Goal: Task Accomplishment & Management: Use online tool/utility

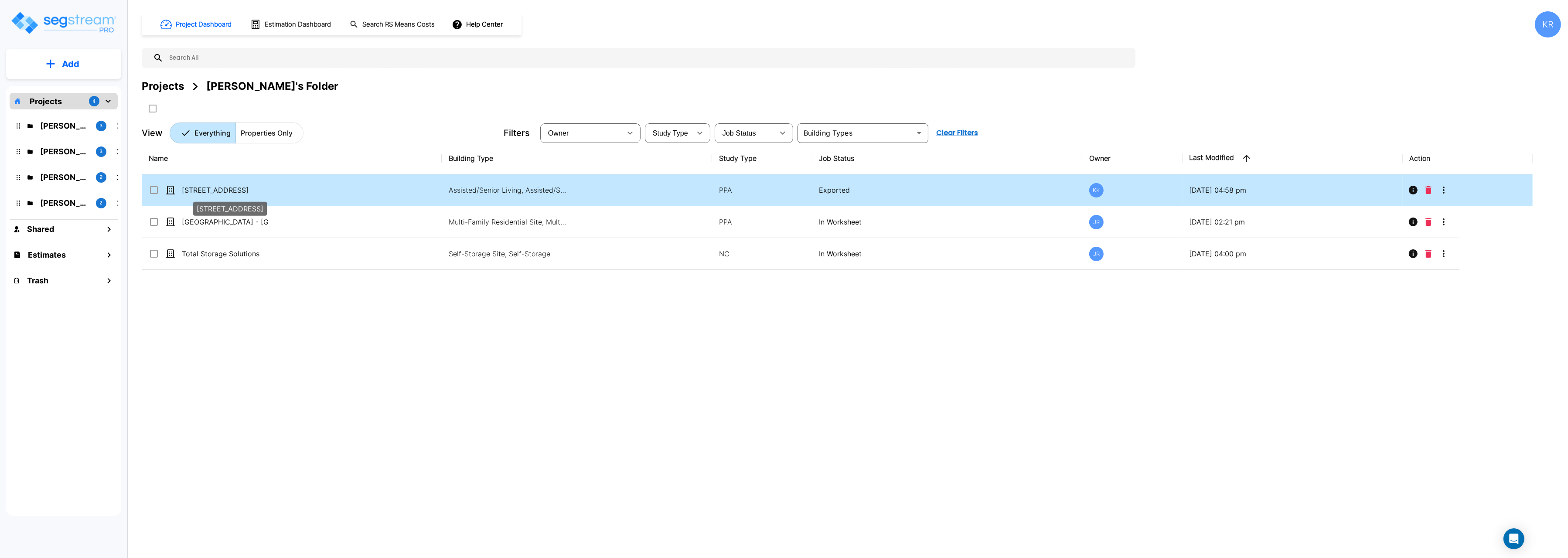
click at [217, 190] on p "[STREET_ADDRESS]" at bounding box center [225, 190] width 87 height 10
checkbox input "true"
click at [217, 190] on p "[STREET_ADDRESS]" at bounding box center [225, 190] width 87 height 10
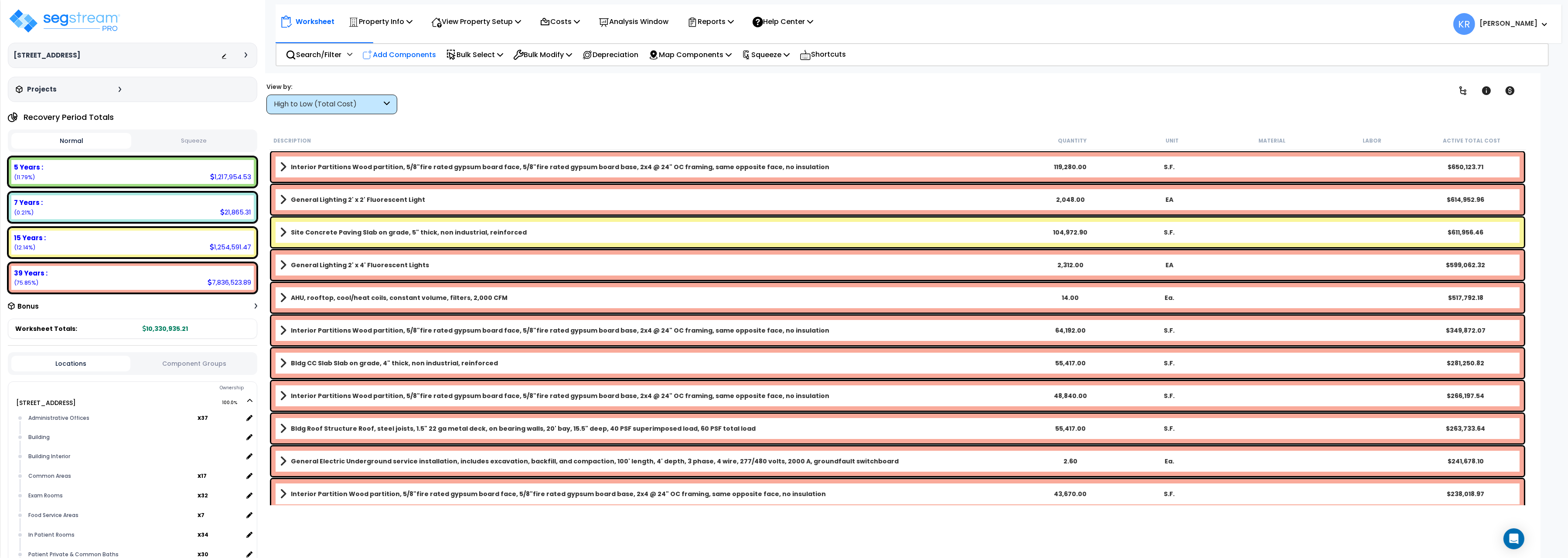
click at [419, 62] on div "Add Components" at bounding box center [399, 55] width 83 height 21
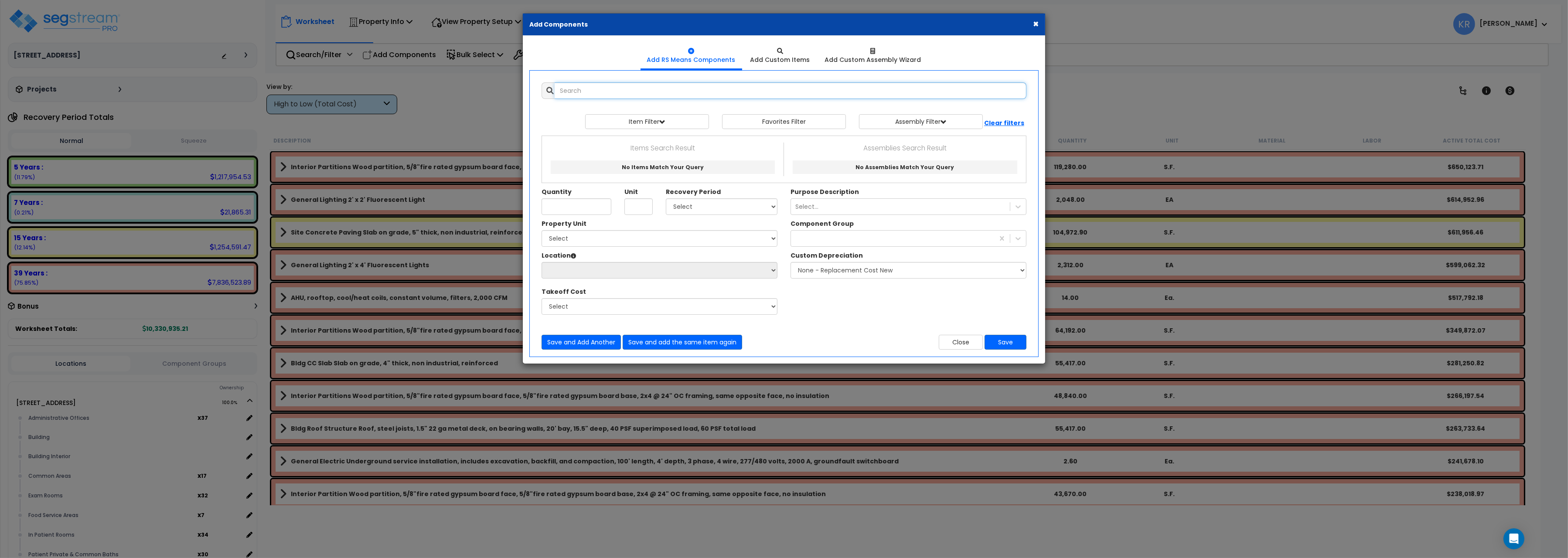
click at [685, 89] on input "text" at bounding box center [790, 90] width 472 height 16
click at [962, 339] on button "Close" at bounding box center [961, 342] width 44 height 15
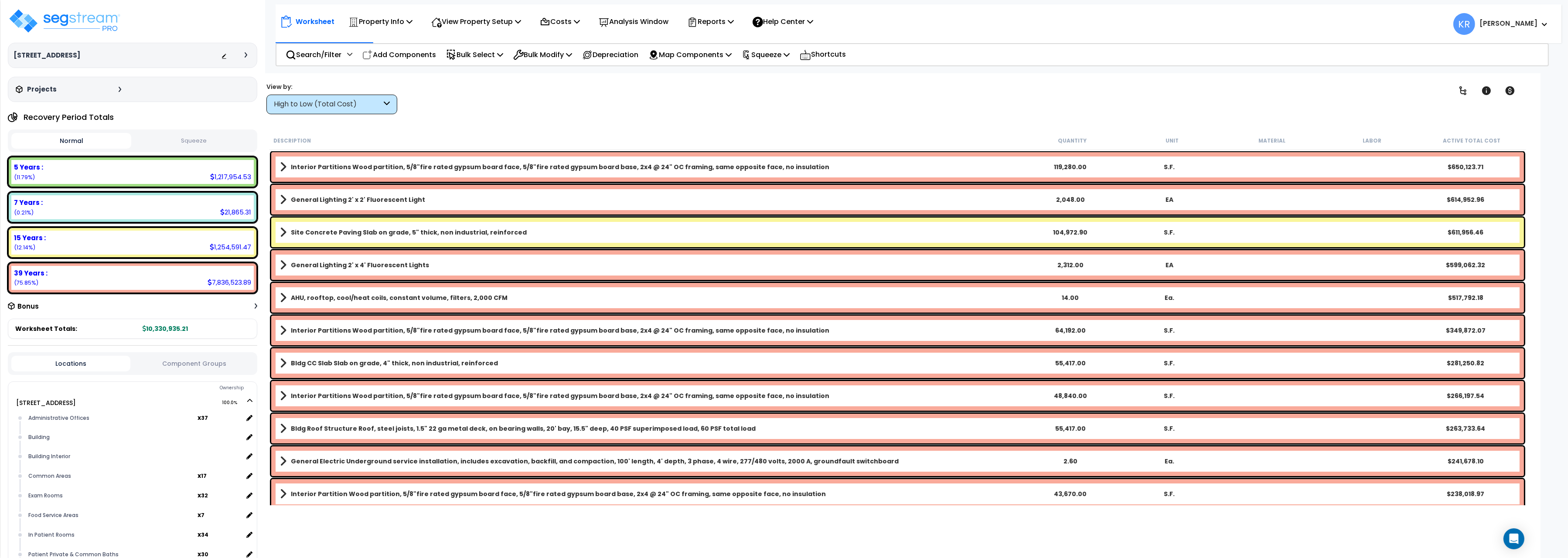
click at [306, 108] on div "High to Low (Total Cost)" at bounding box center [327, 104] width 108 height 10
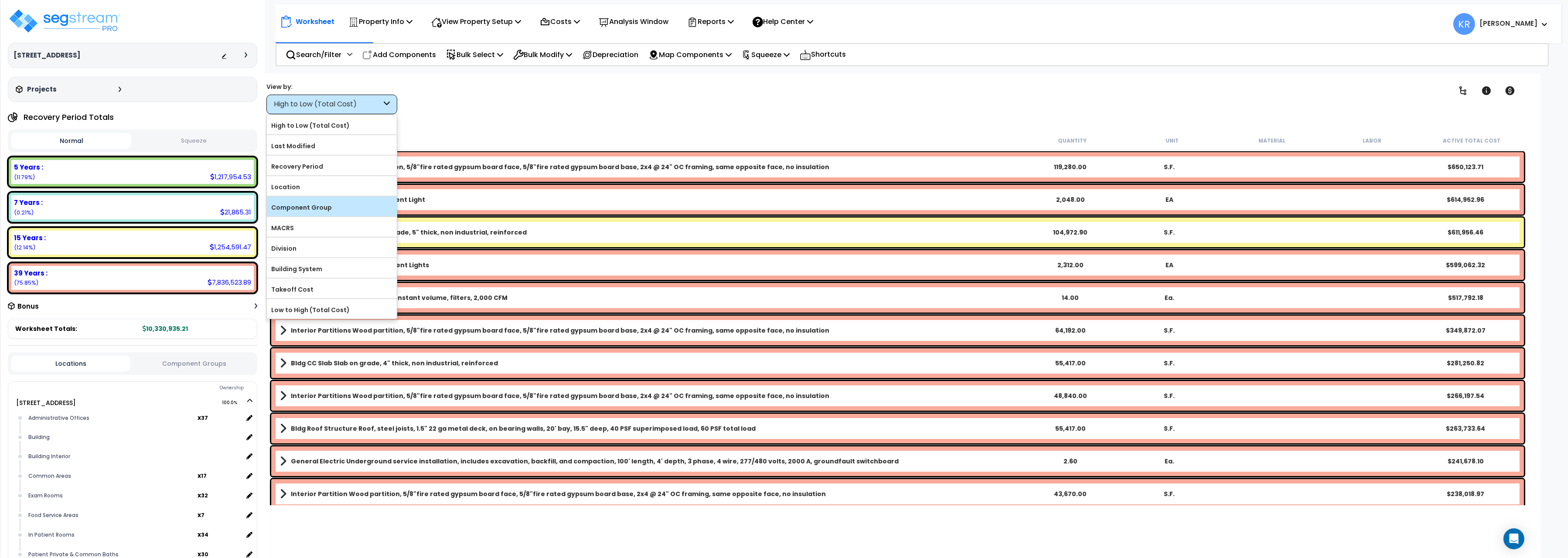
click at [328, 208] on label "Component Group" at bounding box center [331, 207] width 130 height 13
click at [0, 0] on input "Component Group" at bounding box center [0, 0] width 0 height 0
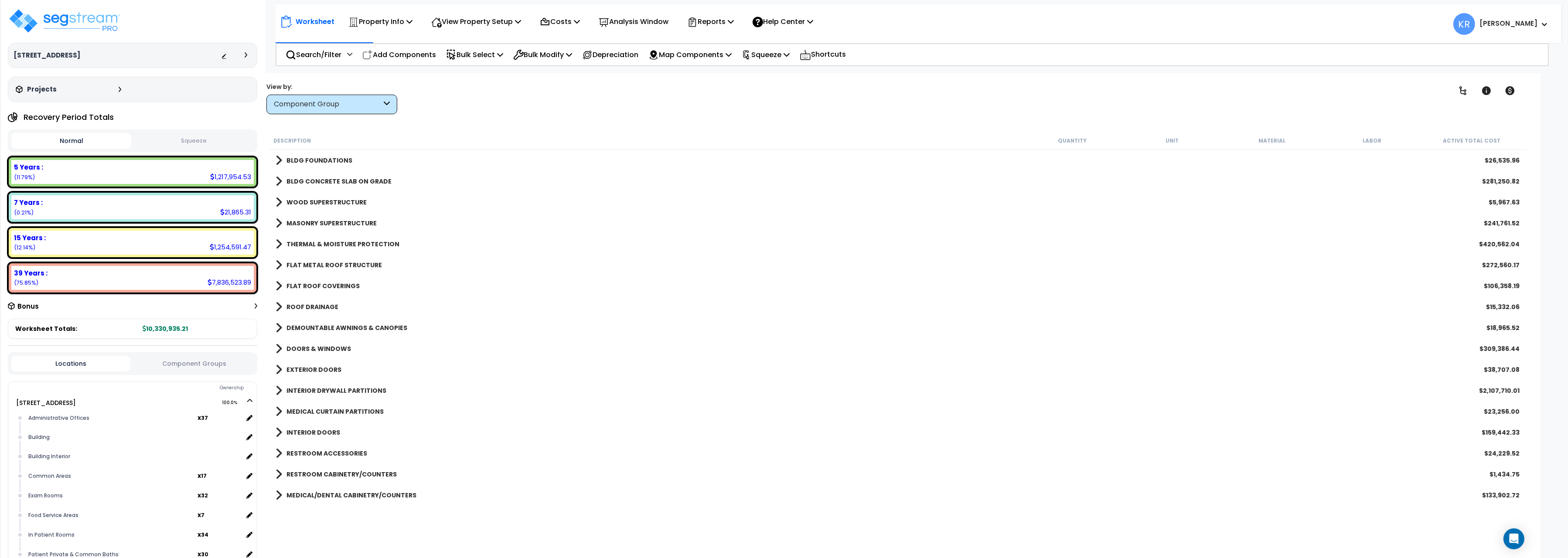
scroll to position [97, 0]
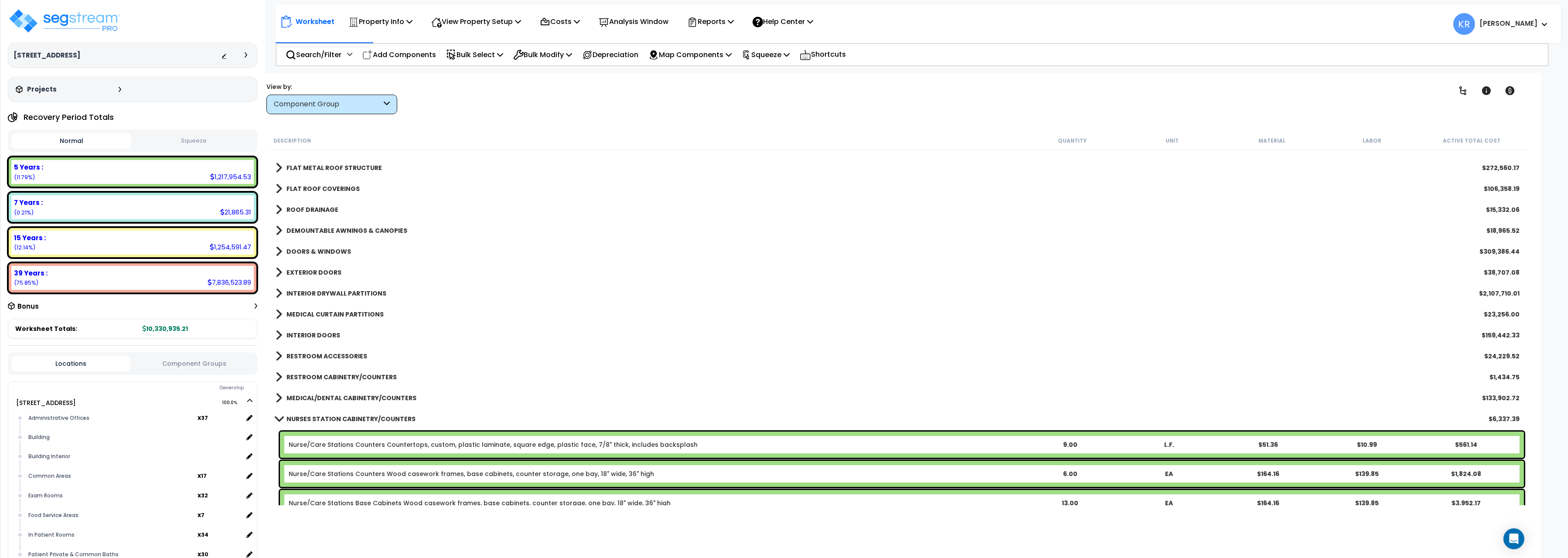
click at [296, 414] on link "NURSES STATION CABINETRY/COUNTERS" at bounding box center [346, 419] width 140 height 12
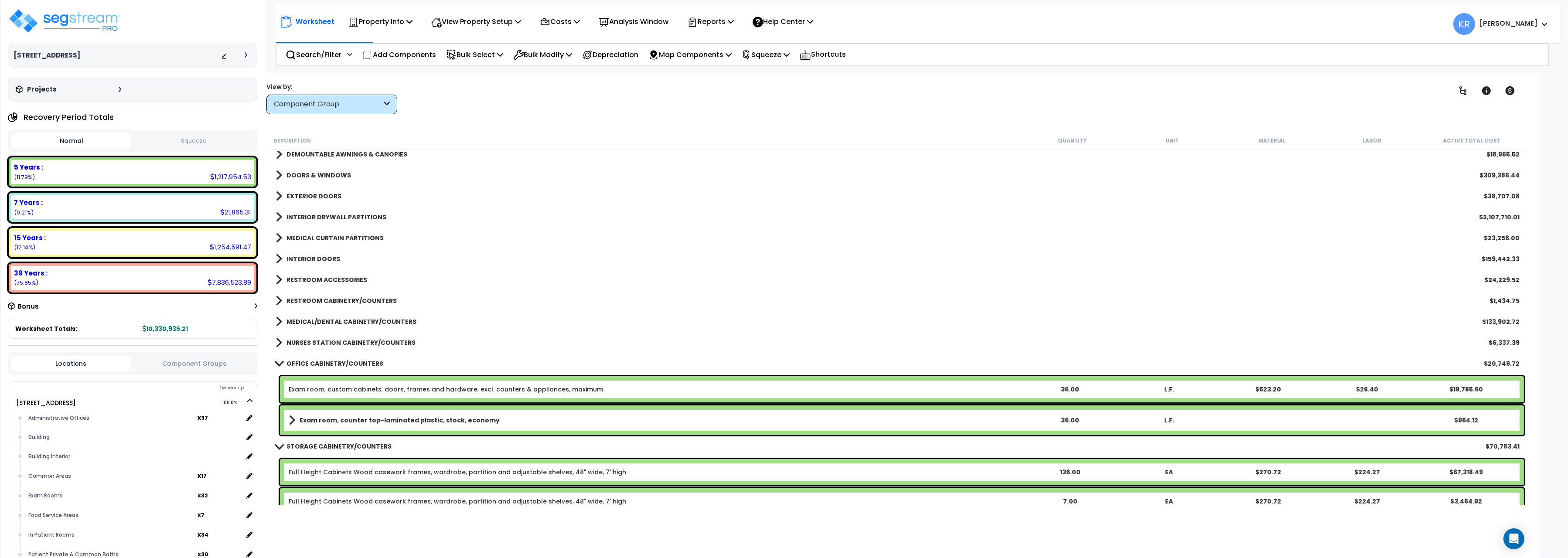
scroll to position [243, 0]
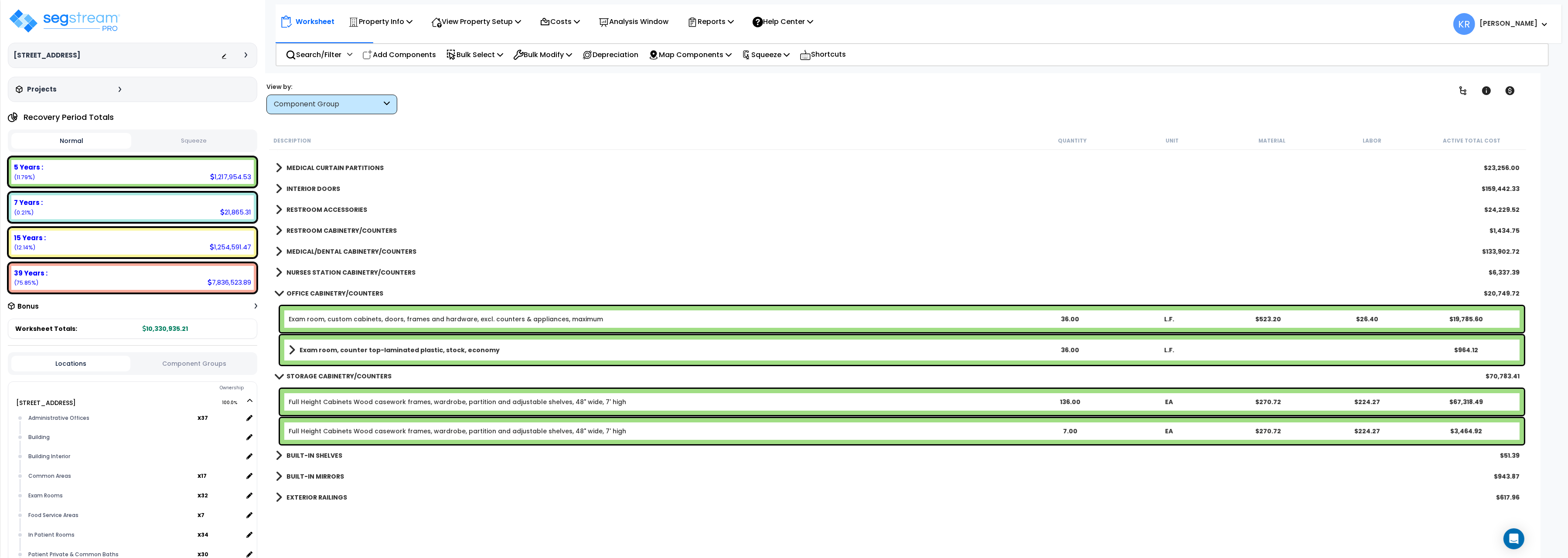
click at [309, 290] on b "OFFICE CABINETRY/COUNTERS" at bounding box center [335, 293] width 97 height 9
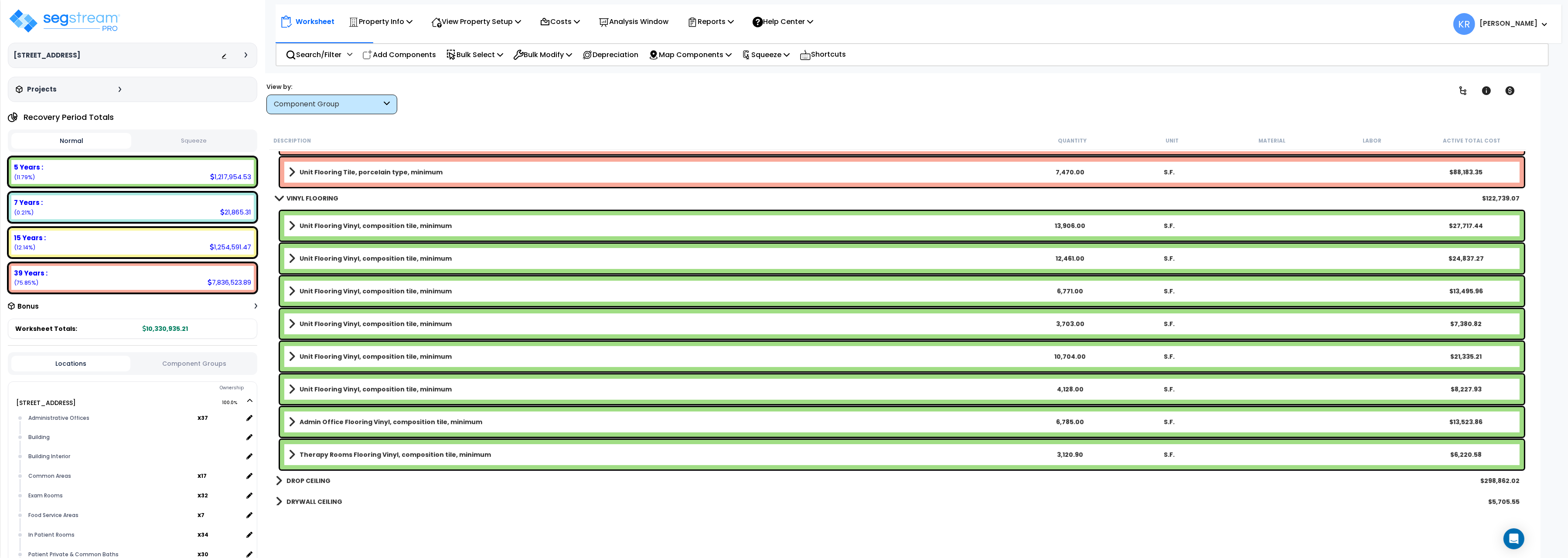
scroll to position [682, 0]
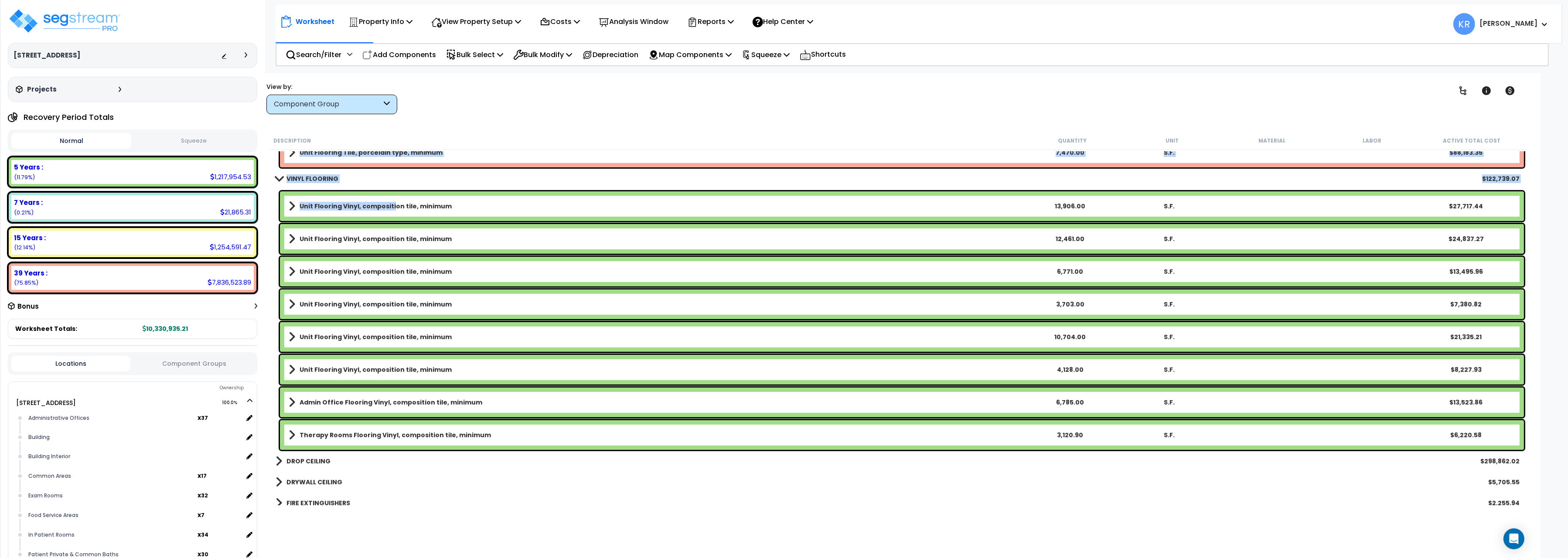
click at [390, 206] on b "Unit Flooring Vinyl, composition tile, minimum" at bounding box center [376, 206] width 152 height 9
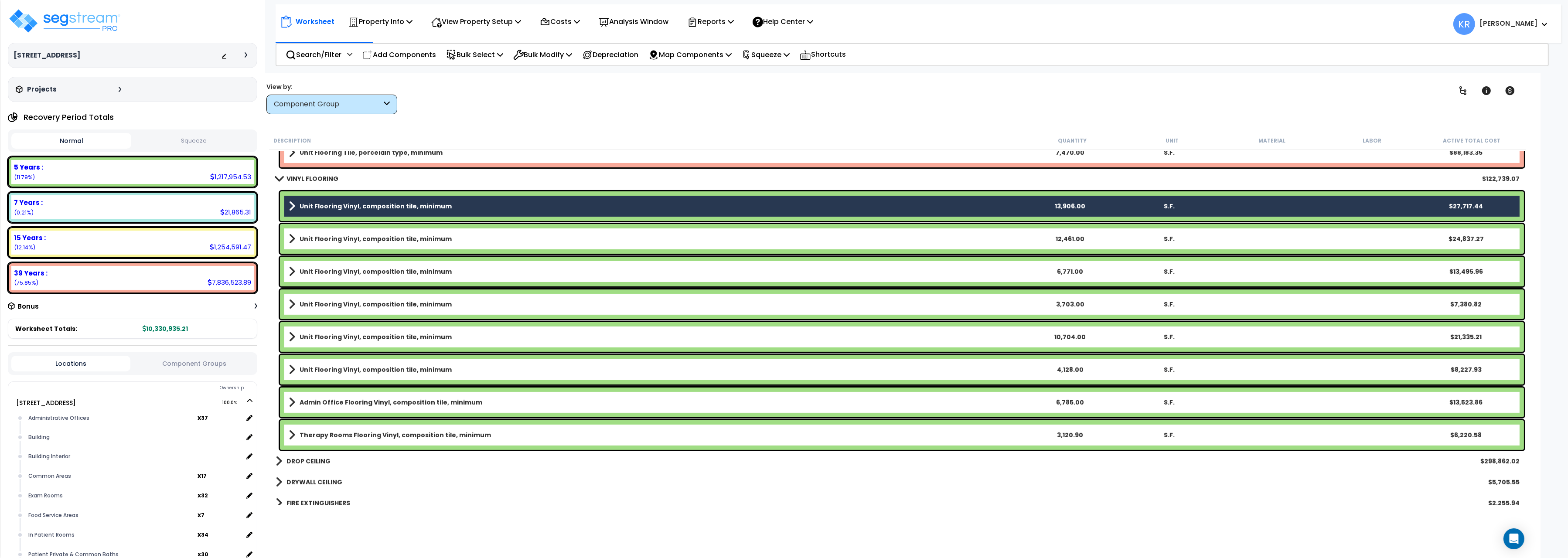
click at [389, 244] on div "Unit Flooring Vinyl, composition tile, minimum 12,461.00 S.F. $24,837.27" at bounding box center [902, 239] width 1244 height 30
click at [393, 238] on b "Unit Flooring Vinyl, composition tile, minimum" at bounding box center [376, 239] width 152 height 9
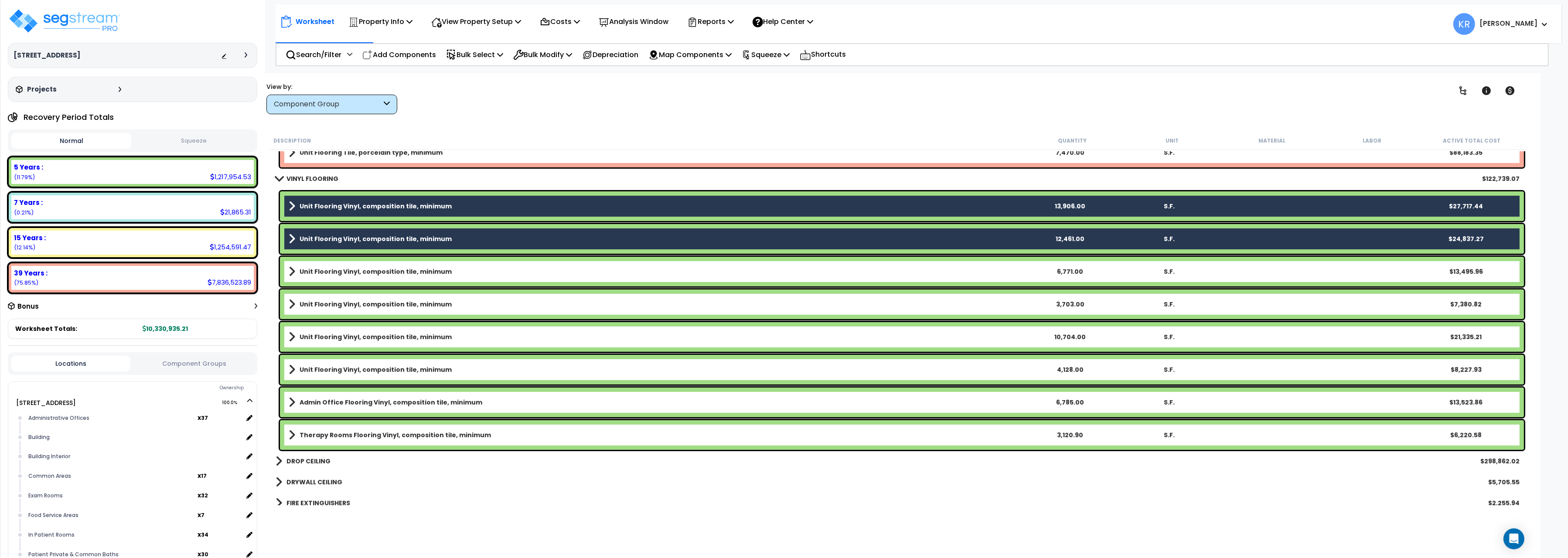
click at [385, 273] on b "Unit Flooring Vinyl, composition tile, minimum" at bounding box center [376, 271] width 152 height 9
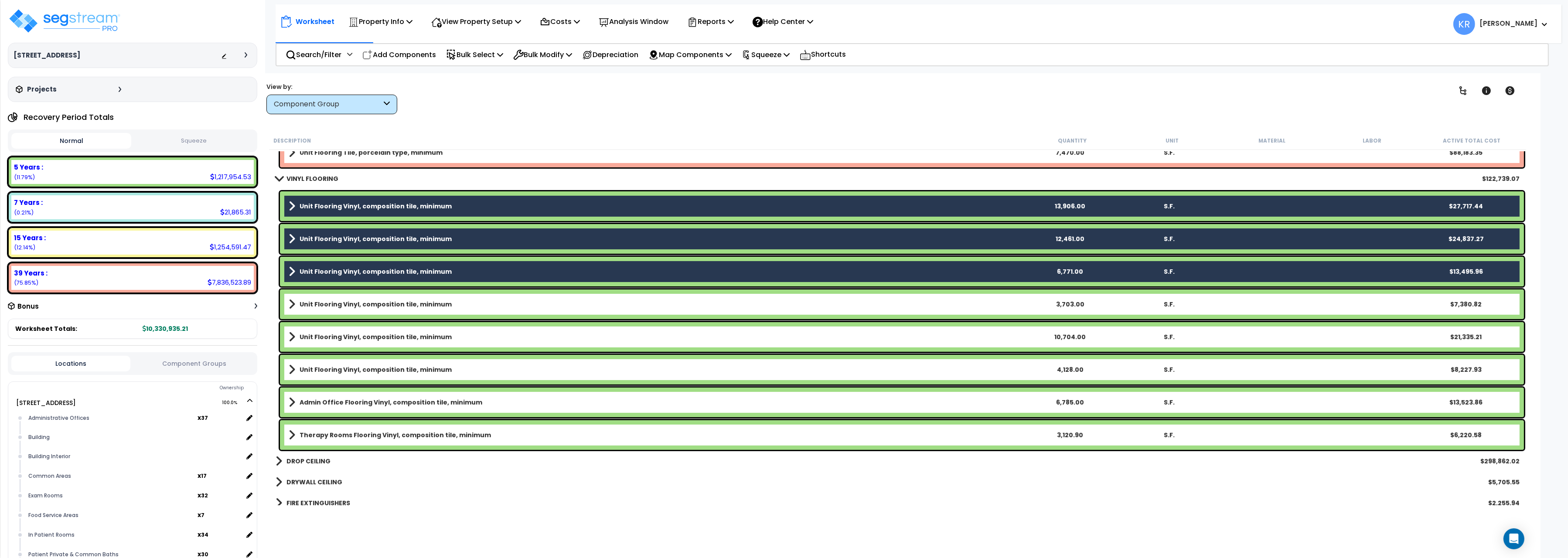
click at [382, 307] on b "Unit Flooring Vinyl, composition tile, minimum" at bounding box center [376, 304] width 152 height 9
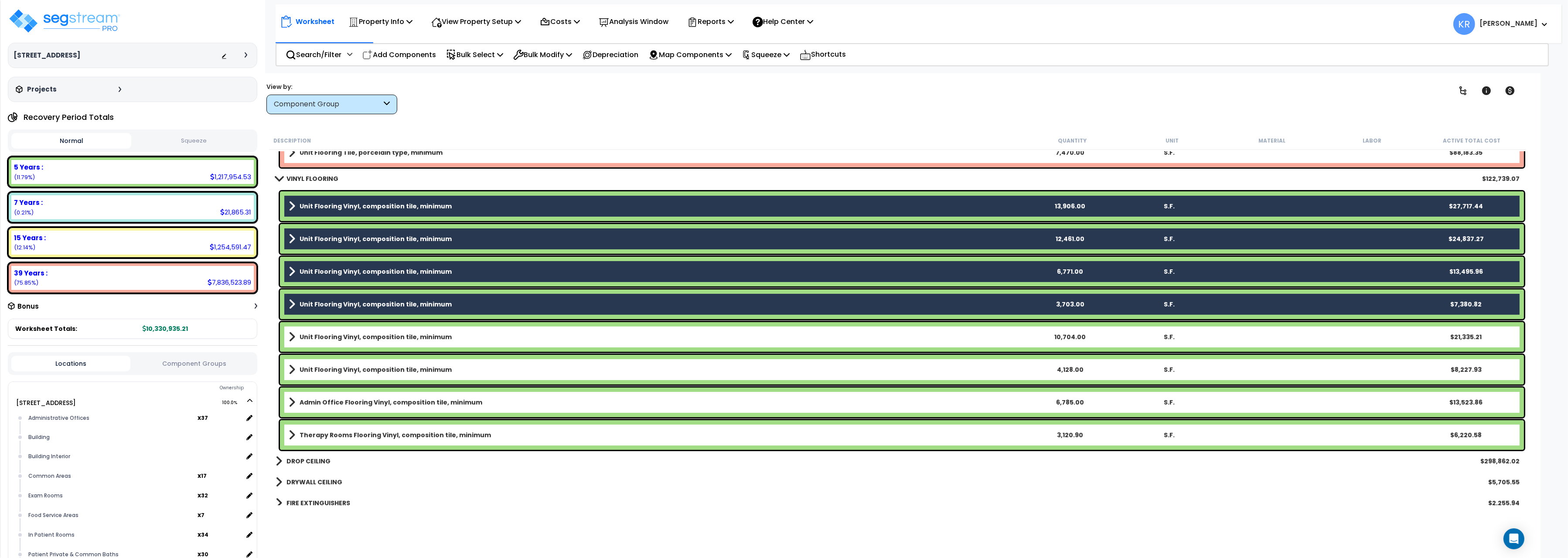
click at [382, 330] on div "Unit Flooring Vinyl, composition tile, minimum 10,704.00 S.F. $21,335.21" at bounding box center [902, 337] width 1244 height 30
click at [383, 359] on div "Unit Flooring Vinyl, composition tile, minimum 4,128.00 S.F. $8,227.93" at bounding box center [902, 369] width 1244 height 30
click at [377, 339] on b "Unit Flooring Vinyl, composition tile, minimum" at bounding box center [376, 337] width 152 height 9
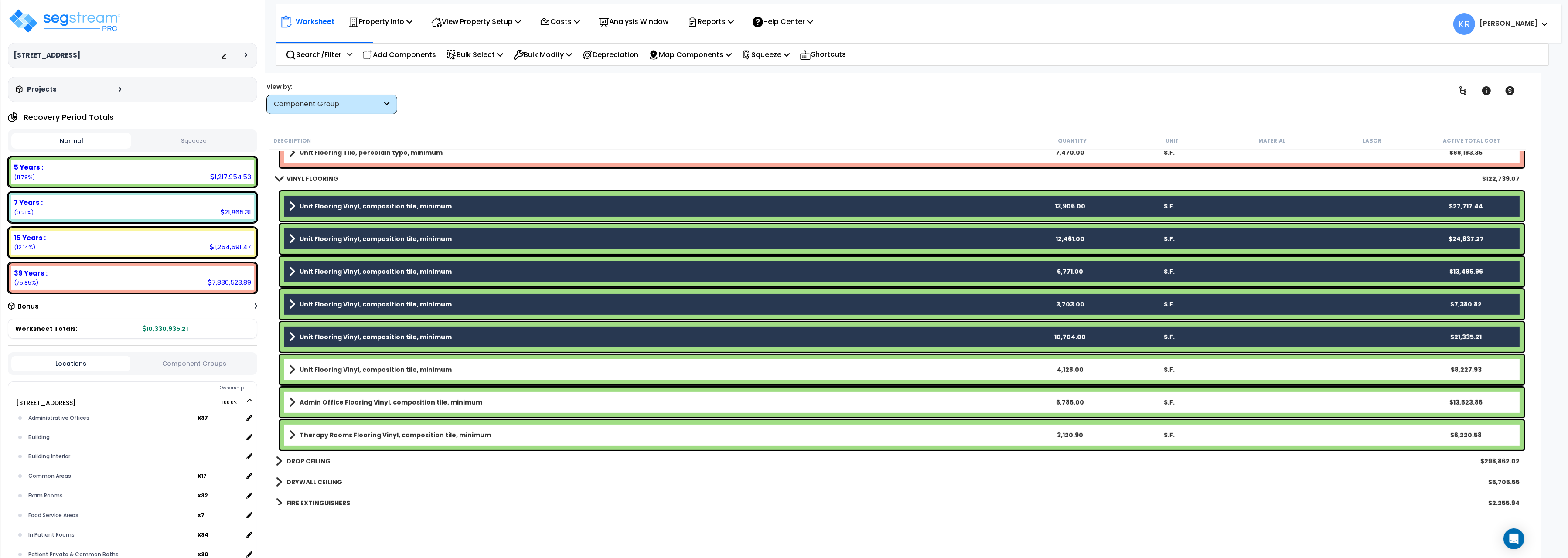
click at [376, 364] on link "Unit Flooring Vinyl, composition tile, minimum" at bounding box center [654, 369] width 732 height 12
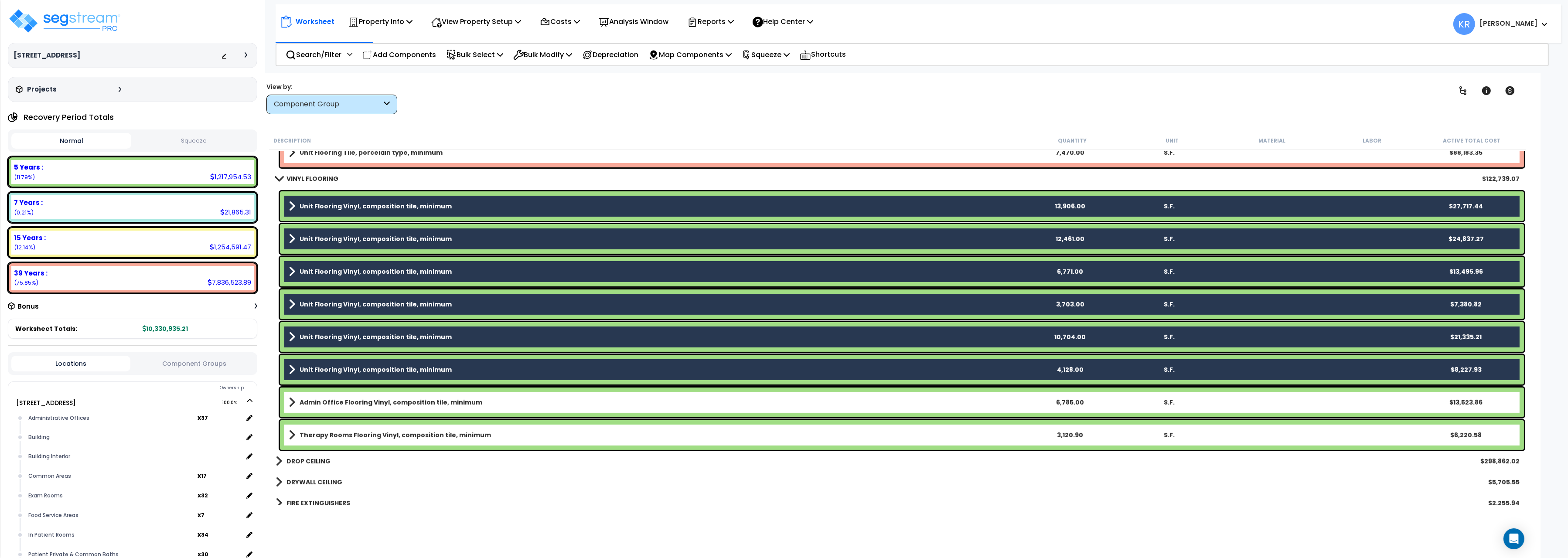
click at [372, 396] on link "Admin Office Flooring Vinyl, composition tile, minimum" at bounding box center [654, 402] width 732 height 12
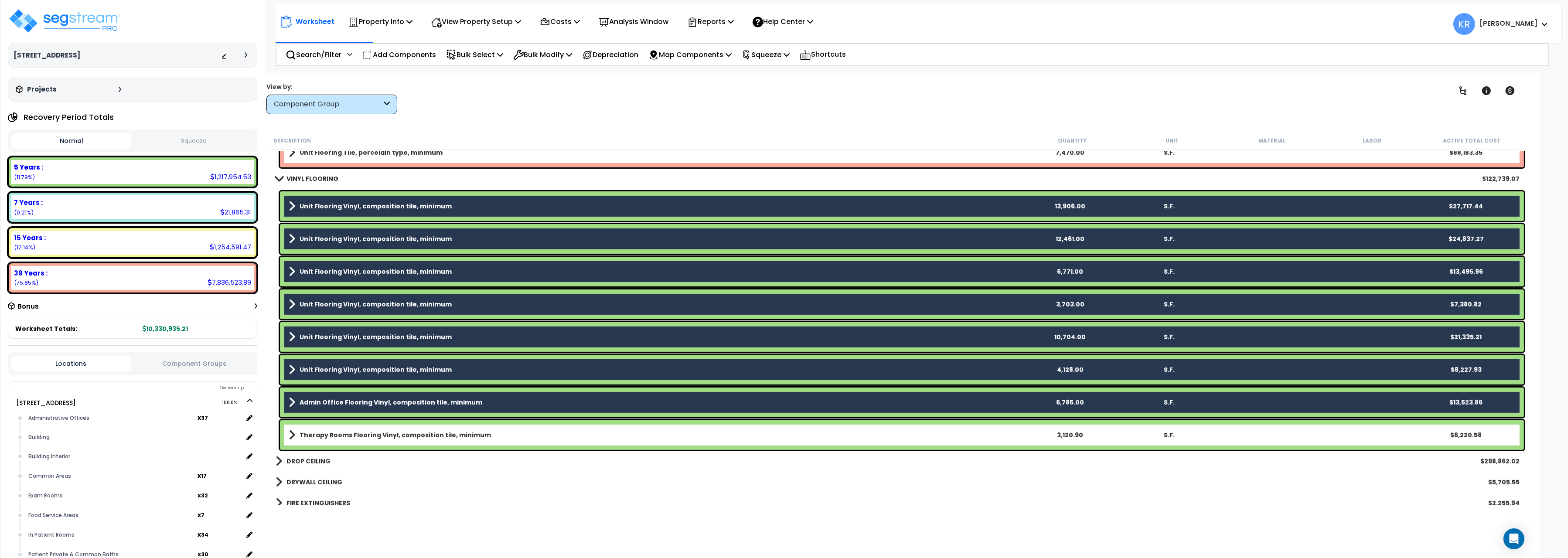
click at [374, 440] on link "Therapy Rooms Flooring Vinyl, composition tile, minimum" at bounding box center [654, 435] width 732 height 12
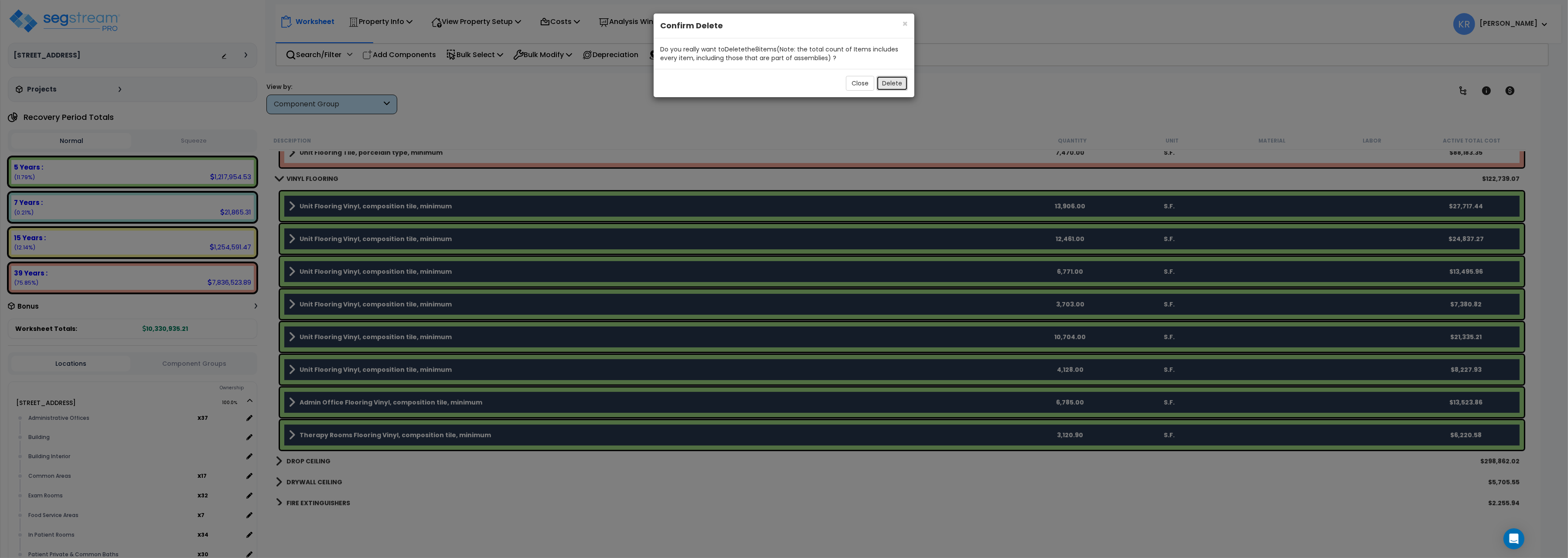
click at [900, 85] on button "Delete" at bounding box center [892, 83] width 32 height 15
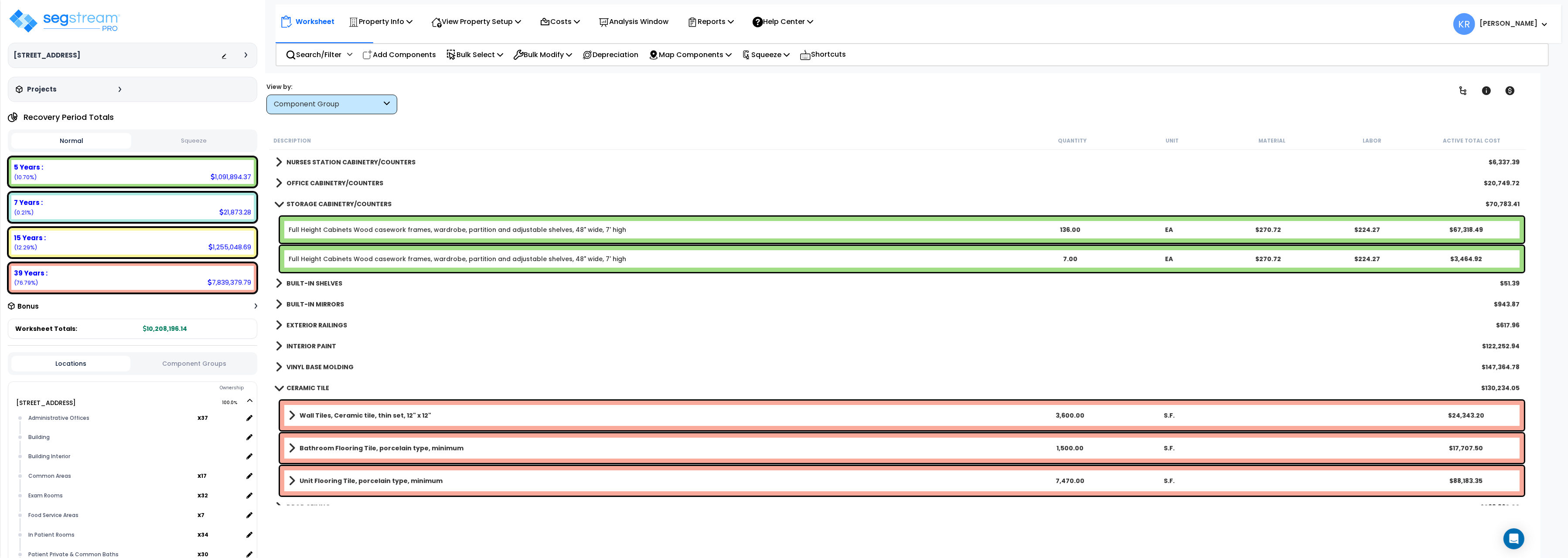
scroll to position [341, 0]
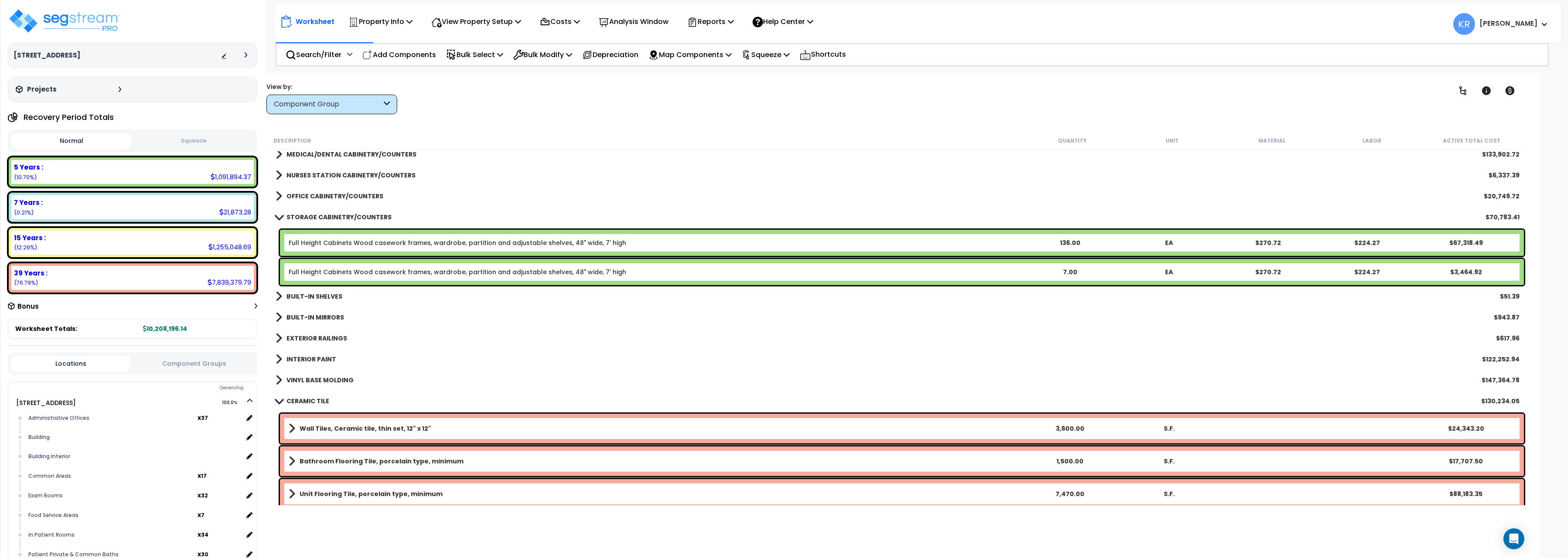
click at [333, 376] on b "VINYL BASE MOLDING" at bounding box center [320, 380] width 67 height 9
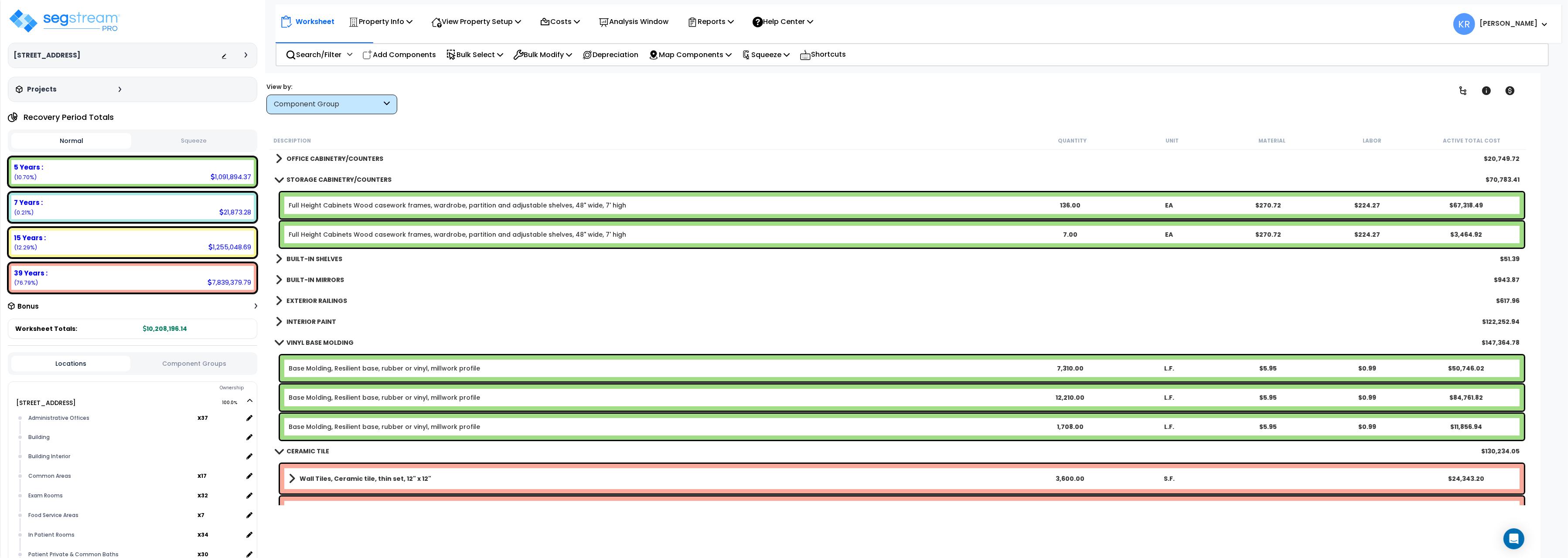
scroll to position [439, 0]
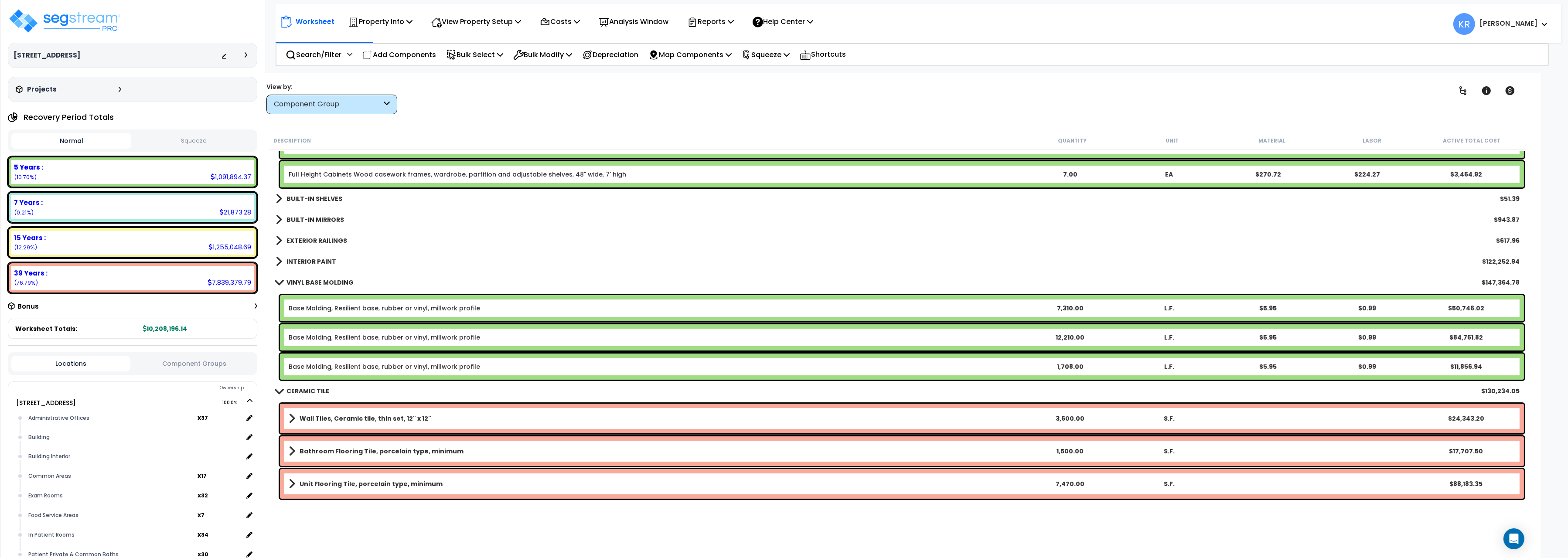
click at [374, 305] on link "Base Molding, Resilient base, rubber or vinyl, millwork profile" at bounding box center [384, 308] width 191 height 9
drag, startPoint x: 511, startPoint y: 181, endPoint x: 511, endPoint y: 186, distance: 5.0
click at [511, 183] on div "Full Height Cabinets Wood casework frames, wardrobe, partition and adjustable s…" at bounding box center [902, 174] width 1244 height 26
click at [495, 222] on div "BUILT-IN MIRRORS $943.87" at bounding box center [898, 220] width 1253 height 21
click at [457, 301] on div "Base Molding, Resilient base, rubber or vinyl, millwork profile 7,310.00 L.F. $…" at bounding box center [902, 308] width 1244 height 26
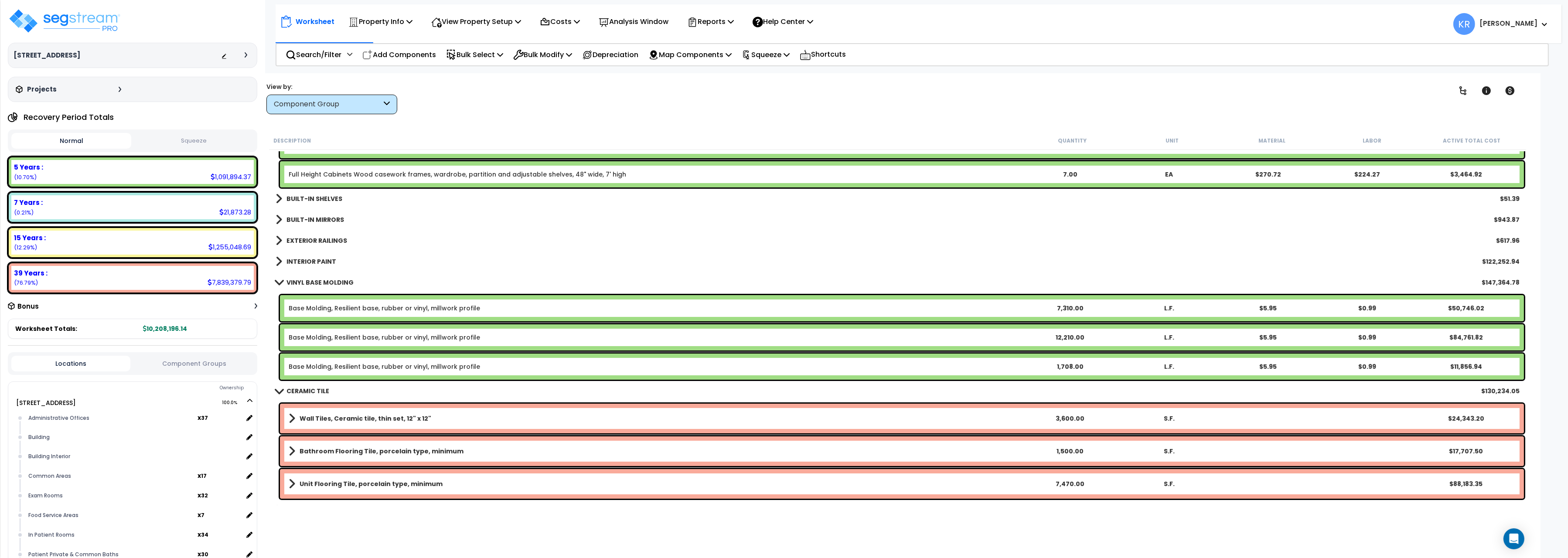
click at [436, 305] on link "Base Molding, Resilient base, rubber or vinyl, millwork profile" at bounding box center [384, 308] width 191 height 9
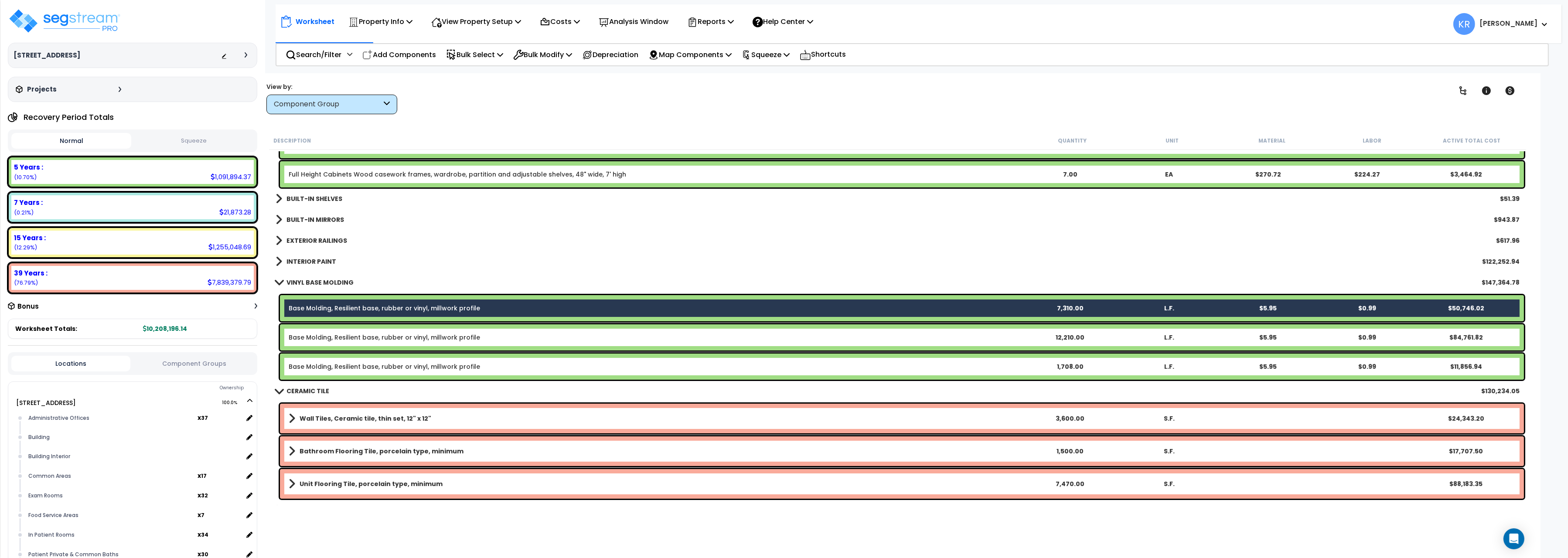
drag, startPoint x: 428, startPoint y: 333, endPoint x: 429, endPoint y: 341, distance: 8.1
click at [429, 333] on link "Base Molding, Resilient base, rubber or vinyl, millwork profile" at bounding box center [384, 337] width 191 height 9
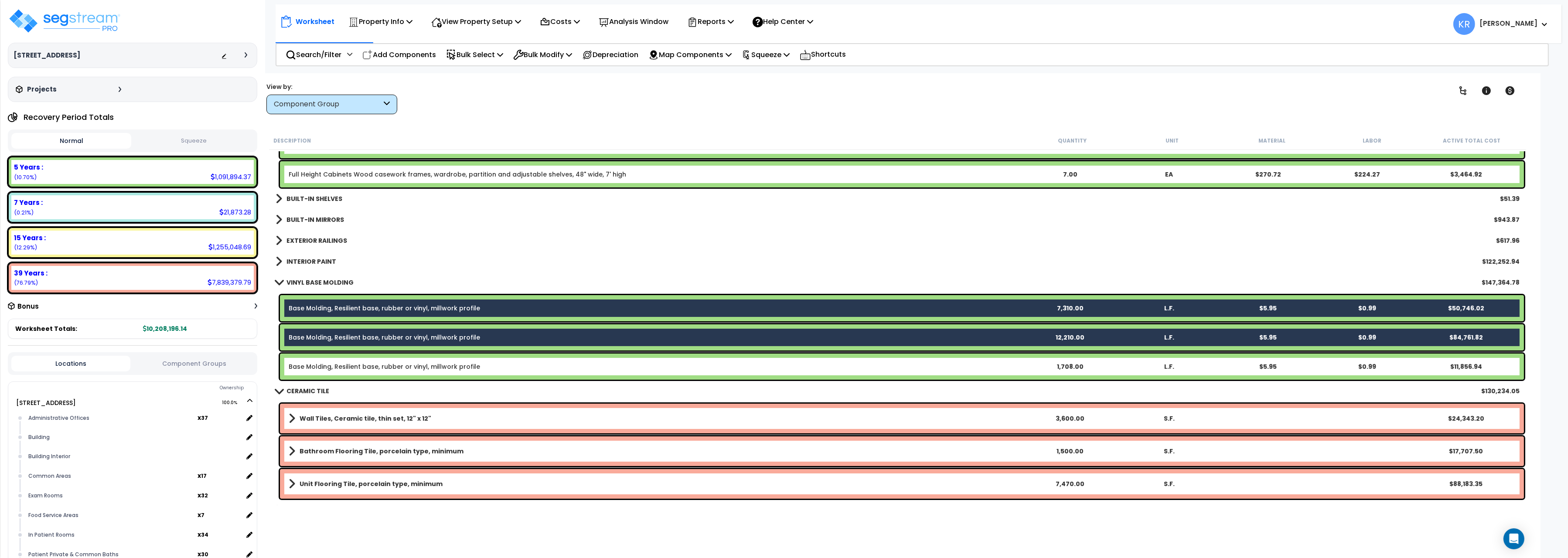
click at [427, 368] on link "Base Molding, Resilient base, rubber or vinyl, millwork profile" at bounding box center [384, 366] width 191 height 9
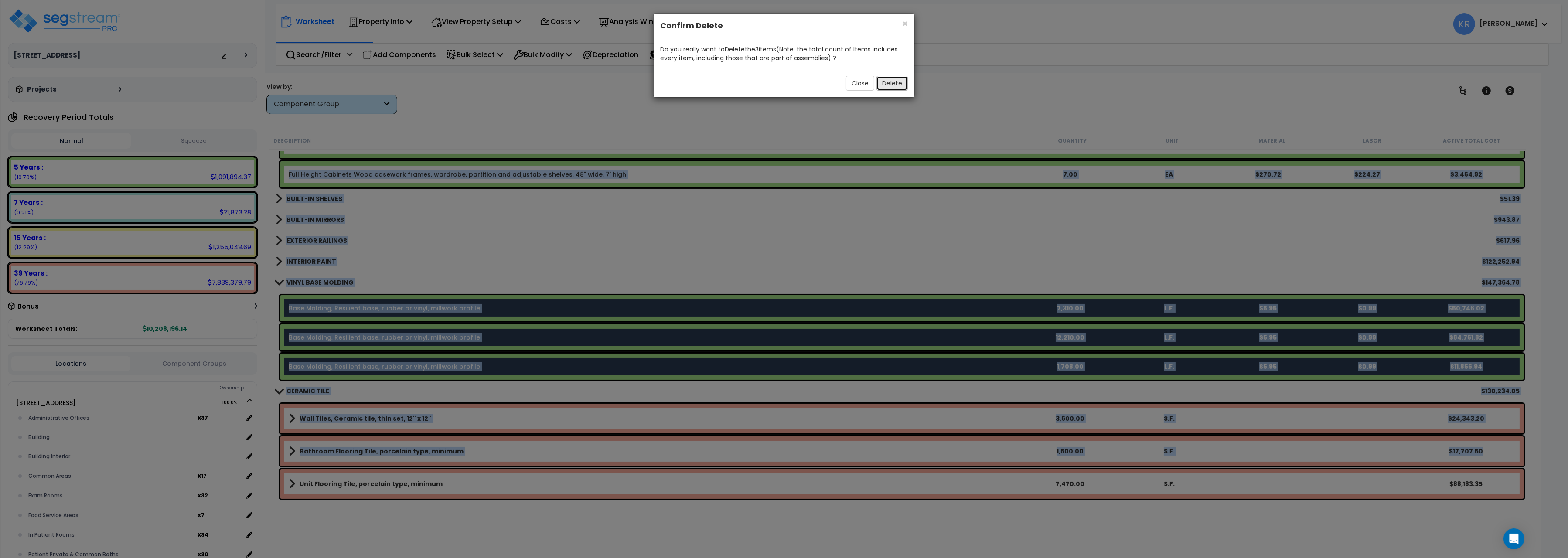
click at [892, 83] on button "Delete" at bounding box center [892, 83] width 32 height 15
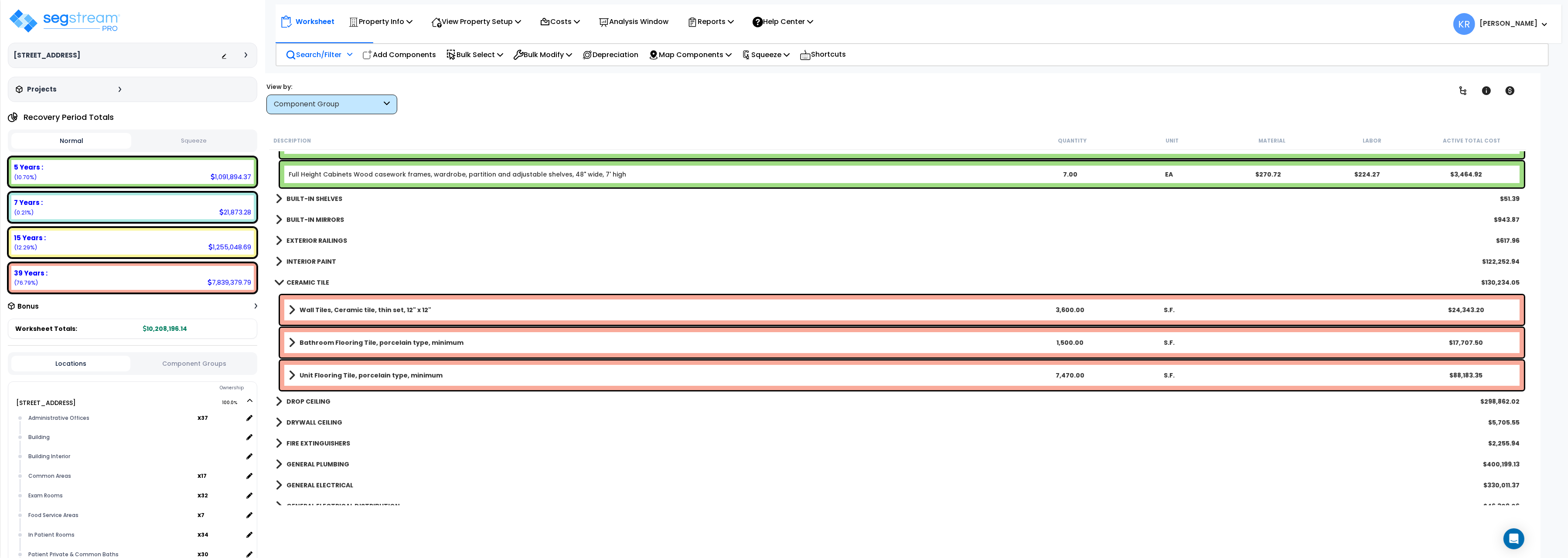
click at [316, 55] on p "Search/Filter" at bounding box center [313, 54] width 56 height 12
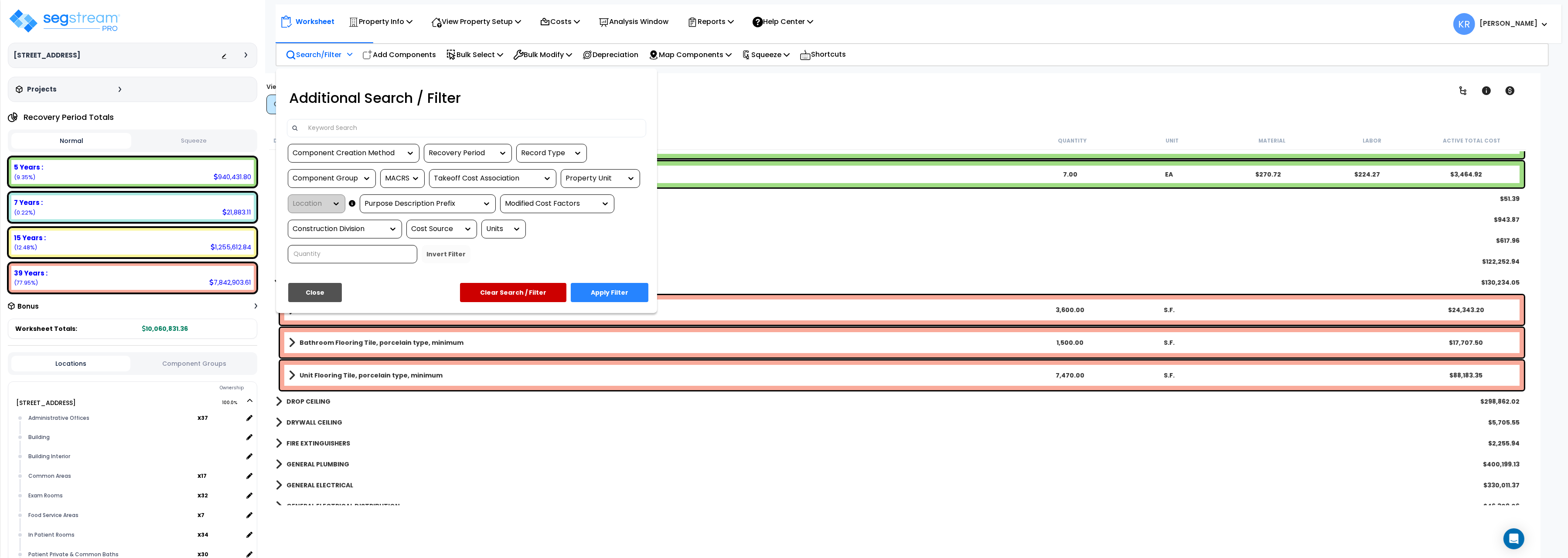
click at [398, 57] on div at bounding box center [784, 279] width 1568 height 558
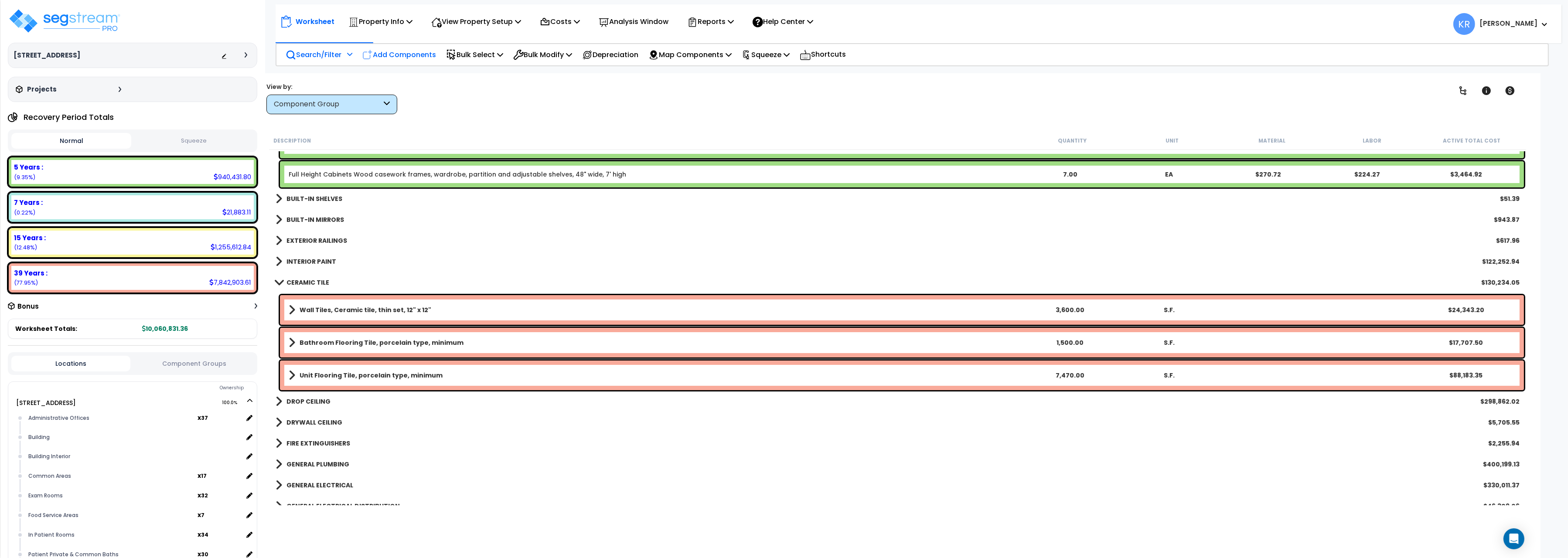
click at [399, 50] on p "Add Components" at bounding box center [399, 54] width 74 height 12
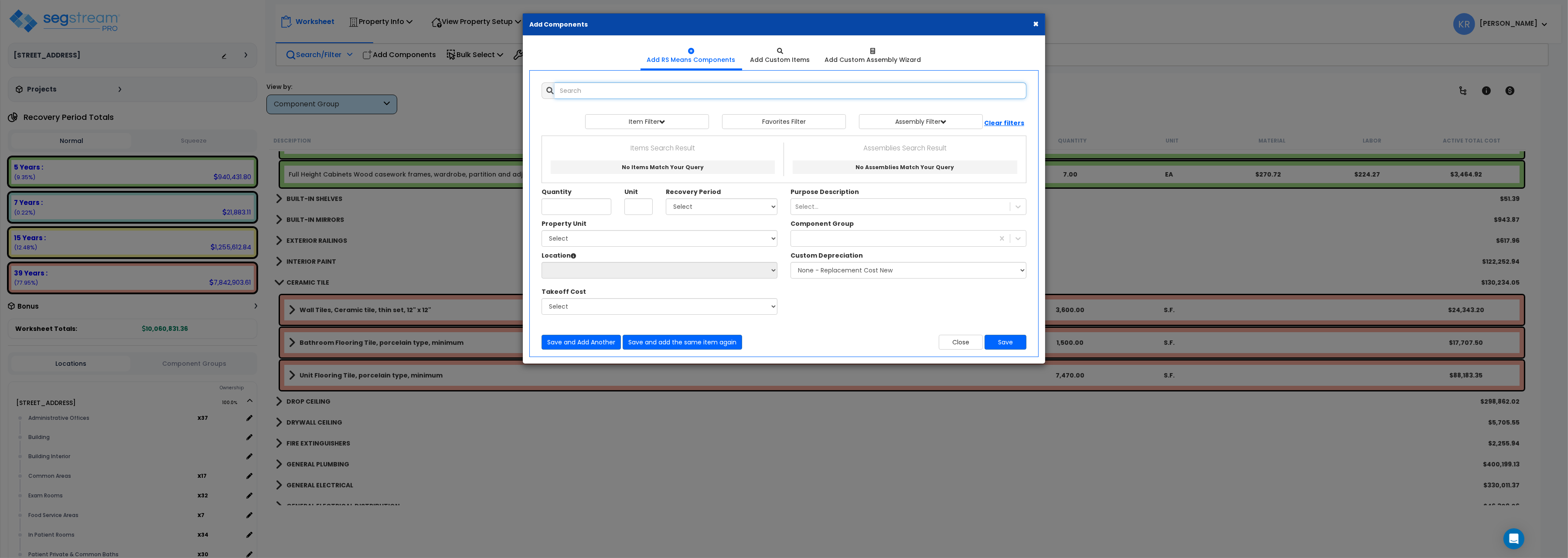
click at [600, 91] on input "text" at bounding box center [790, 90] width 472 height 16
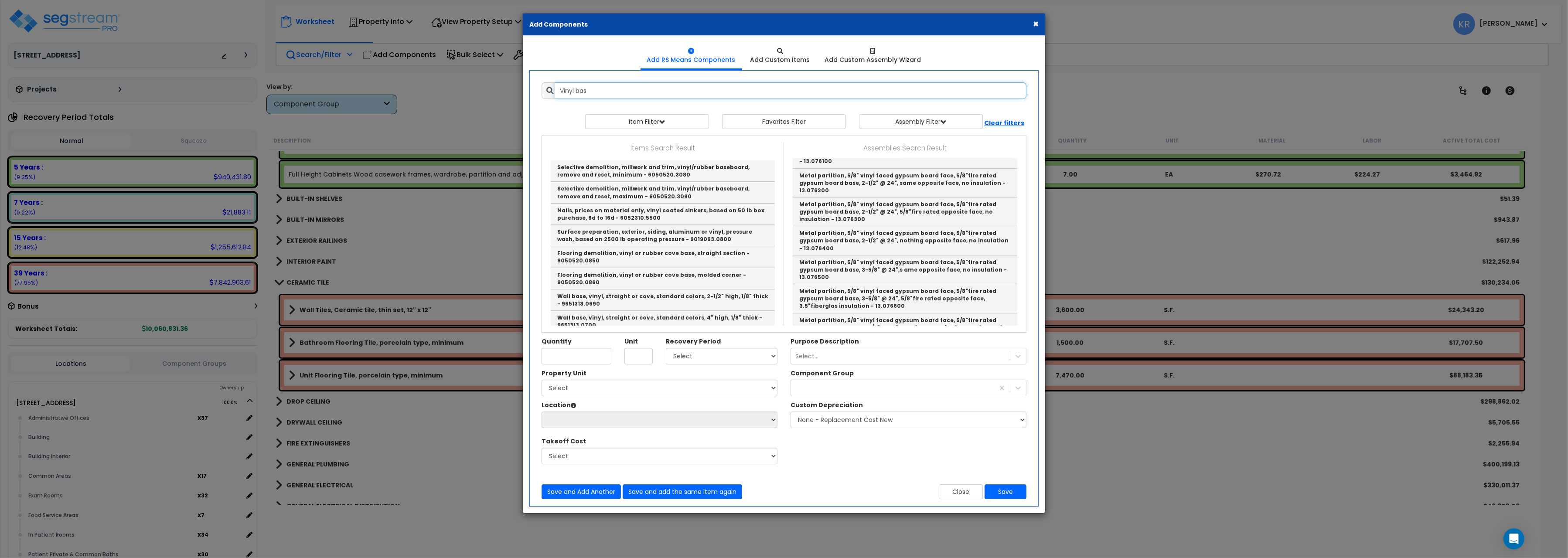
scroll to position [522, 0]
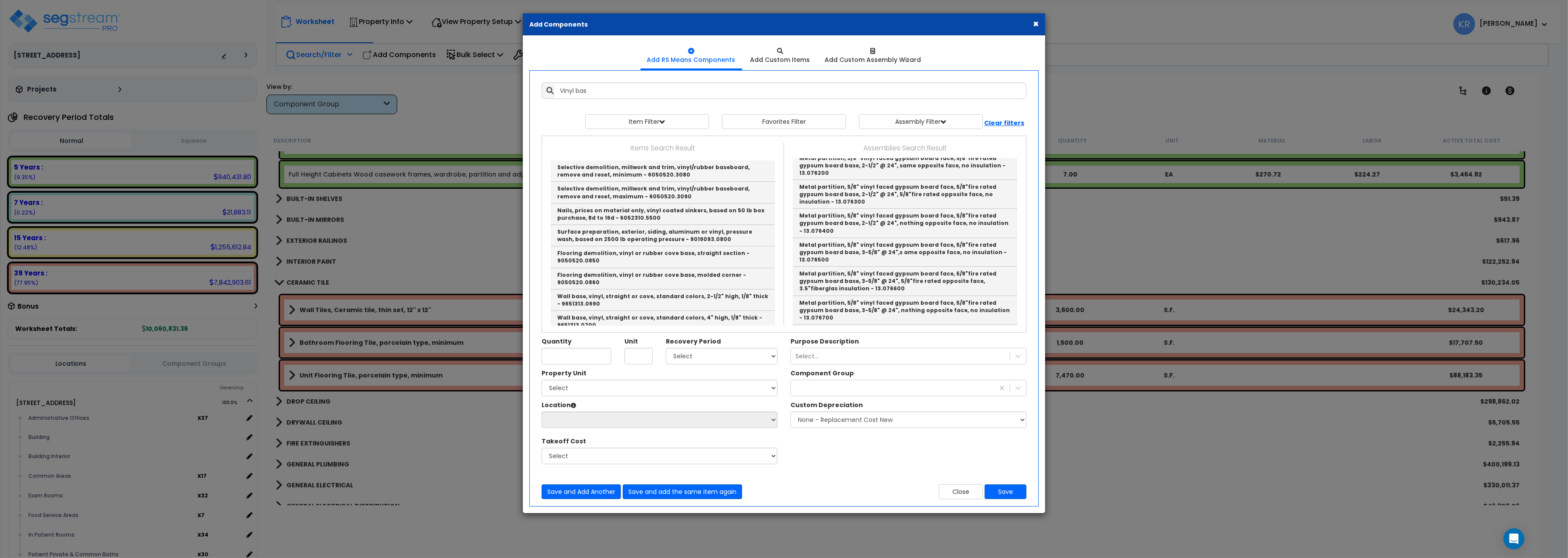
click at [946, 374] on link "Resilient base, 1/8" vinyl, 4" H, straight or cove, std. colors - 18.019200" at bounding box center [905, 381] width 225 height 14
type input "Resilient base, 1/8" vinyl, 4" H, straight or cove, std. colors - 18.019200"
type input "L.F."
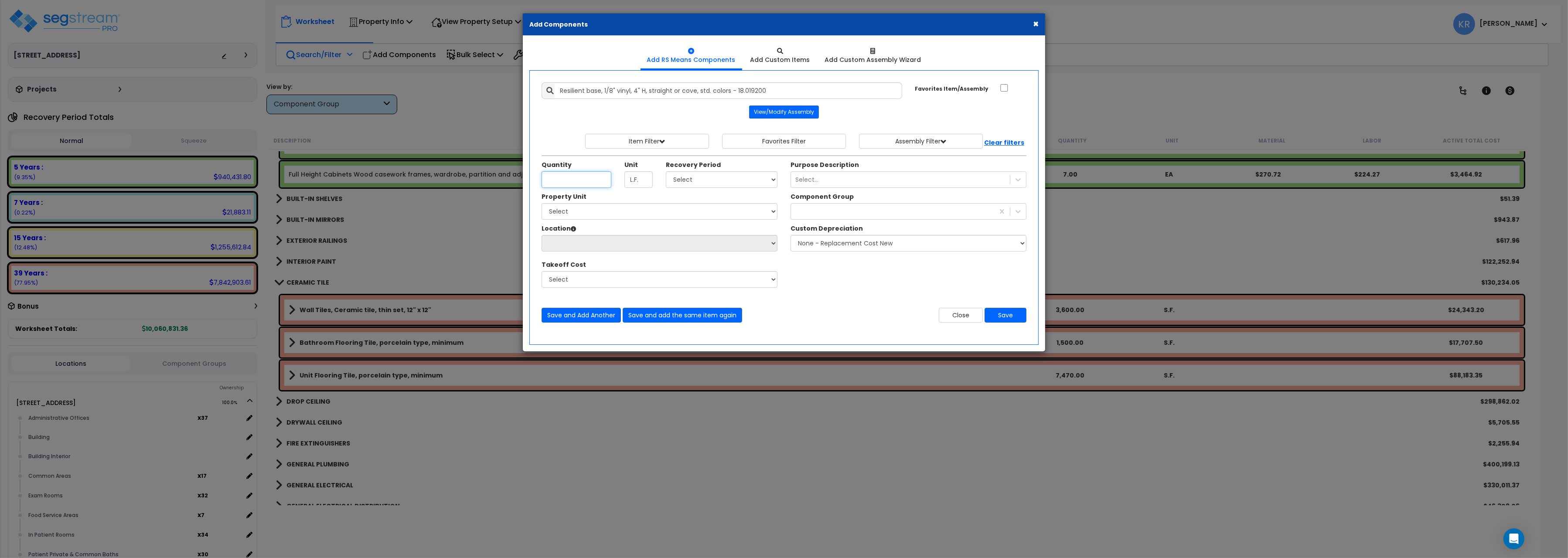
click at [550, 178] on input "Quantity" at bounding box center [576, 180] width 70 height 16
type input "2,933"
click at [666, 172] on select "Select 5 Years 7 Years 15 Years 20 Years 39 Years 27.5 Year" at bounding box center [721, 180] width 111 height 16
select select "5Y"
click option "5 Years" at bounding box center [0, 0] width 0 height 0
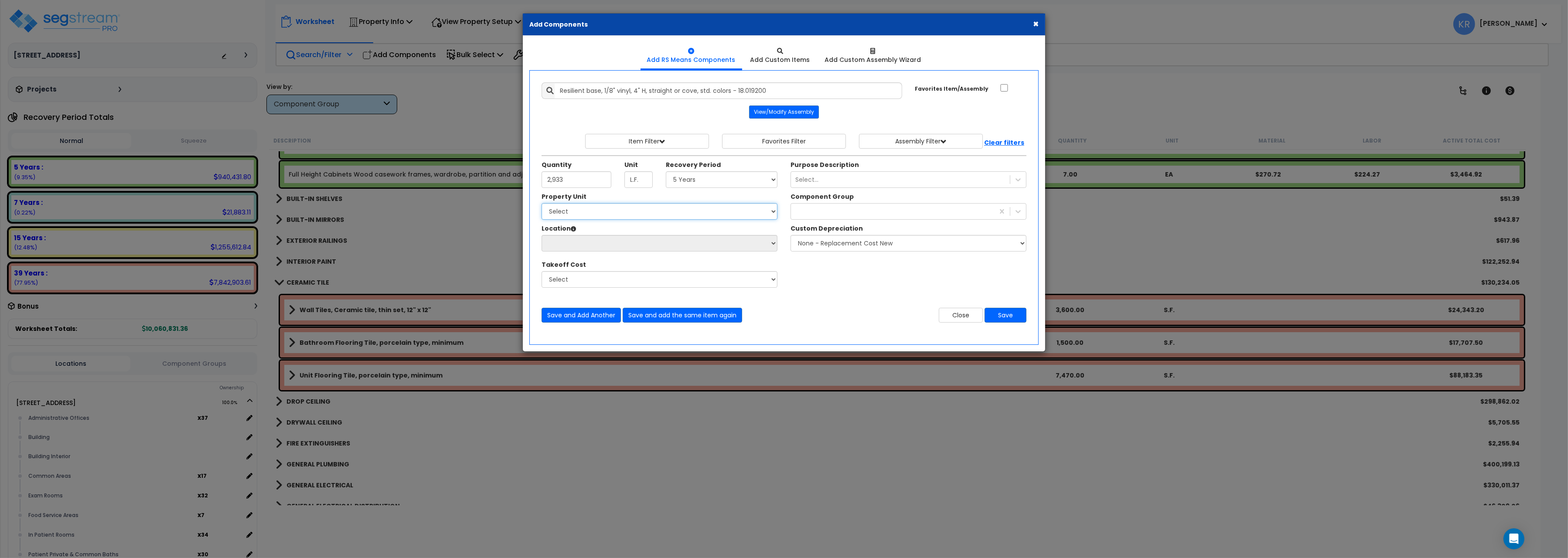
click at [542, 203] on select "Select [STREET_ADDRESS] Site Improvements" at bounding box center [660, 211] width 236 height 16
select select "162439"
click option "[STREET_ADDRESS]" at bounding box center [0, 0] width 0 height 0
click at [542, 235] on select "Select Administrative Offices Building Building Interior Common Areas Exam Room…" at bounding box center [660, 243] width 236 height 16
select select "461"
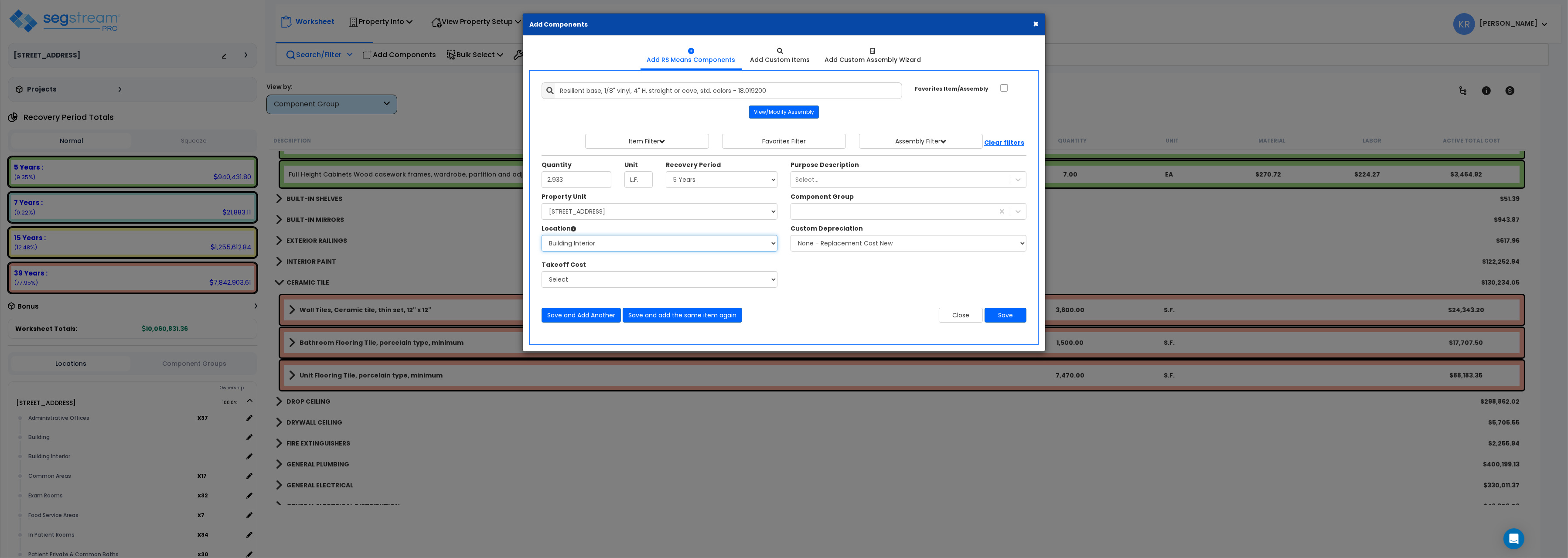
click option "Building Interior" at bounding box center [0, 0] width 0 height 0
click at [807, 208] on div at bounding box center [892, 211] width 203 height 14
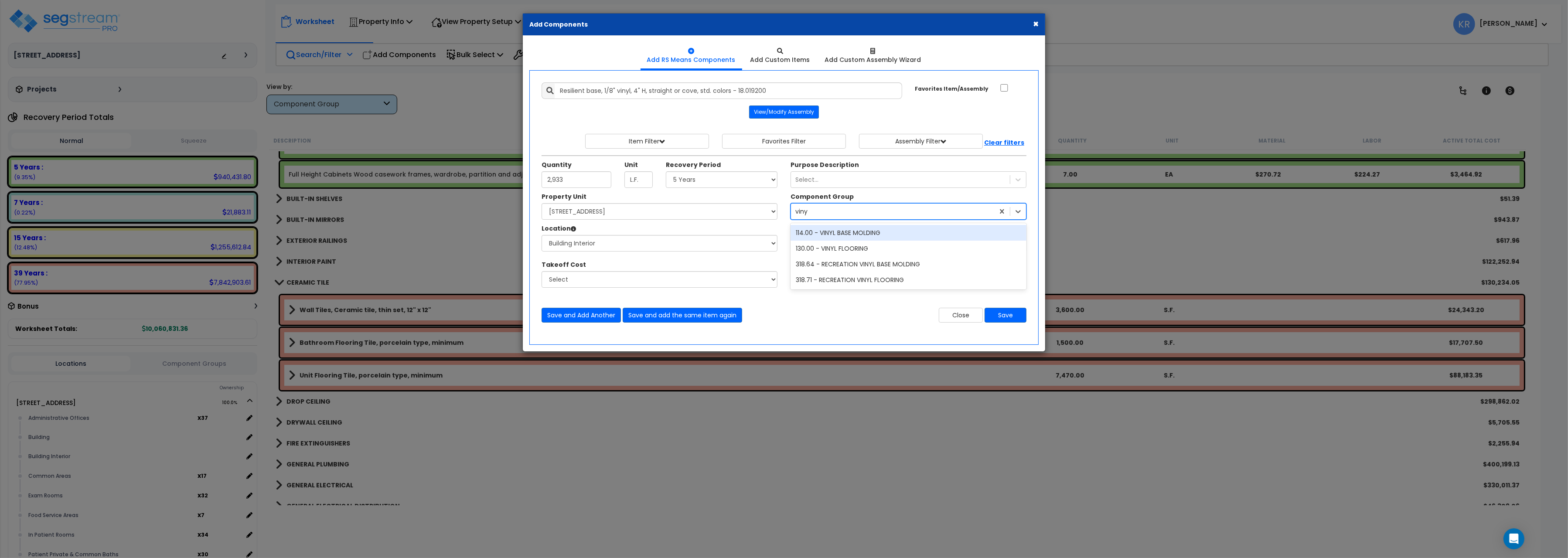
type input "vinyl"
click at [833, 232] on div "114.00 - VINYL BASE MOLDING" at bounding box center [909, 233] width 236 height 16
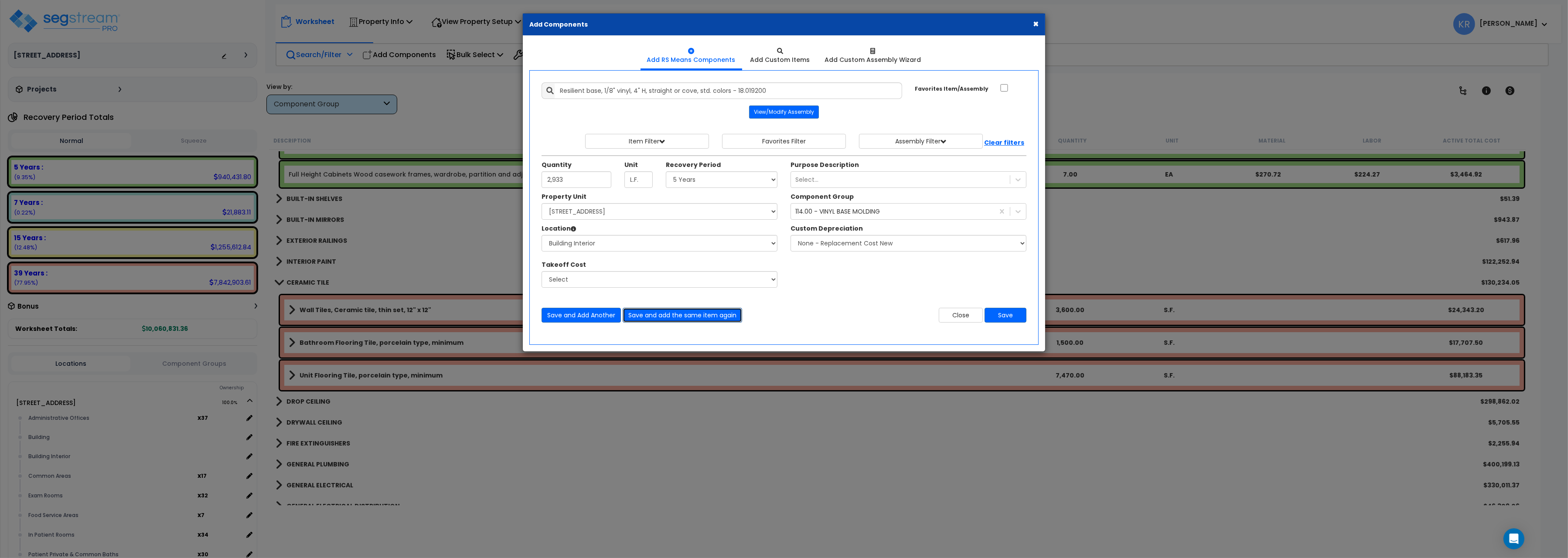
click at [673, 318] on button "Save and add the same item again" at bounding box center [682, 315] width 119 height 15
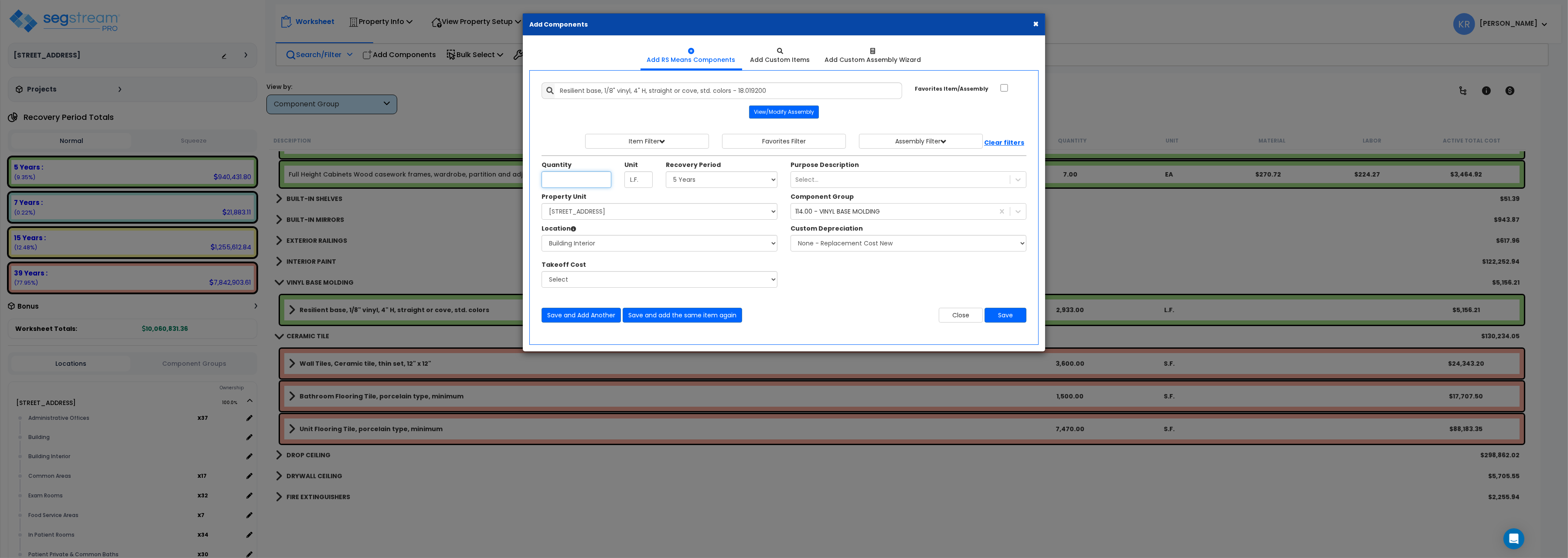
click at [551, 184] on input "Quantity" at bounding box center [576, 180] width 70 height 16
type input "2,141"
click at [665, 317] on button "Save and add the same item again" at bounding box center [682, 315] width 119 height 15
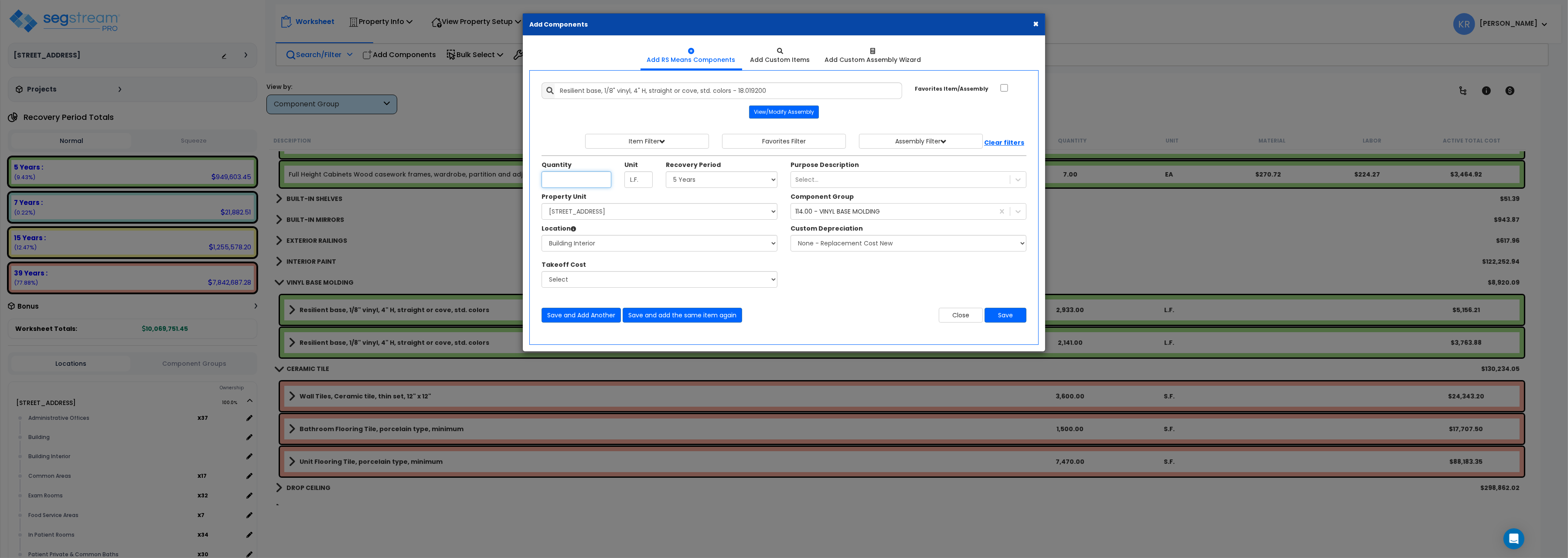
click at [589, 183] on input "Quantity" at bounding box center [576, 180] width 70 height 16
type input "1,862"
click at [674, 315] on button "Save and add the same item again" at bounding box center [682, 315] width 119 height 15
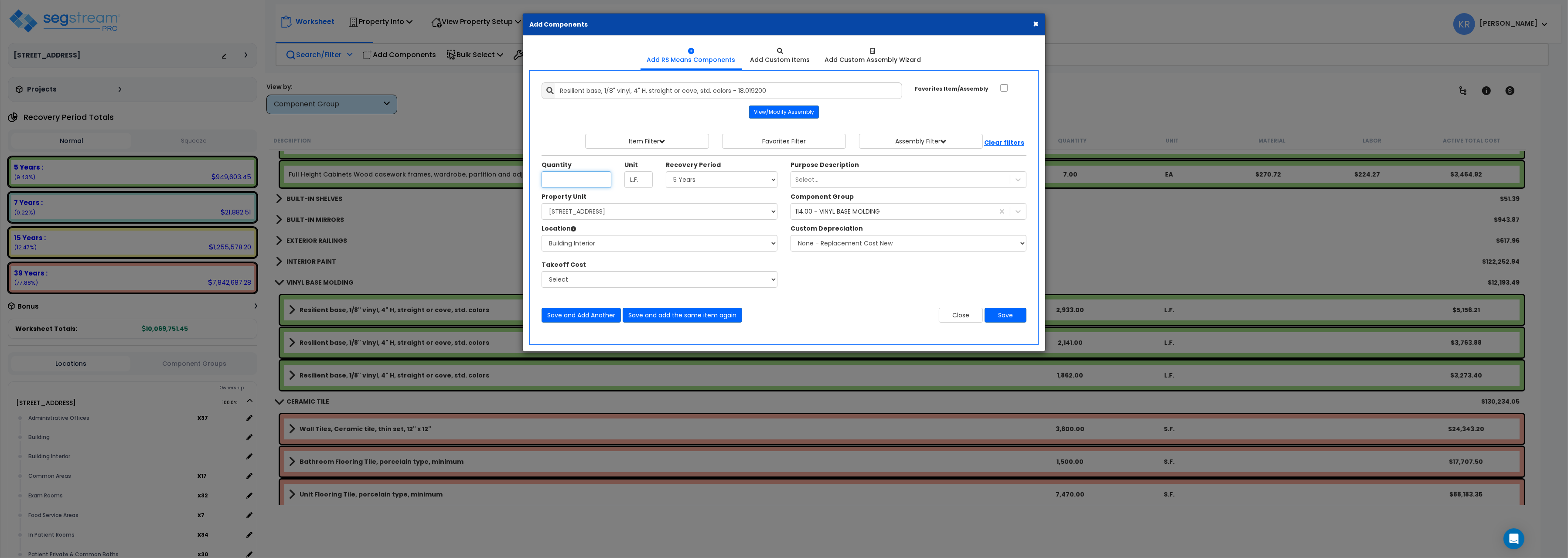
click at [561, 180] on input "Quantity" at bounding box center [576, 180] width 70 height 16
type input "600"
click at [684, 319] on button "Save and add the same item again" at bounding box center [682, 315] width 119 height 15
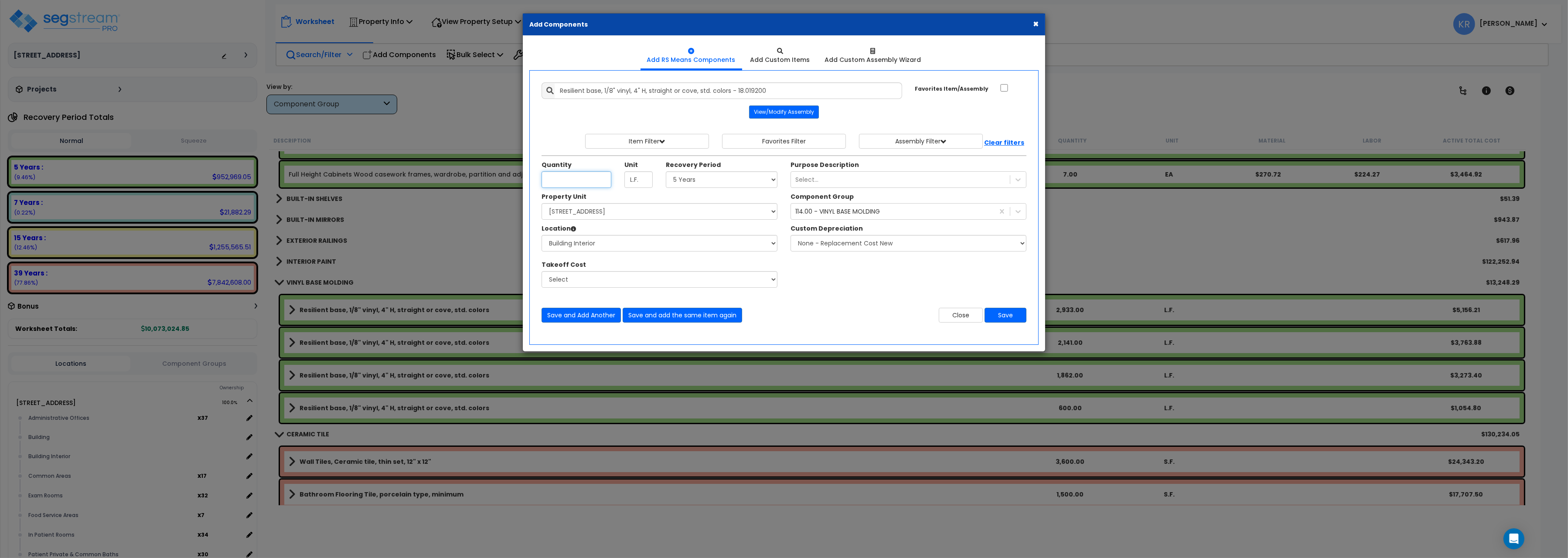
click at [567, 179] on input "Quantity" at bounding box center [576, 180] width 70 height 16
type input "3,909"
click at [695, 315] on button "Save and add the same item again" at bounding box center [682, 315] width 119 height 15
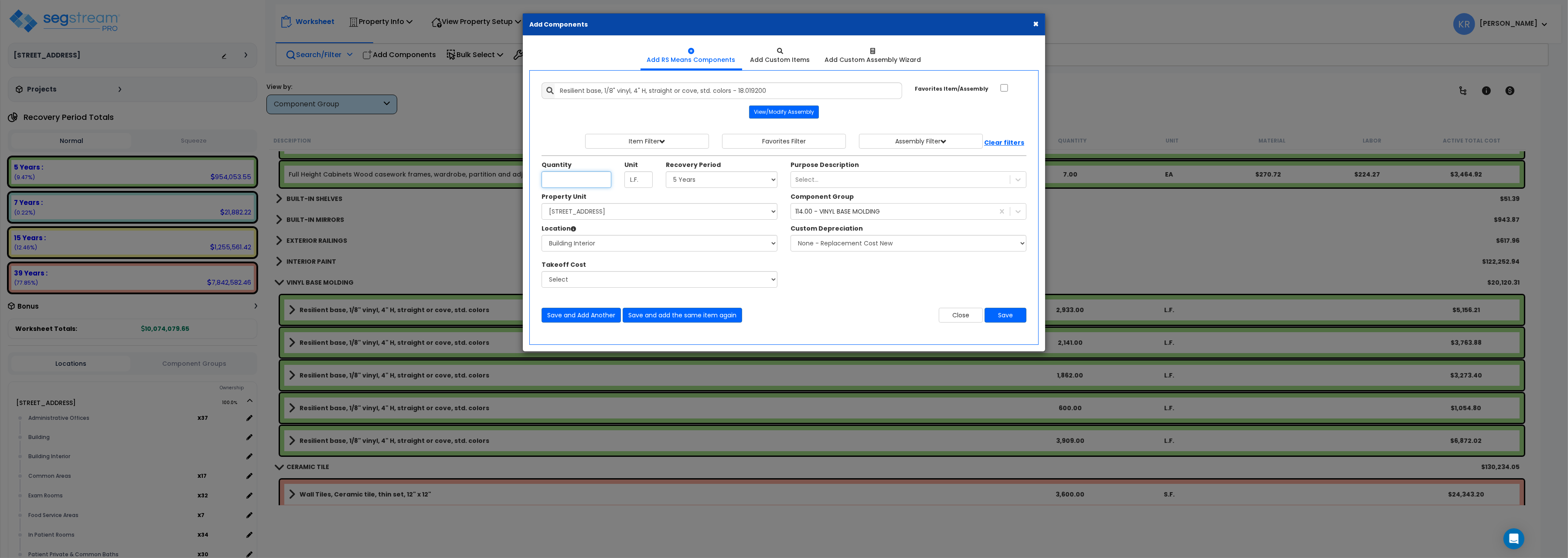
click at [569, 183] on input "Quantity" at bounding box center [576, 180] width 70 height 16
type input "1,613"
click at [573, 316] on button "Save and Add Another" at bounding box center [581, 315] width 79 height 15
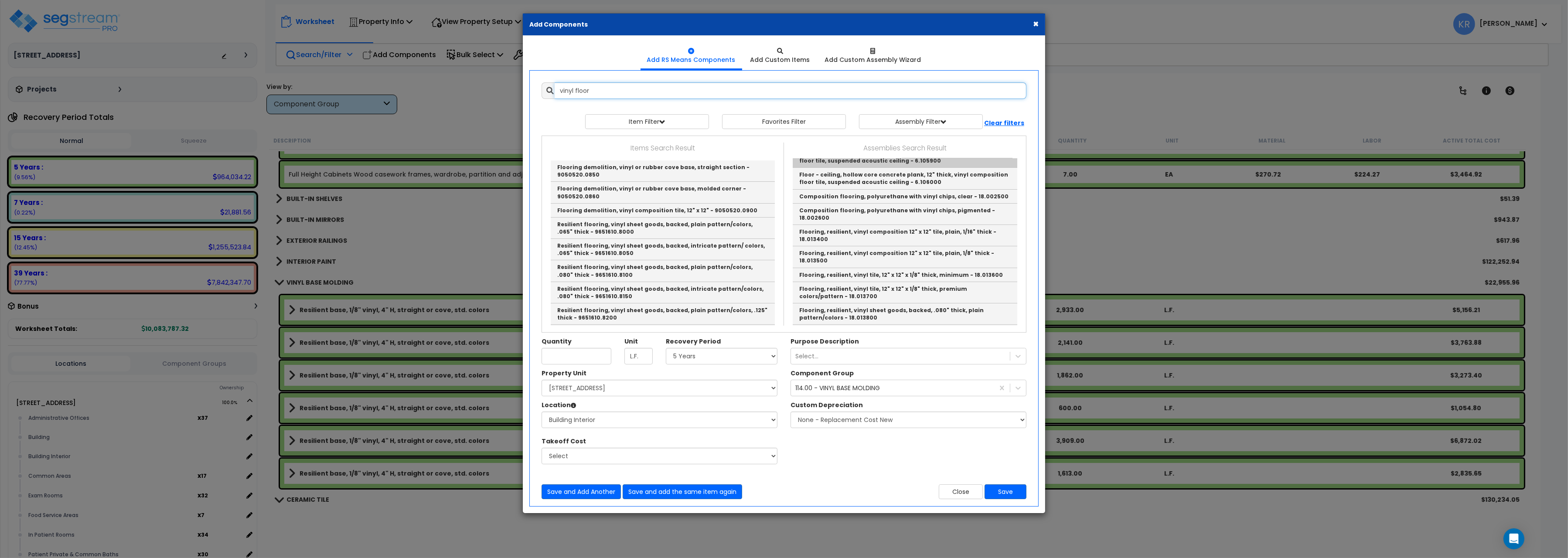
scroll to position [94, 0]
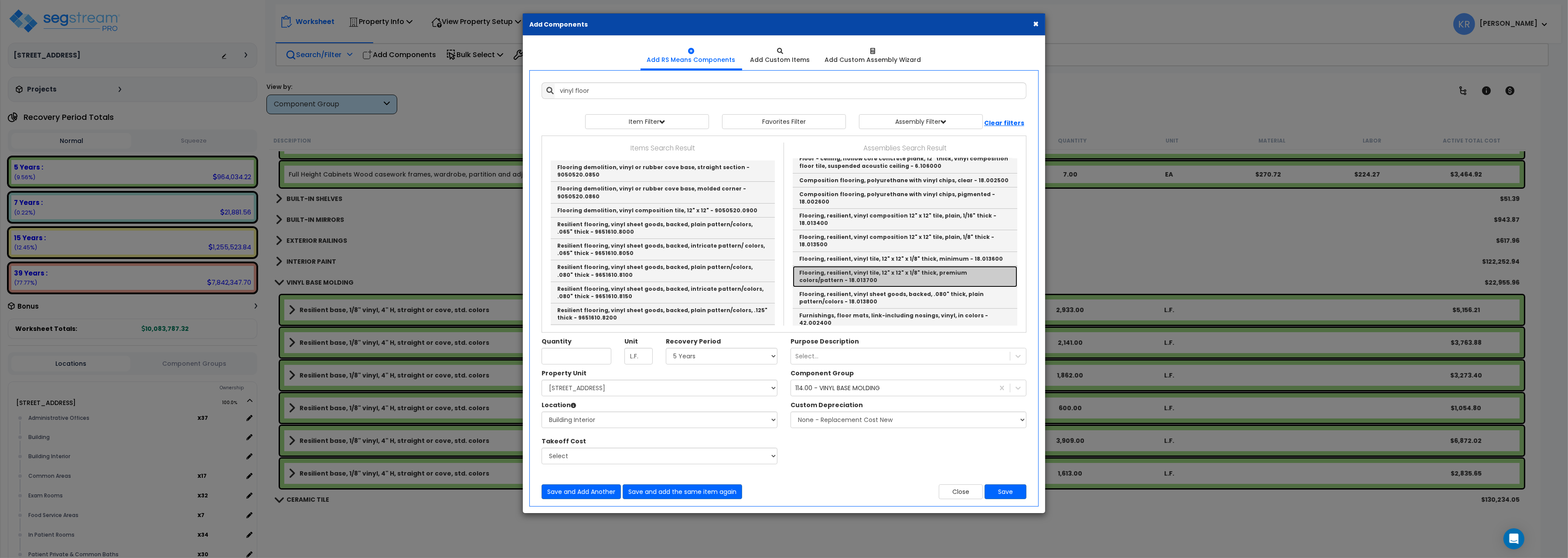
click at [980, 266] on link "Flooring, resilient, vinyl tile, 12" x 12" x 1/8" thick, premium colors/pattern…" at bounding box center [905, 276] width 225 height 21
type input "Flooring, resilient, vinyl tile, 12" x 12" x 1/8" thick, premium colors/pattern…"
type input "S.F."
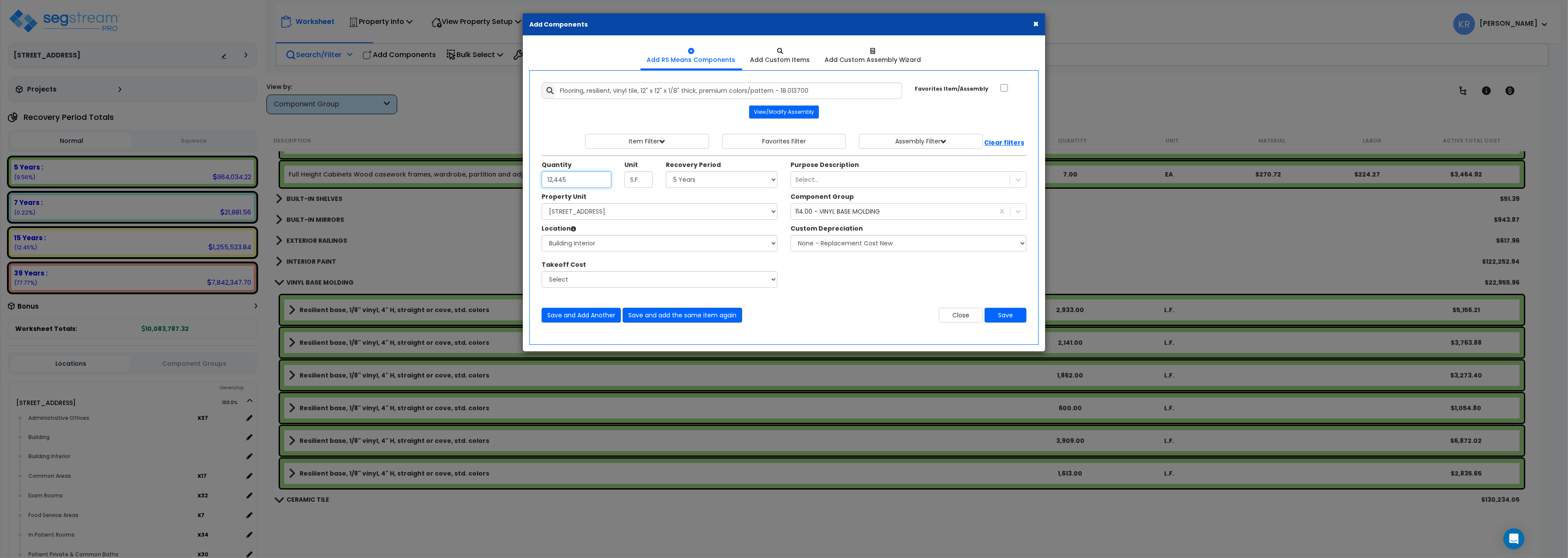
type input "12,445"
click at [688, 315] on button "Save and add the same item again" at bounding box center [682, 315] width 119 height 15
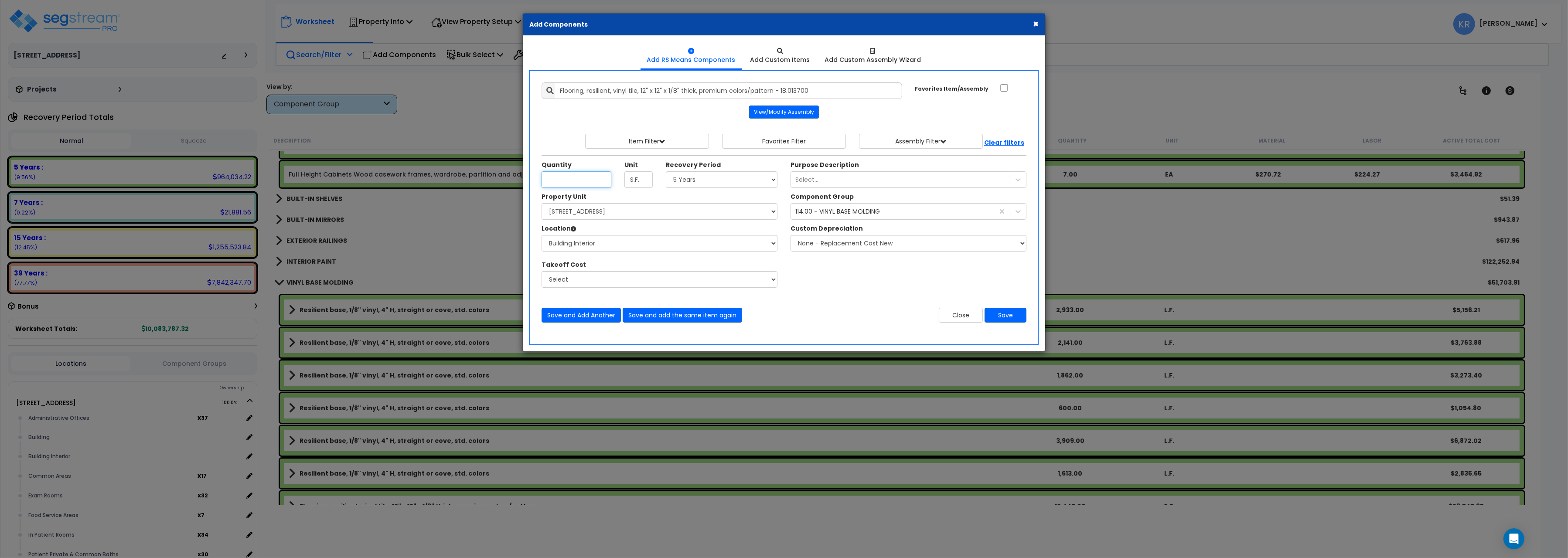
click at [548, 176] on input "Quantity" at bounding box center [576, 180] width 70 height 16
type input "6,785"
drag, startPoint x: 656, startPoint y: 318, endPoint x: 657, endPoint y: 311, distance: 7.1
click at [657, 318] on button "Save and add the same item again" at bounding box center [682, 315] width 119 height 15
click at [563, 181] on input "Quantity" at bounding box center [576, 180] width 70 height 16
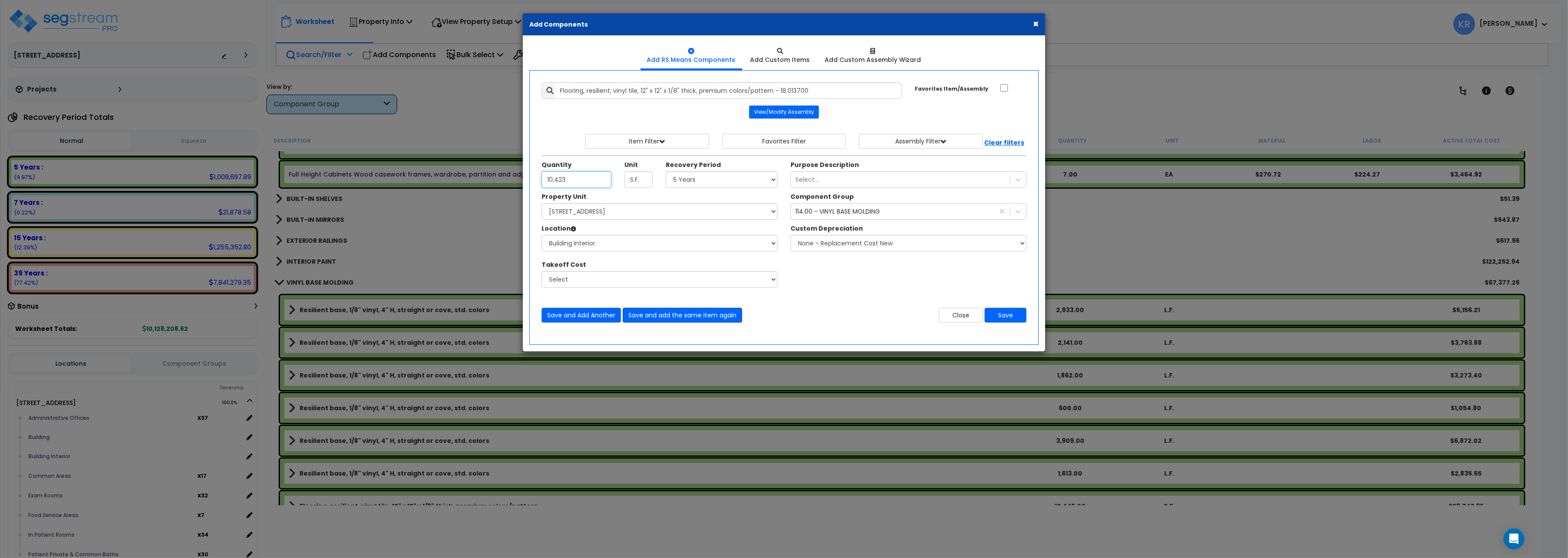
type input "10,423"
click at [705, 314] on button "Save and add the same item again" at bounding box center [682, 315] width 119 height 15
click at [554, 179] on input "Quantity" at bounding box center [576, 180] width 70 height 16
type input "3,692"
click at [657, 318] on button "Save and add the same item again" at bounding box center [682, 315] width 119 height 15
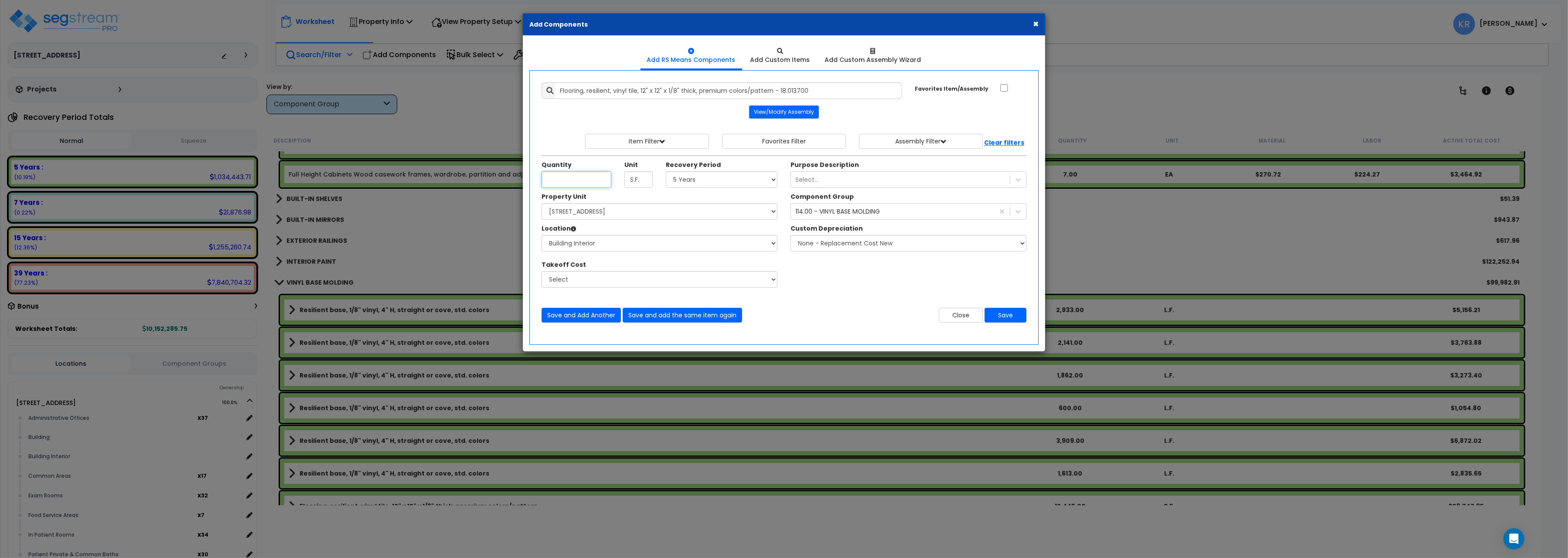
click at [563, 181] on input "Quantity" at bounding box center [576, 180] width 70 height 16
type input "11,447"
click at [687, 316] on button "Save and add the same item again" at bounding box center [682, 315] width 119 height 15
click at [576, 178] on input "Quantity" at bounding box center [576, 180] width 70 height 16
type input "4,138"
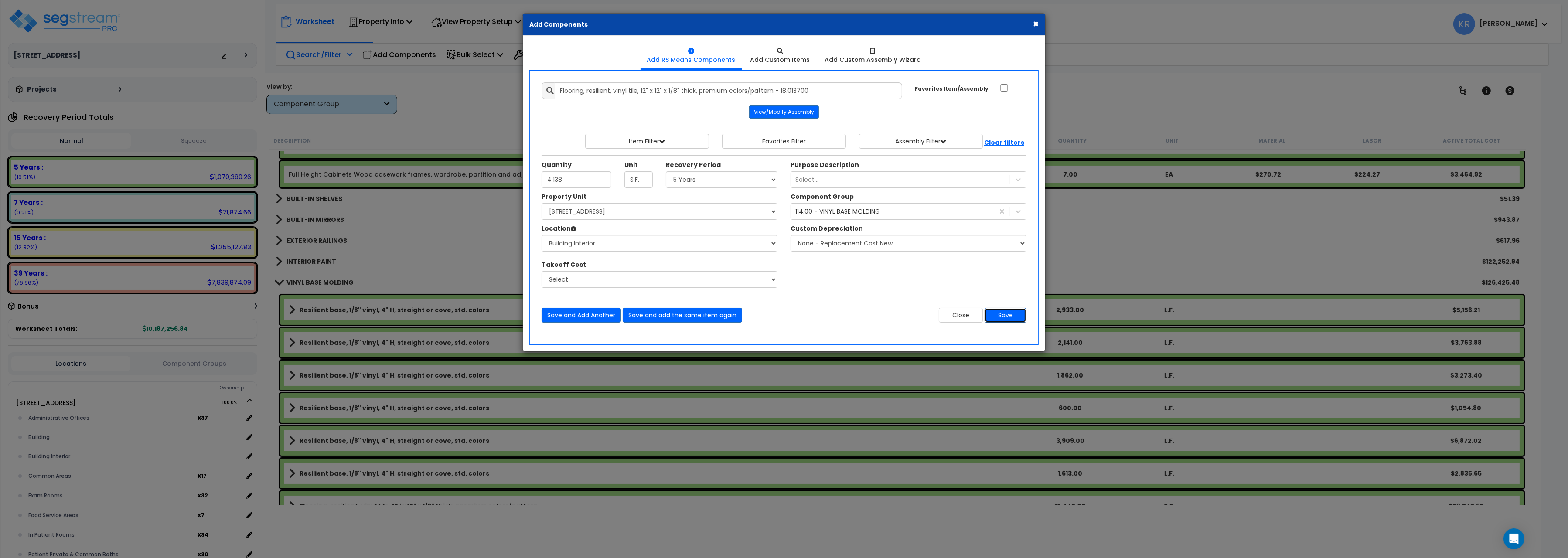
click at [1004, 319] on button "Save" at bounding box center [1006, 315] width 42 height 15
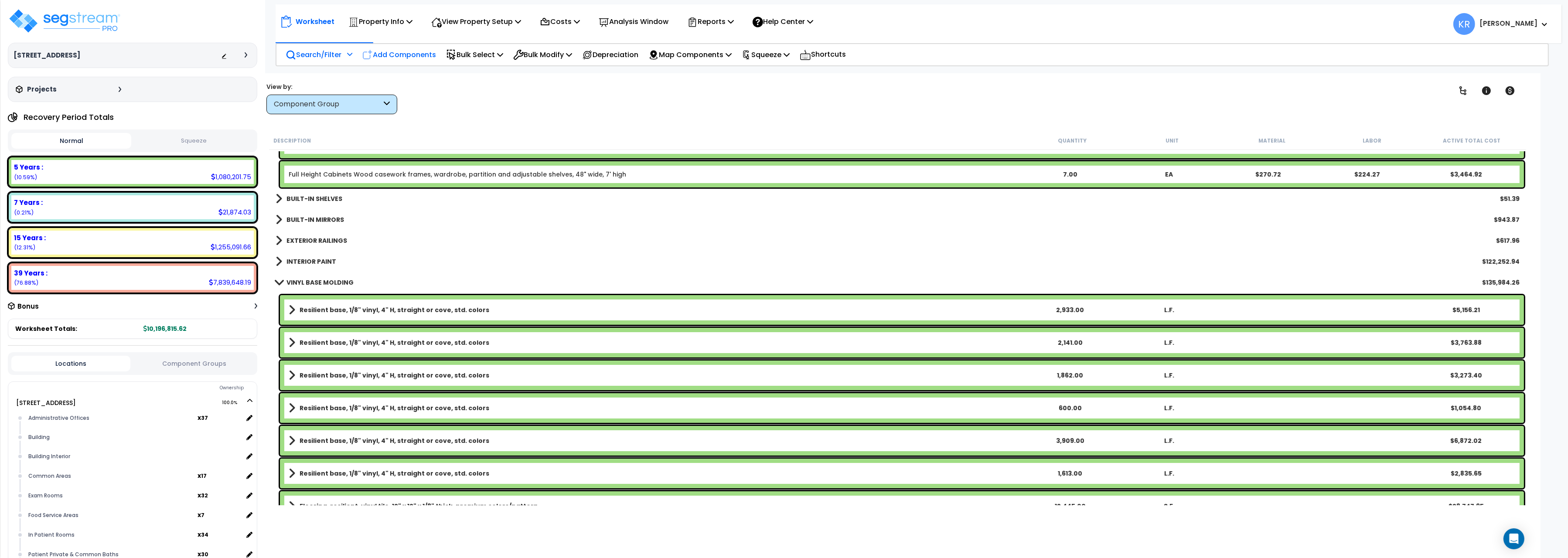
click at [415, 55] on p "Add Components" at bounding box center [399, 54] width 74 height 12
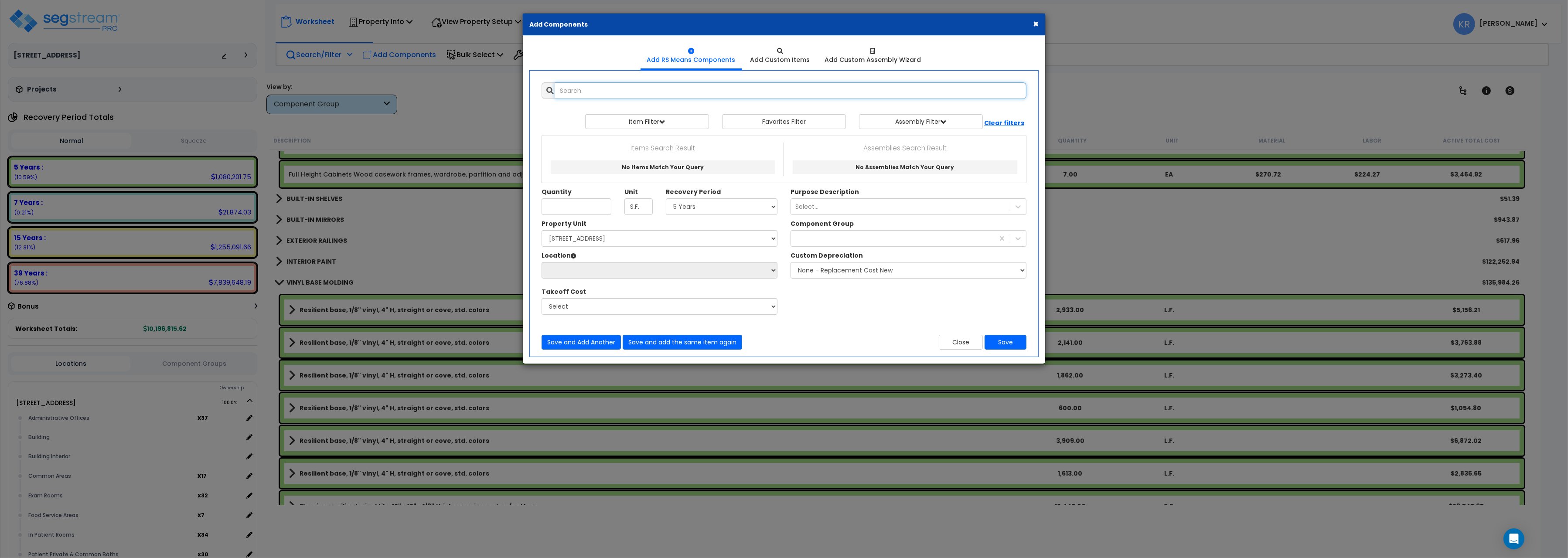
select select
drag, startPoint x: 609, startPoint y: 95, endPoint x: 486, endPoint y: 86, distance: 123.3
click at [555, 86] on input "6-0" at bounding box center [790, 90] width 472 height 16
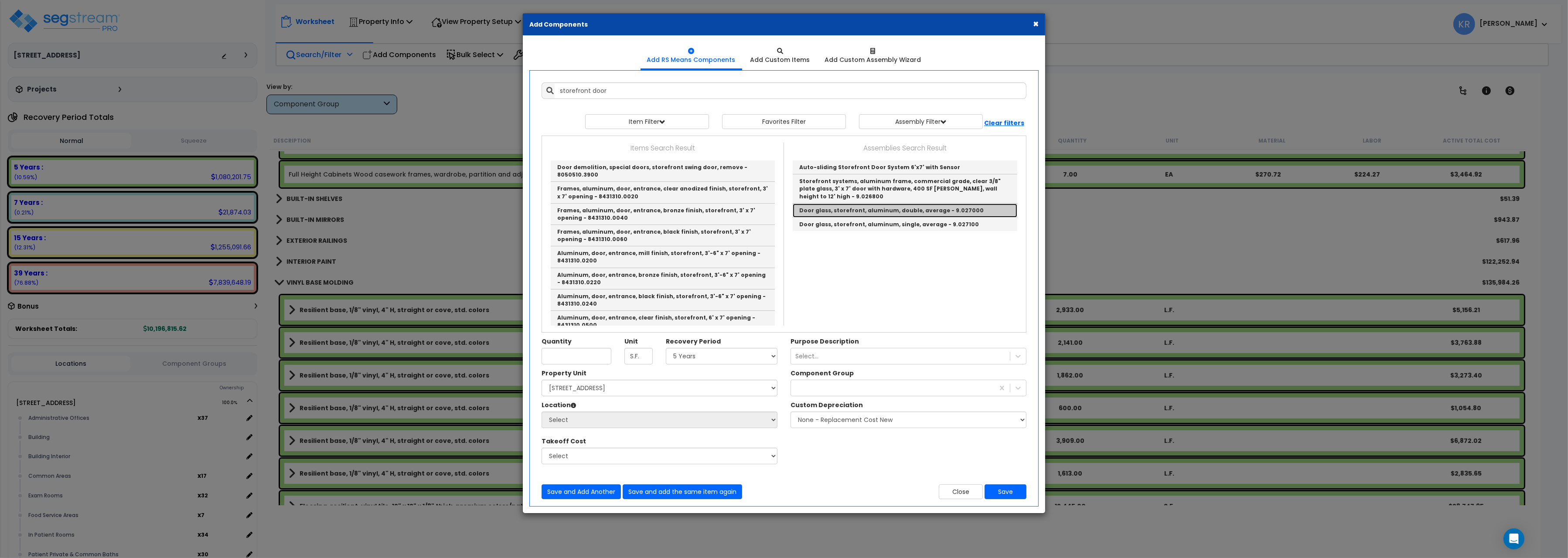
click at [883, 209] on link "Door glass, storefront, aluminum, double, average - 9.027000" at bounding box center [905, 211] width 225 height 14
type input "Door glass, storefront, aluminum, double, average - 9.027000"
type input "Ea."
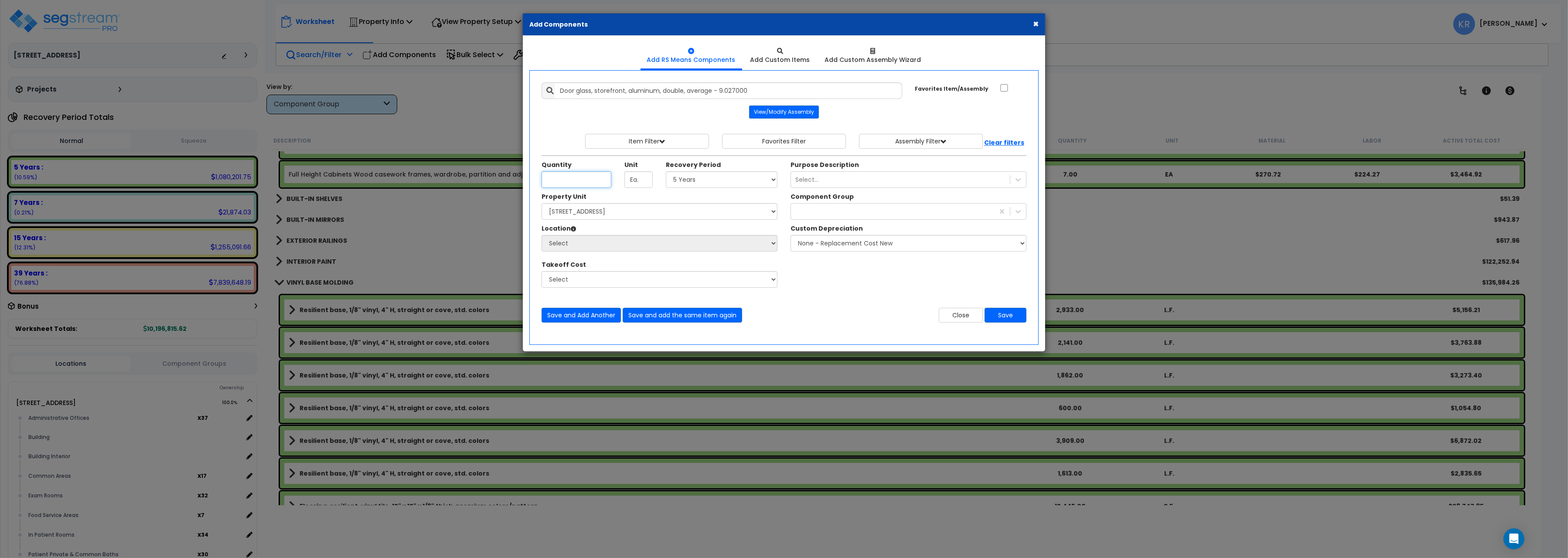
click at [561, 181] on input "Quantity" at bounding box center [576, 180] width 70 height 16
type input "4"
click at [666, 172] on select "Select 5 Years 7 Years 15 Years 20 Years 39 Years 27.5 Year" at bounding box center [721, 180] width 111 height 16
select select "39Y"
click option "39 Years" at bounding box center [0, 0] width 0 height 0
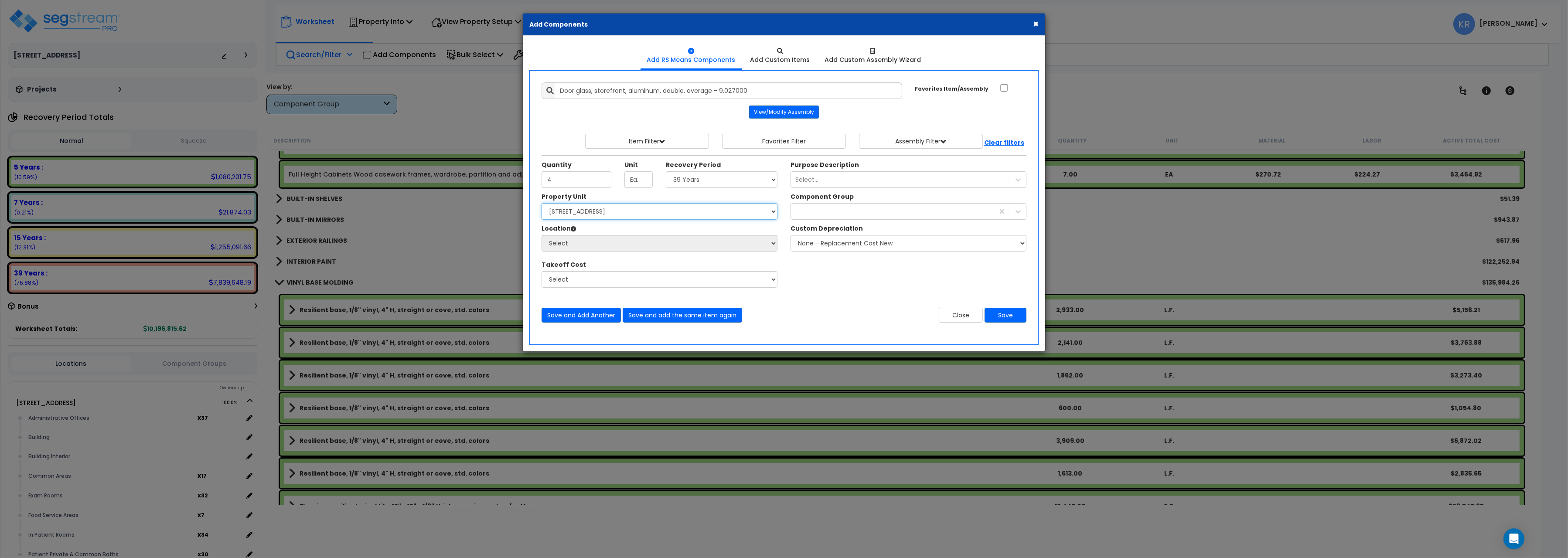
click at [542, 203] on select "Select [STREET_ADDRESS] Site Improvements" at bounding box center [660, 211] width 236 height 16
select select "162439"
click option "[STREET_ADDRESS]" at bounding box center [0, 0] width 0 height 0
click at [542, 235] on select "Select Administrative Offices Building Building Interior Common Areas Exam Room…" at bounding box center [660, 243] width 236 height 16
select select "461"
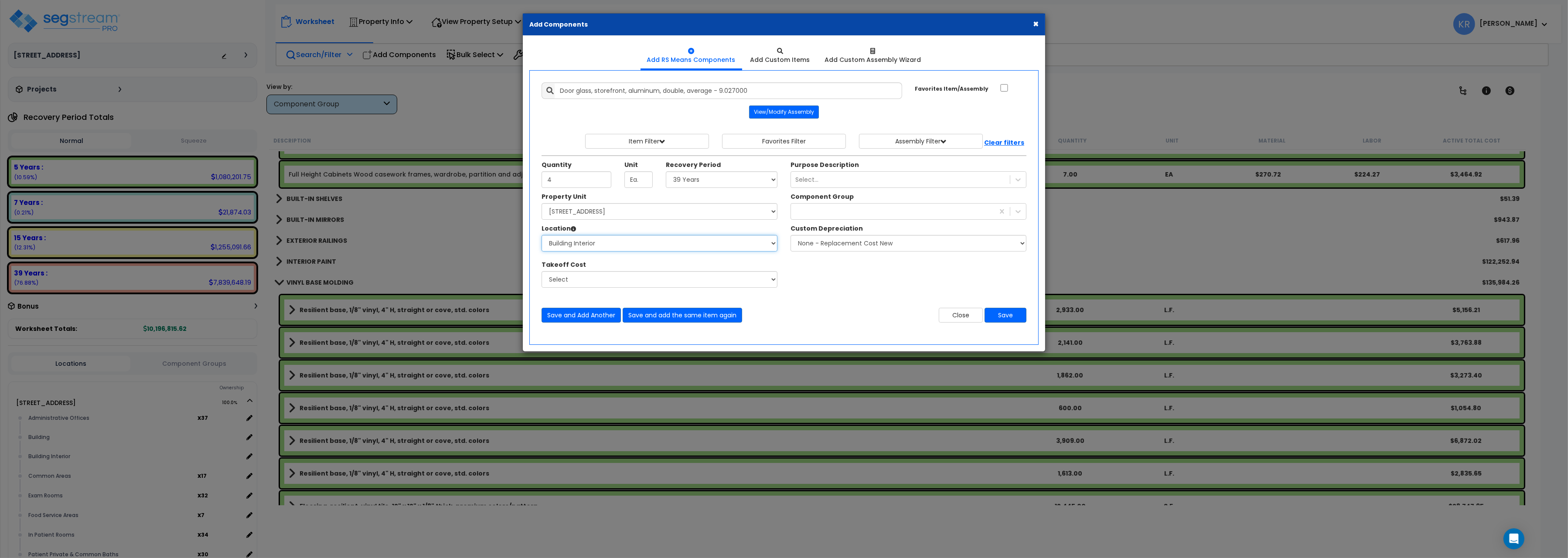
click option "Building Interior" at bounding box center [0, 0] width 0 height 0
click at [803, 212] on div at bounding box center [892, 211] width 203 height 14
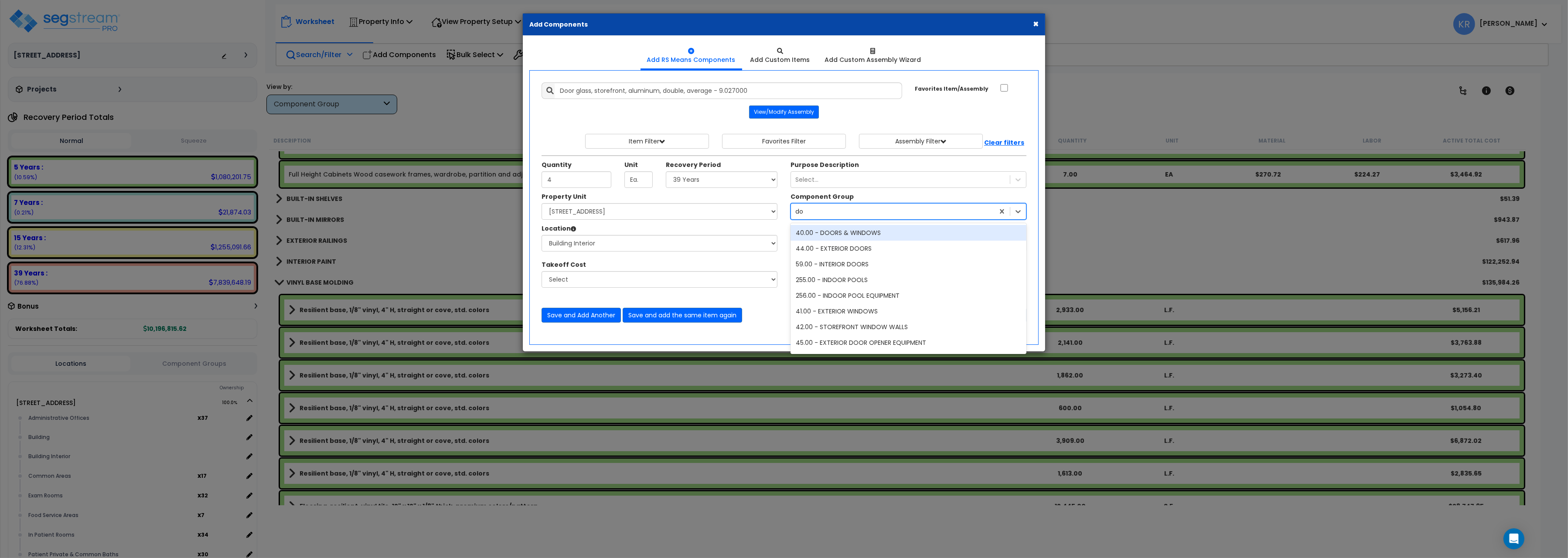
type input "doo"
click at [849, 234] on div "40.00 - DOORS & WINDOWS" at bounding box center [909, 233] width 236 height 16
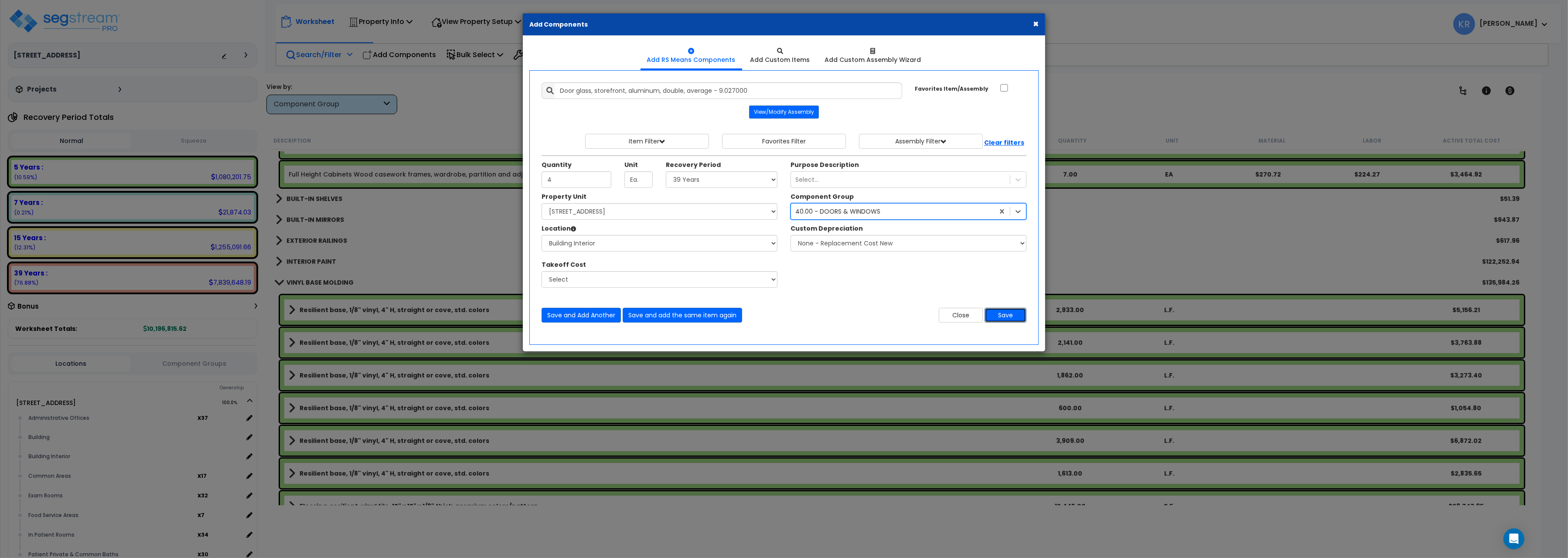
click at [1014, 317] on button "Save" at bounding box center [1006, 315] width 42 height 15
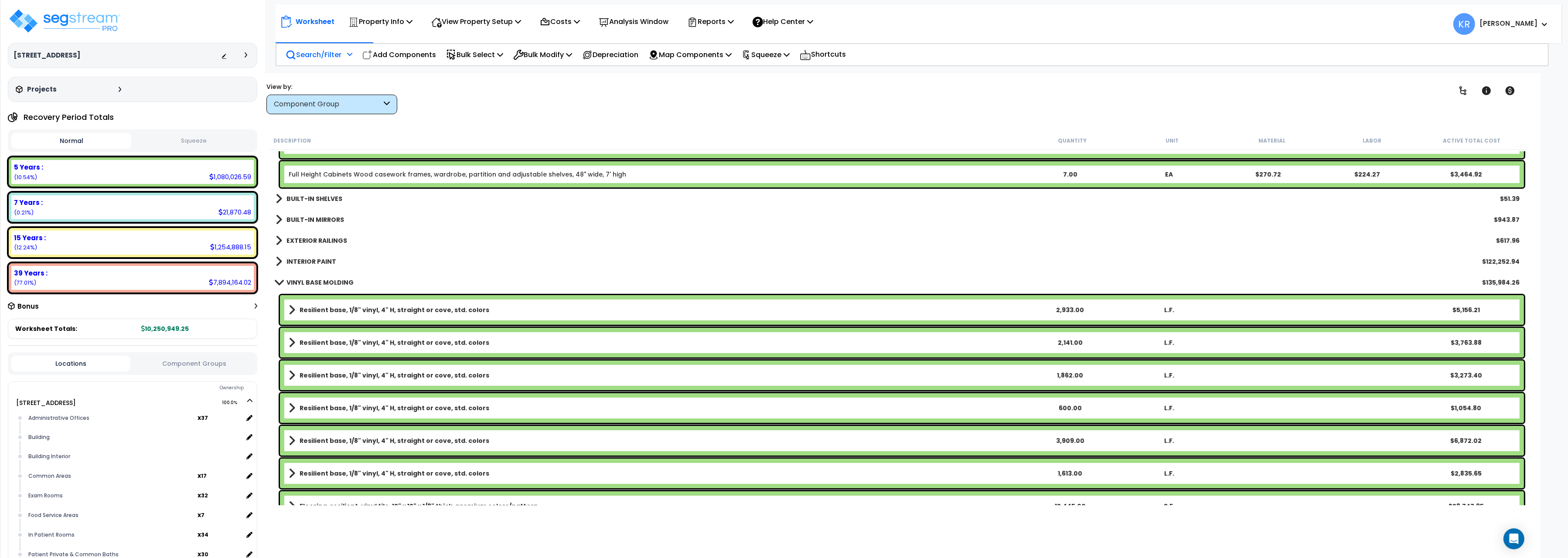
click at [332, 105] on div "Component Group" at bounding box center [327, 104] width 108 height 10
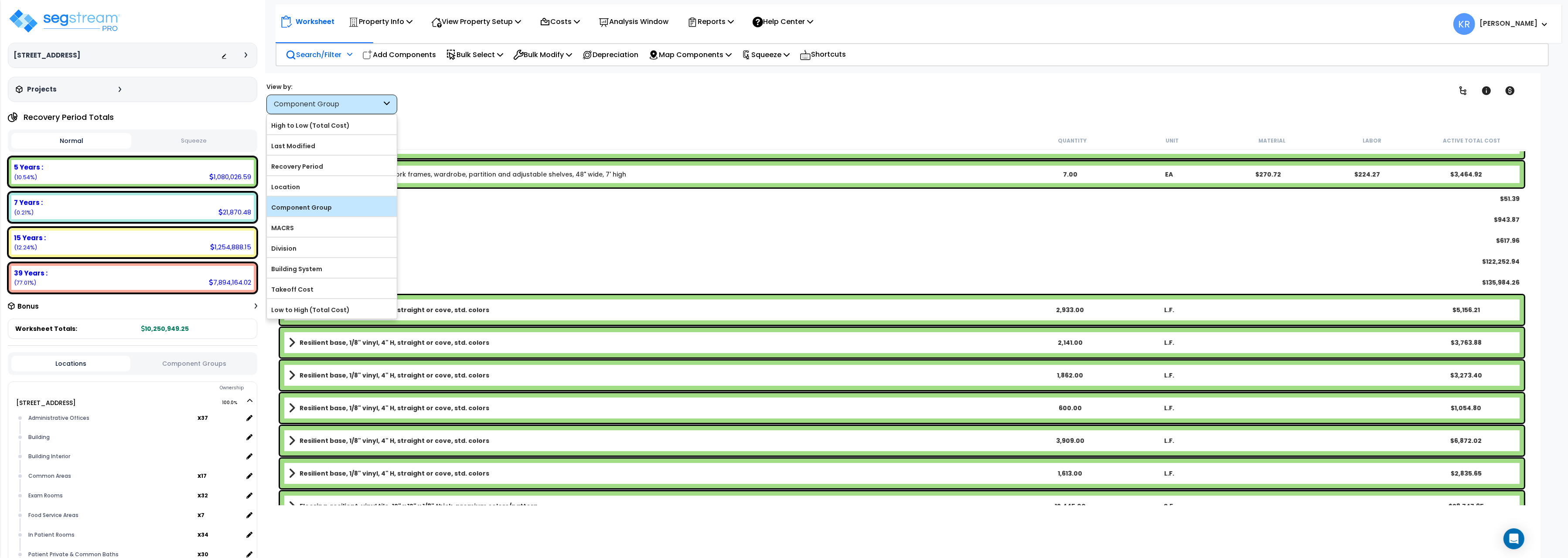
click at [297, 209] on label "Component Group" at bounding box center [331, 207] width 130 height 13
click at [0, 0] on input "Component Group" at bounding box center [0, 0] width 0 height 0
click at [651, 245] on div "EXTERIOR RAILINGS $617.96" at bounding box center [898, 240] width 1253 height 21
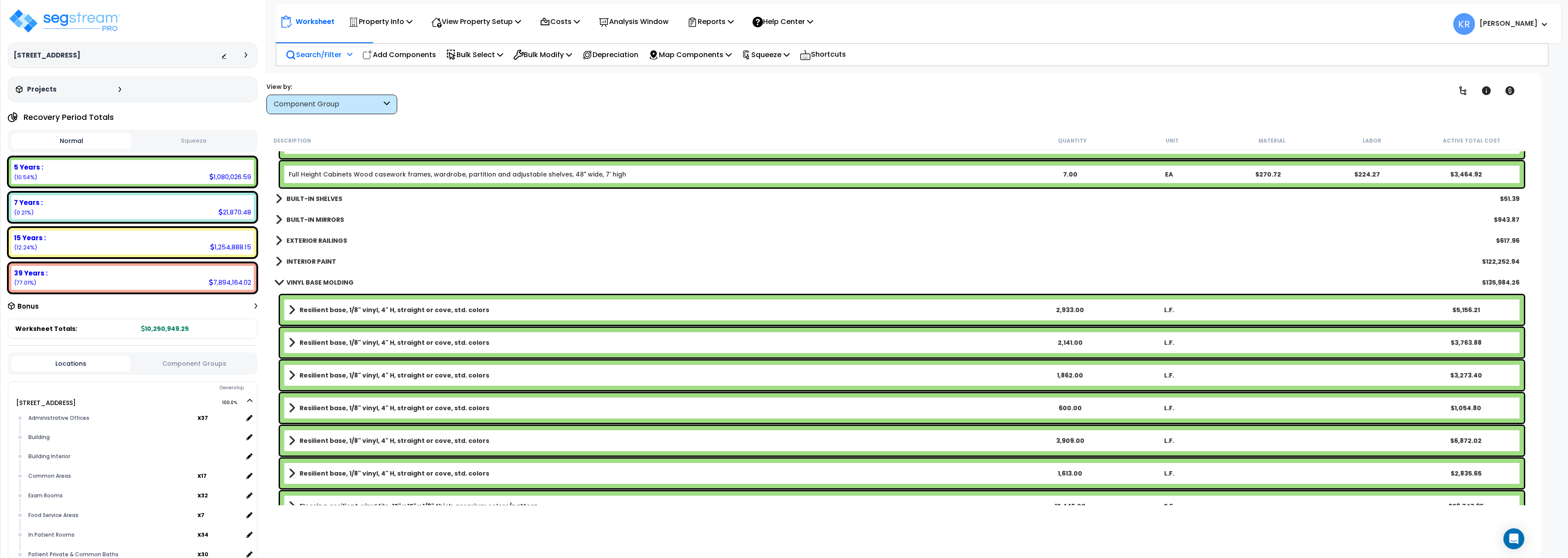
click at [293, 283] on b "VINYL BASE MOLDING" at bounding box center [320, 282] width 67 height 9
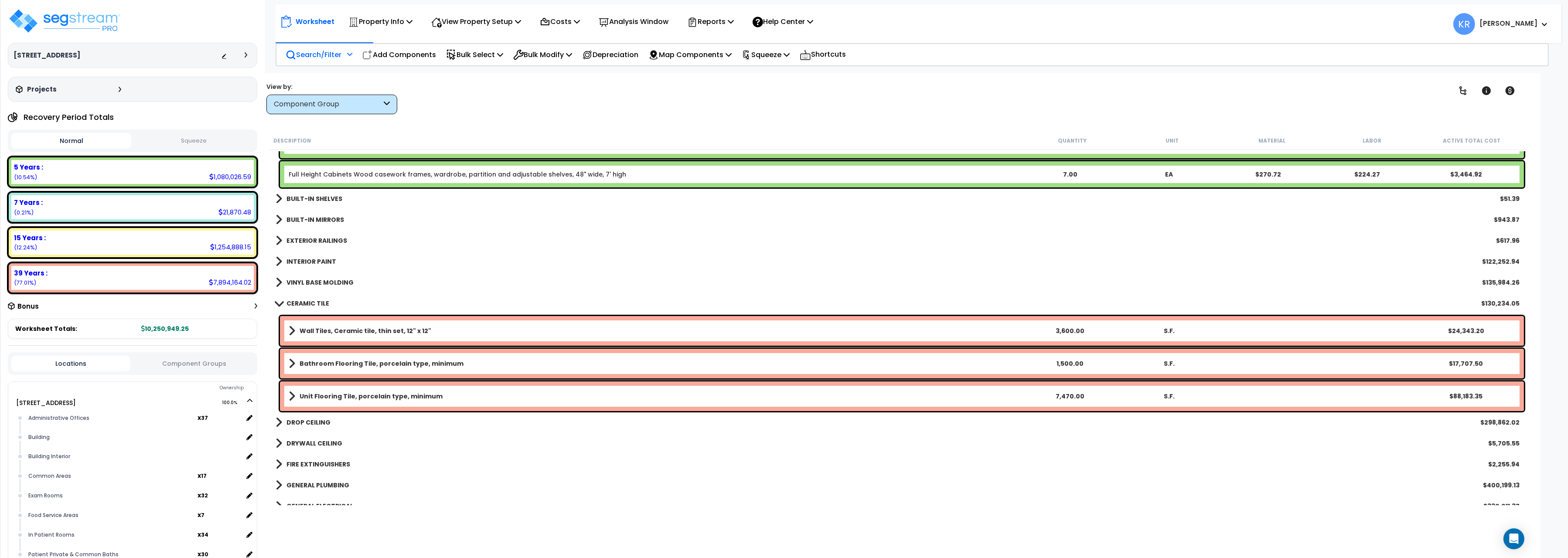
click at [284, 302] on span at bounding box center [279, 303] width 12 height 7
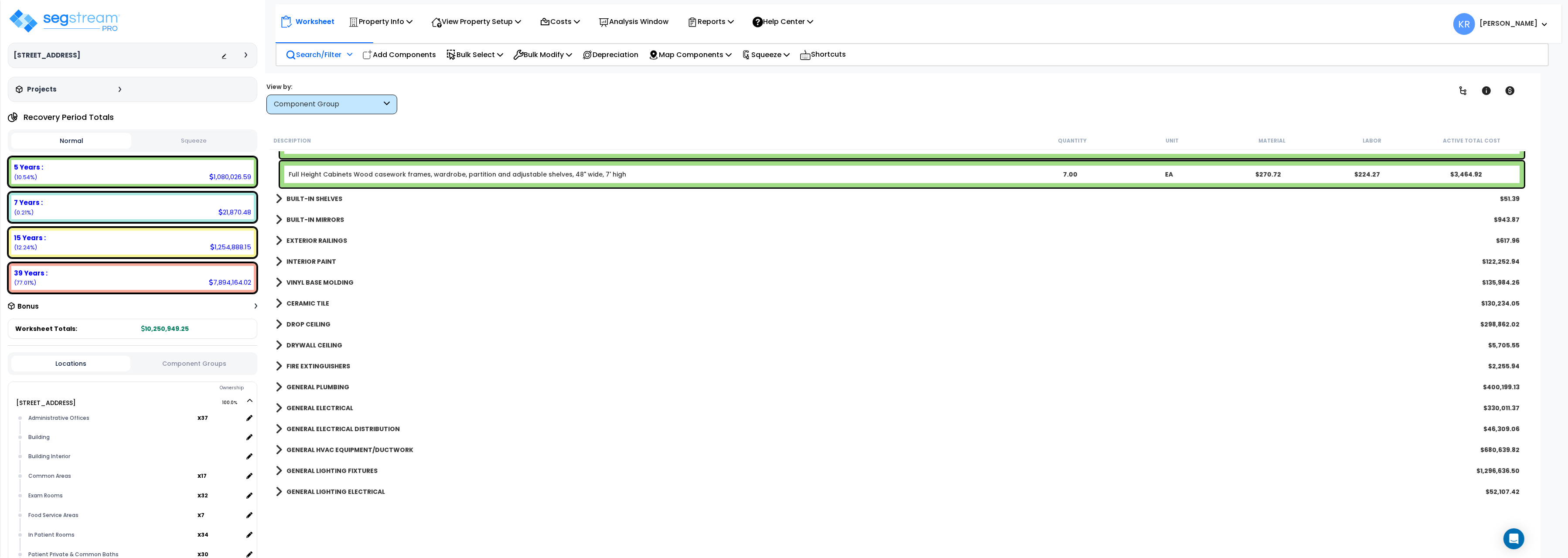
scroll to position [0, 0]
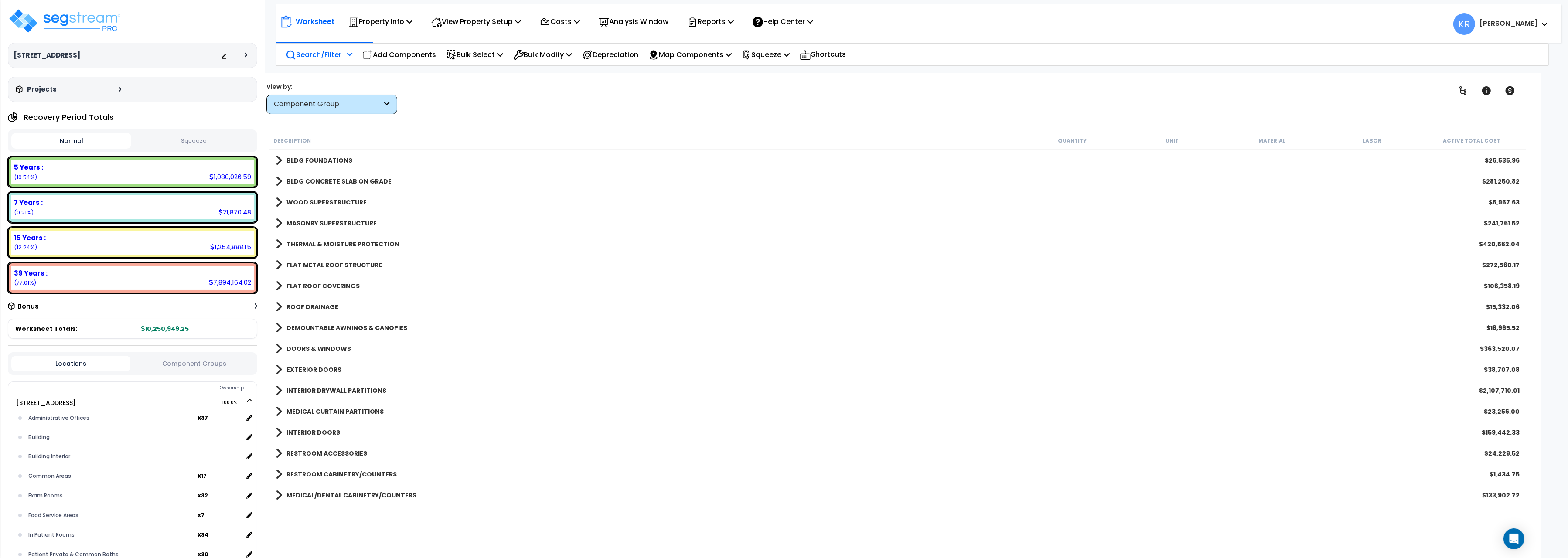
click at [296, 160] on b "BLDG FOUNDATIONS" at bounding box center [320, 160] width 66 height 9
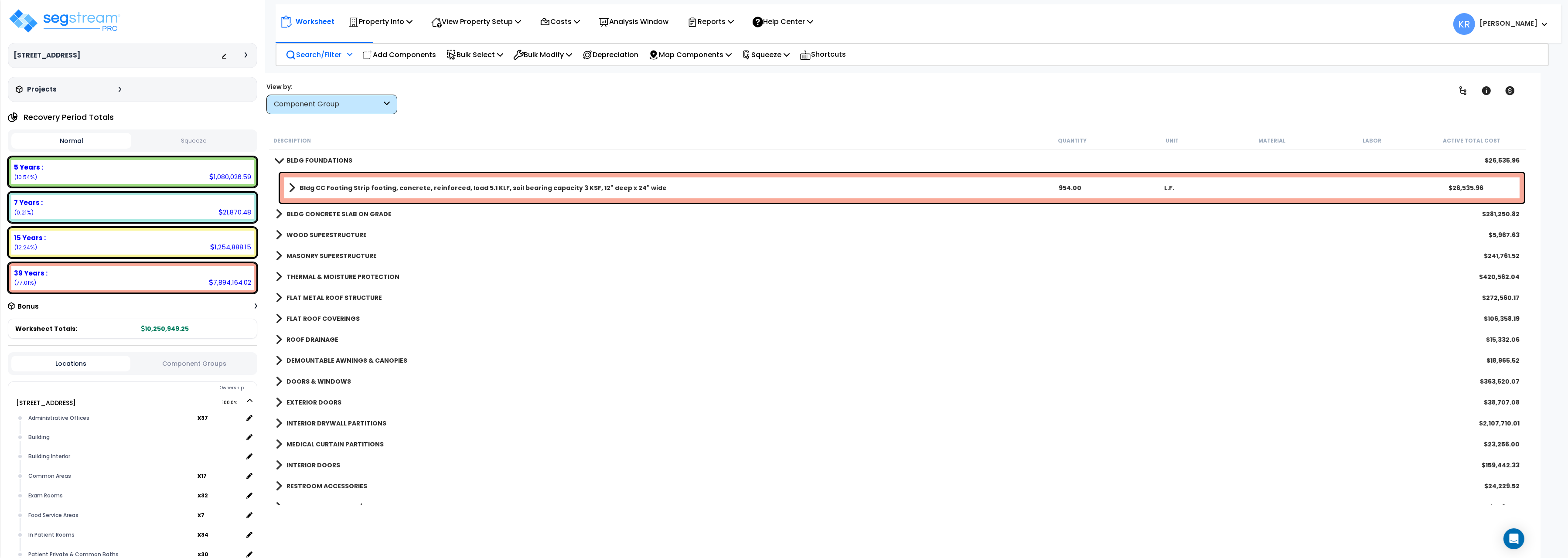
click at [298, 159] on b "BLDG FOUNDATIONS" at bounding box center [320, 160] width 66 height 9
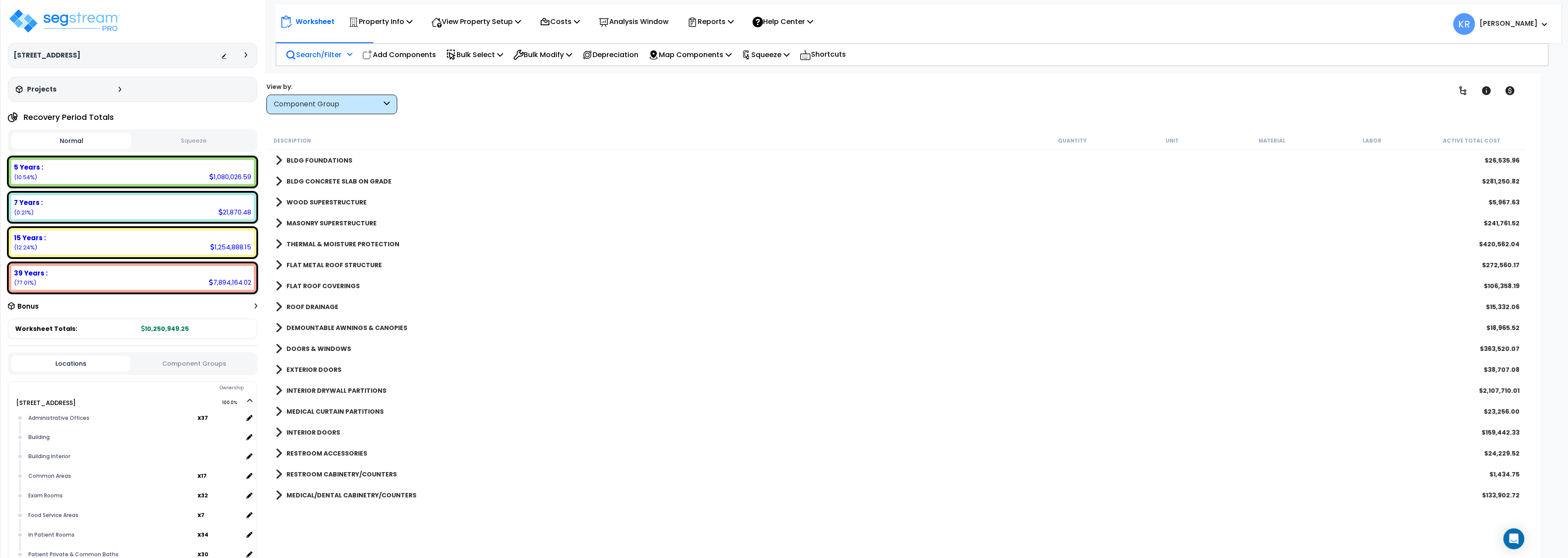
click at [300, 179] on b "BLDG CONCRETE SLAB ON GRADE" at bounding box center [339, 181] width 105 height 9
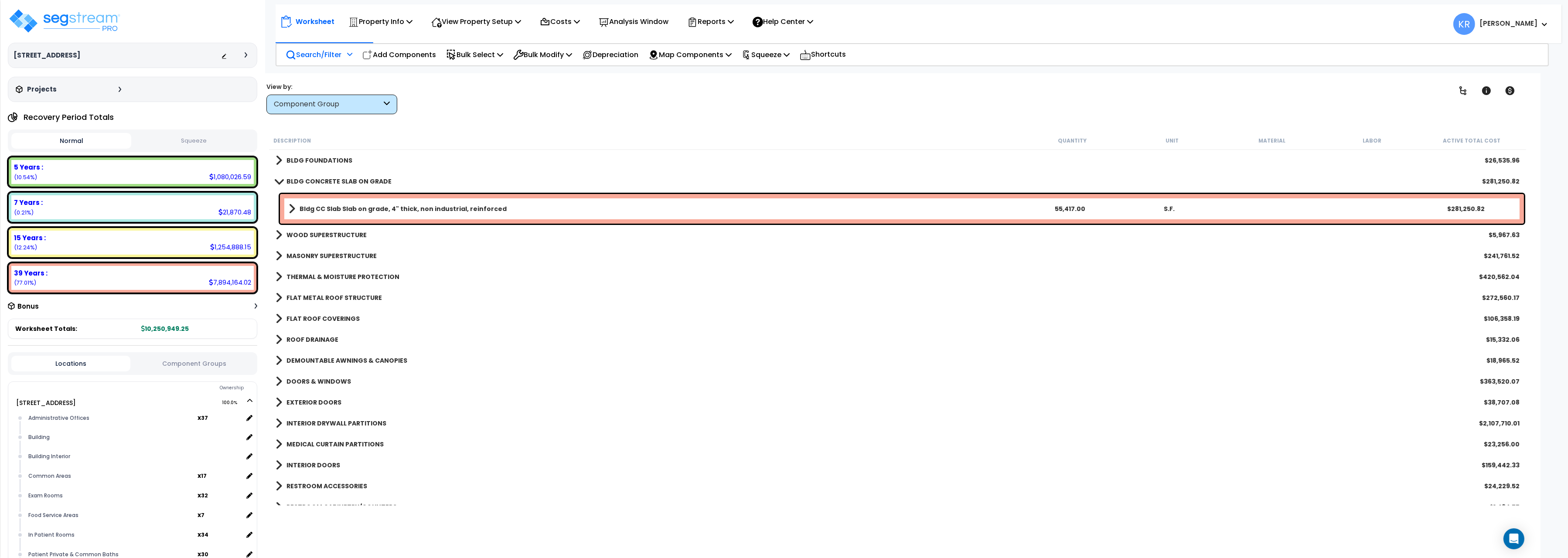
click at [300, 181] on b "BLDG CONCRETE SLAB ON GRADE" at bounding box center [339, 181] width 105 height 9
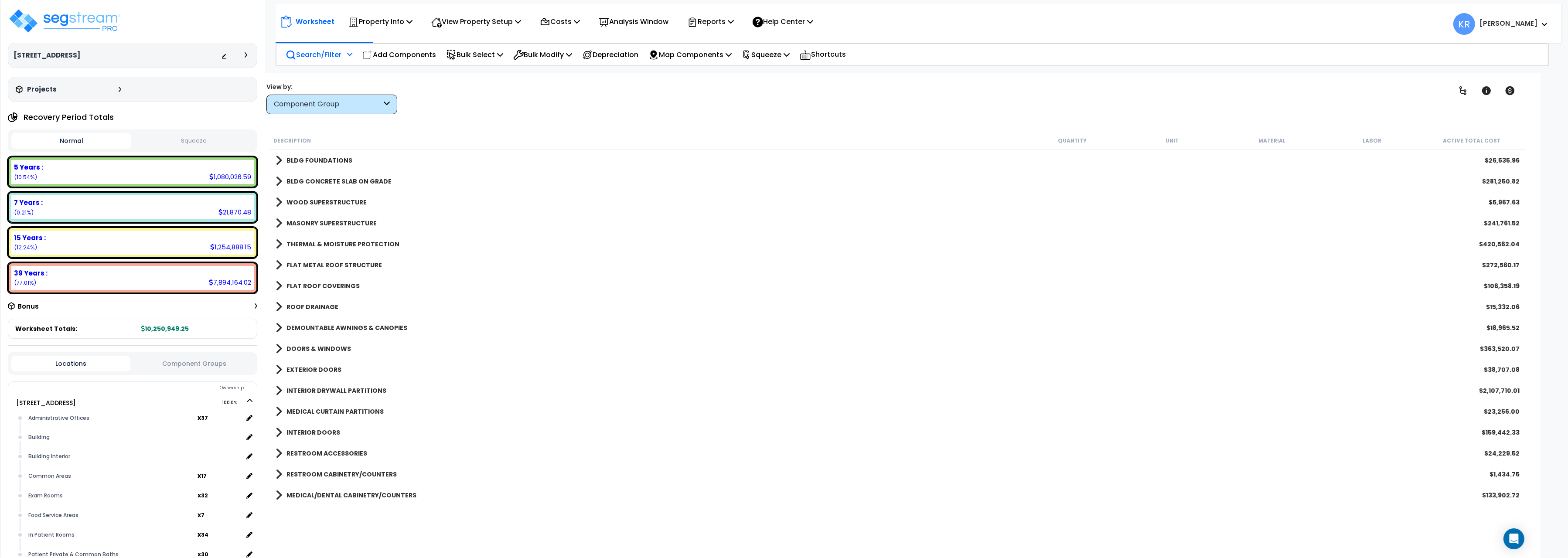
click at [298, 197] on link "WOOD SUPERSTRUCTURE" at bounding box center [321, 202] width 91 height 12
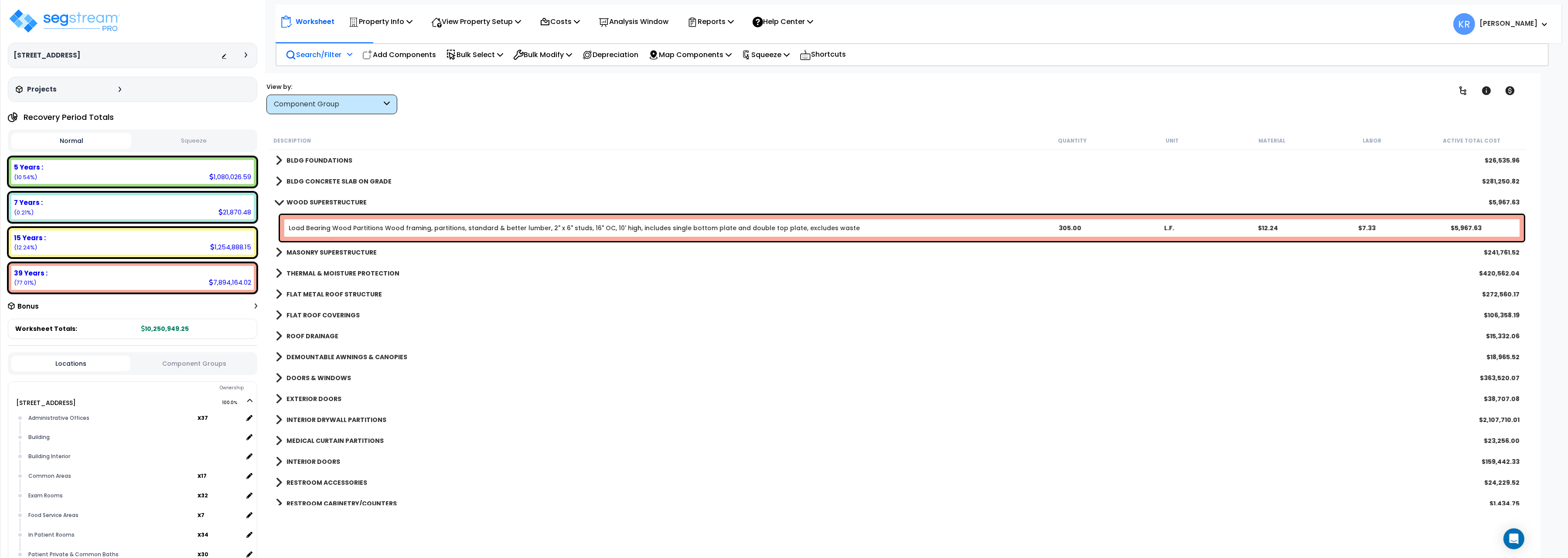
click at [298, 197] on link "WOOD SUPERSTRUCTURE" at bounding box center [321, 202] width 91 height 12
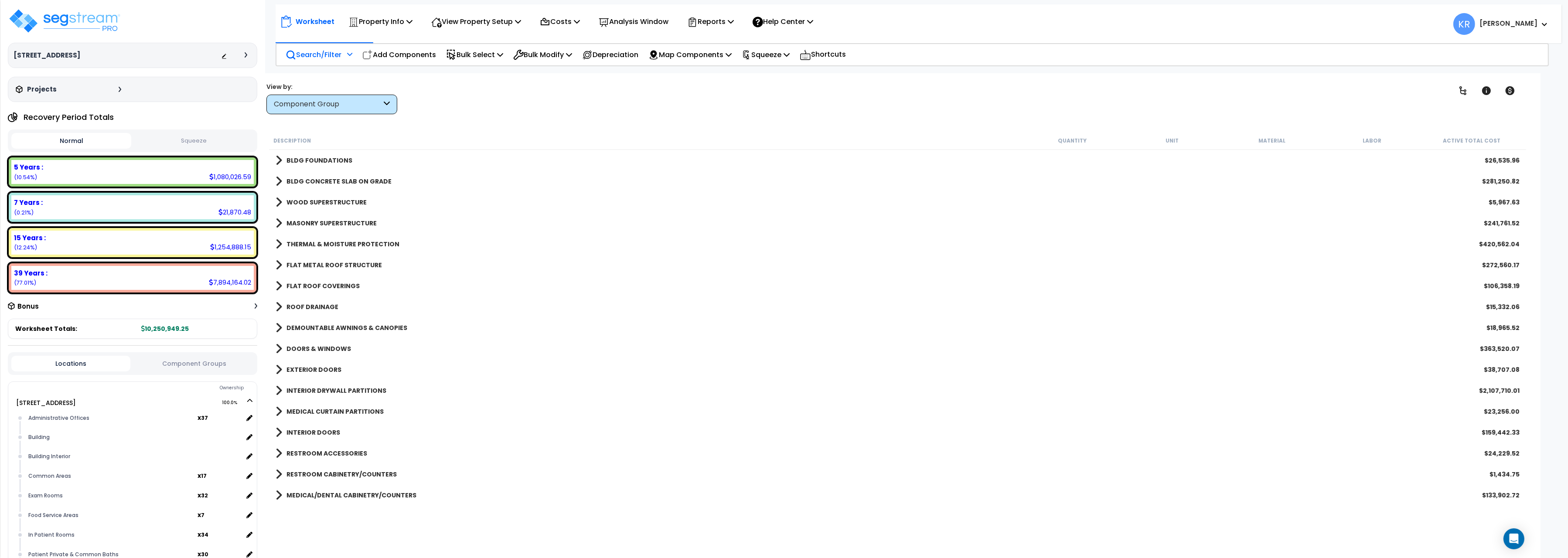
click at [290, 226] on b "MASONRY SUPERSTRUCTURE" at bounding box center [332, 223] width 90 height 9
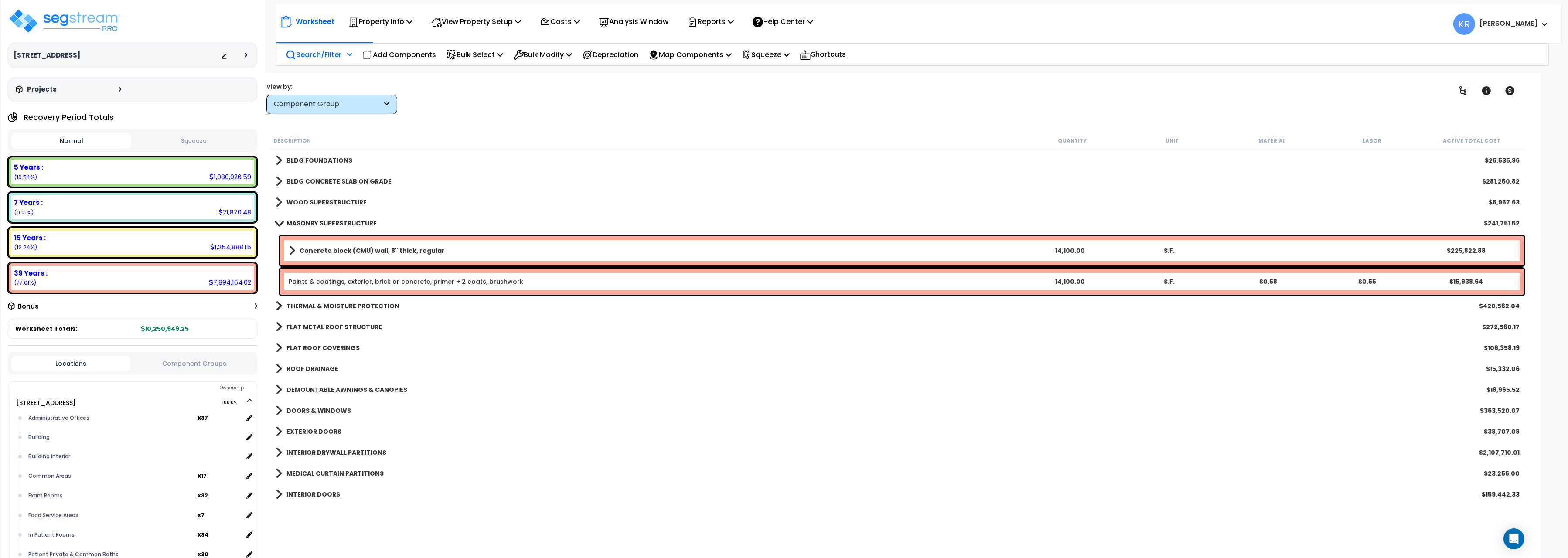
click at [290, 225] on b "MASONRY SUPERSTRUCTURE" at bounding box center [332, 223] width 90 height 9
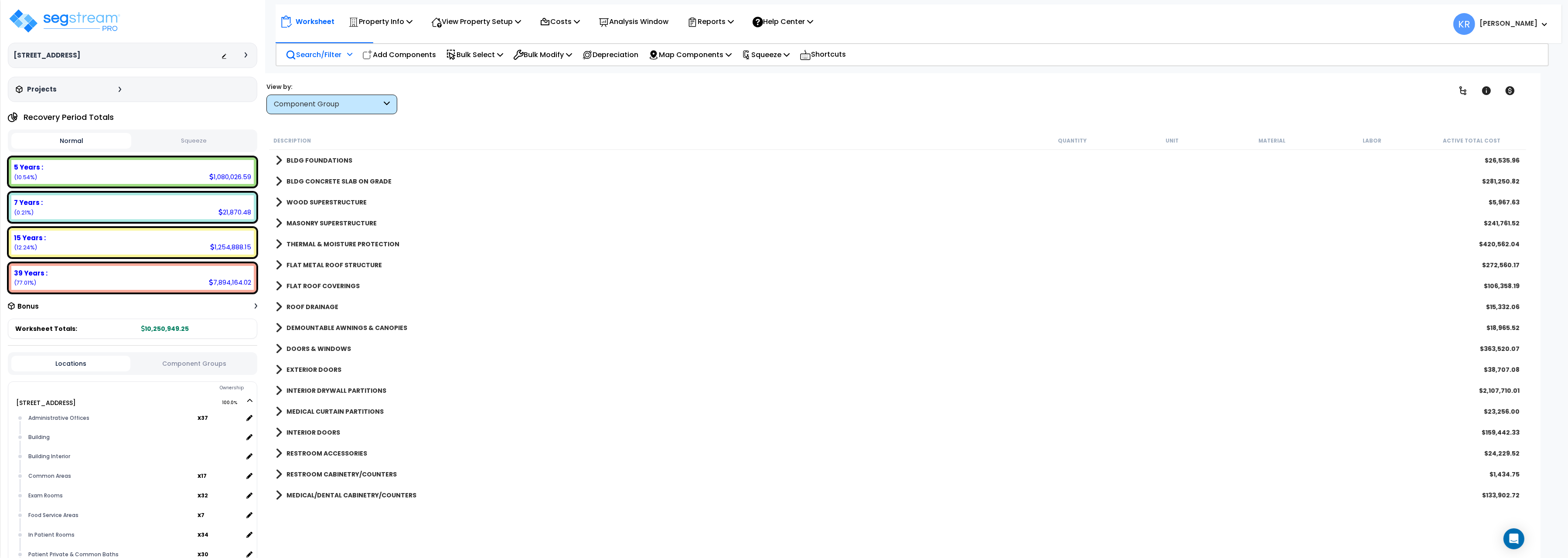
click at [290, 237] on div "THERMAL & MOISTURE PROTECTION $420,562.04" at bounding box center [898, 244] width 1253 height 21
click at [290, 239] on link "THERMAL & MOISTURE PROTECTION" at bounding box center [337, 244] width 124 height 12
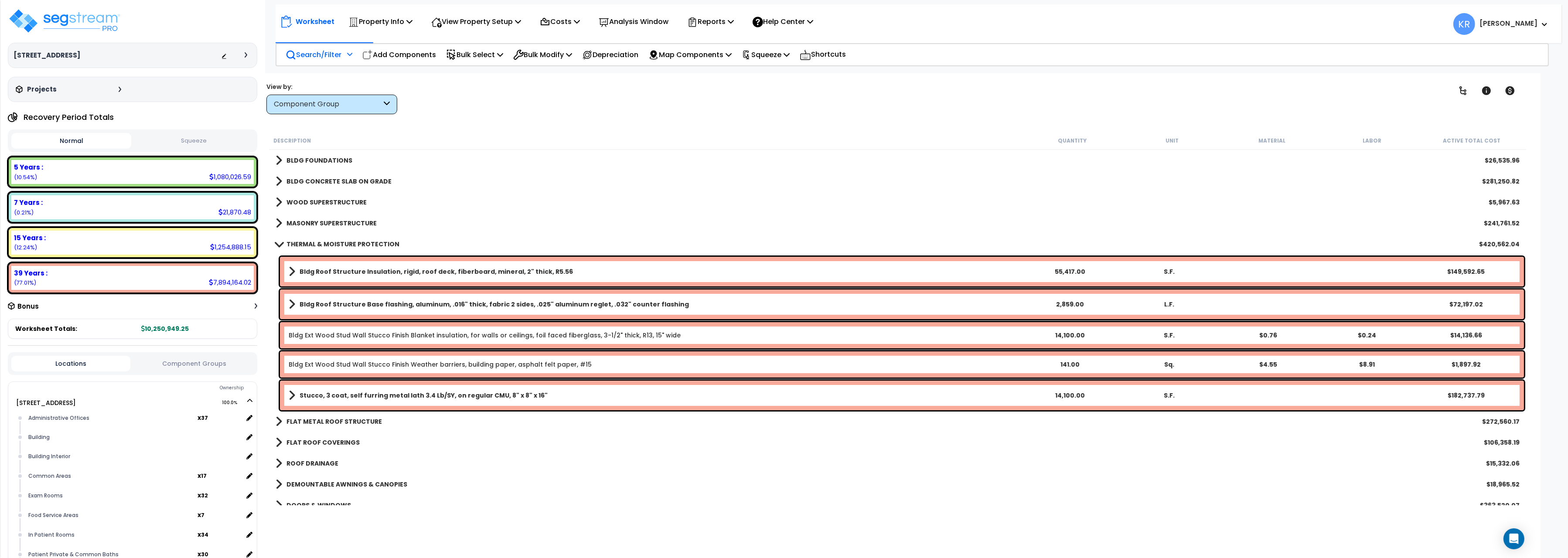
click at [329, 241] on b "THERMAL & MOISTURE PROTECTION" at bounding box center [343, 244] width 113 height 9
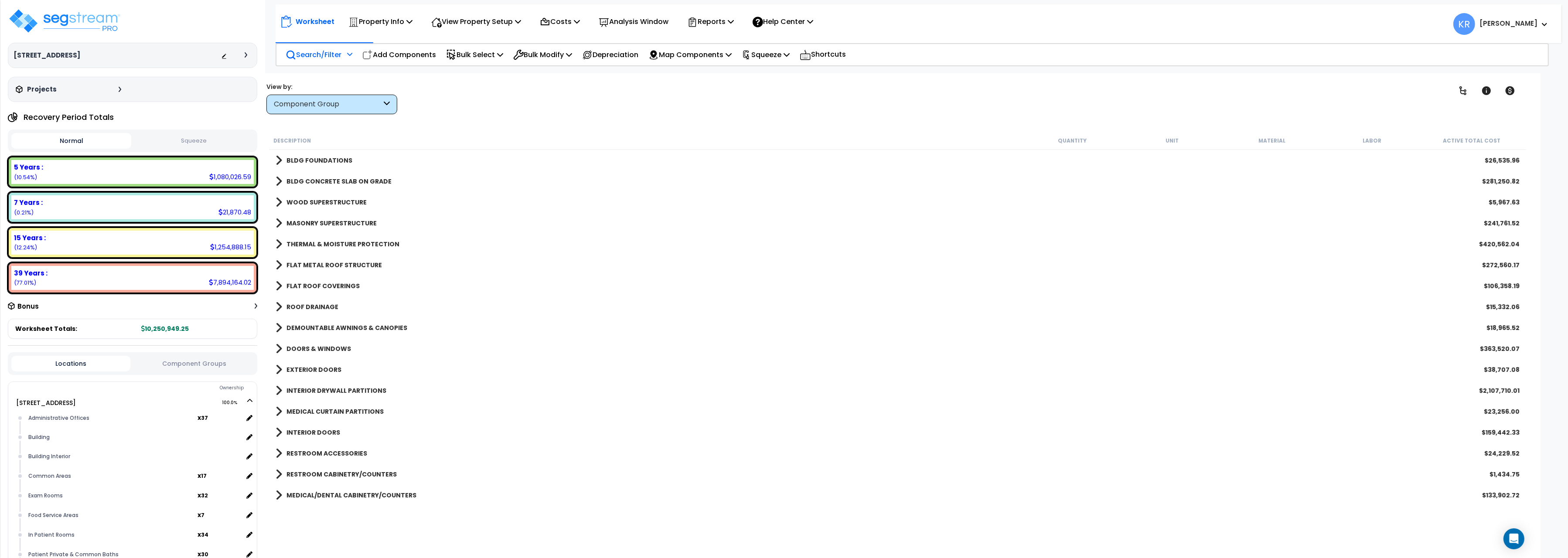
click at [328, 263] on b "FLAT METAL ROOF STRUCTURE" at bounding box center [334, 265] width 96 height 9
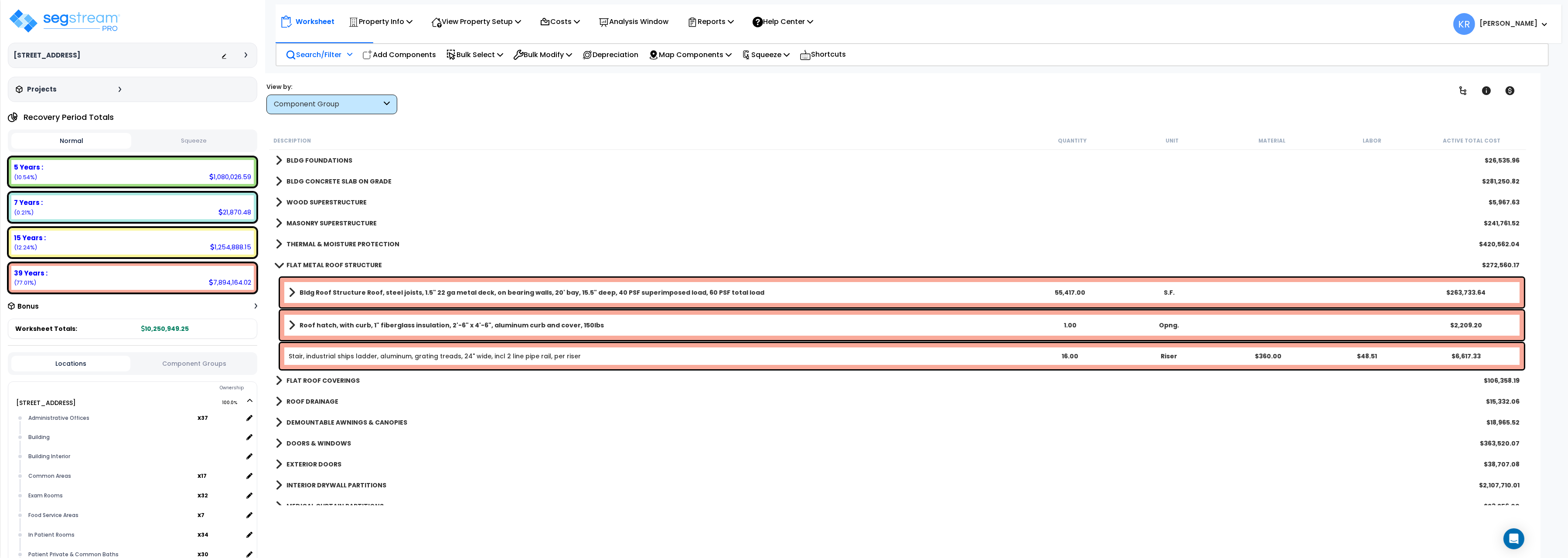
click at [328, 263] on b "FLAT METAL ROOF STRUCTURE" at bounding box center [334, 265] width 96 height 9
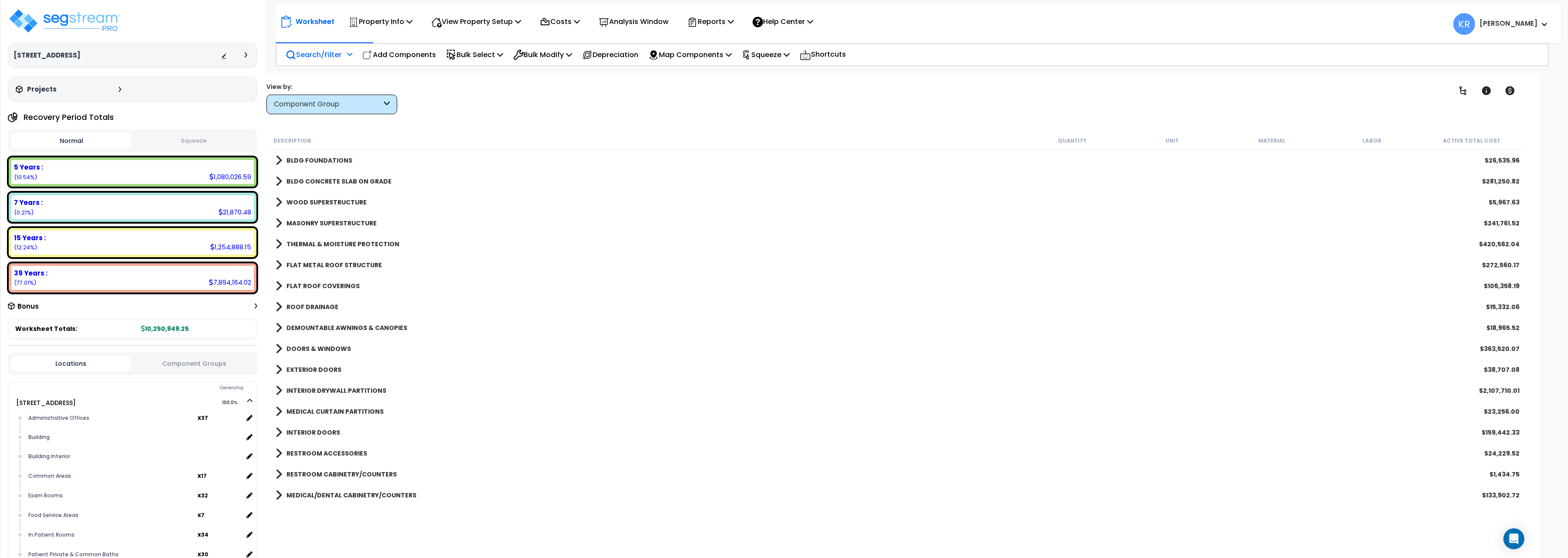
click at [328, 287] on b "FLAT ROOF COVERINGS" at bounding box center [323, 286] width 73 height 9
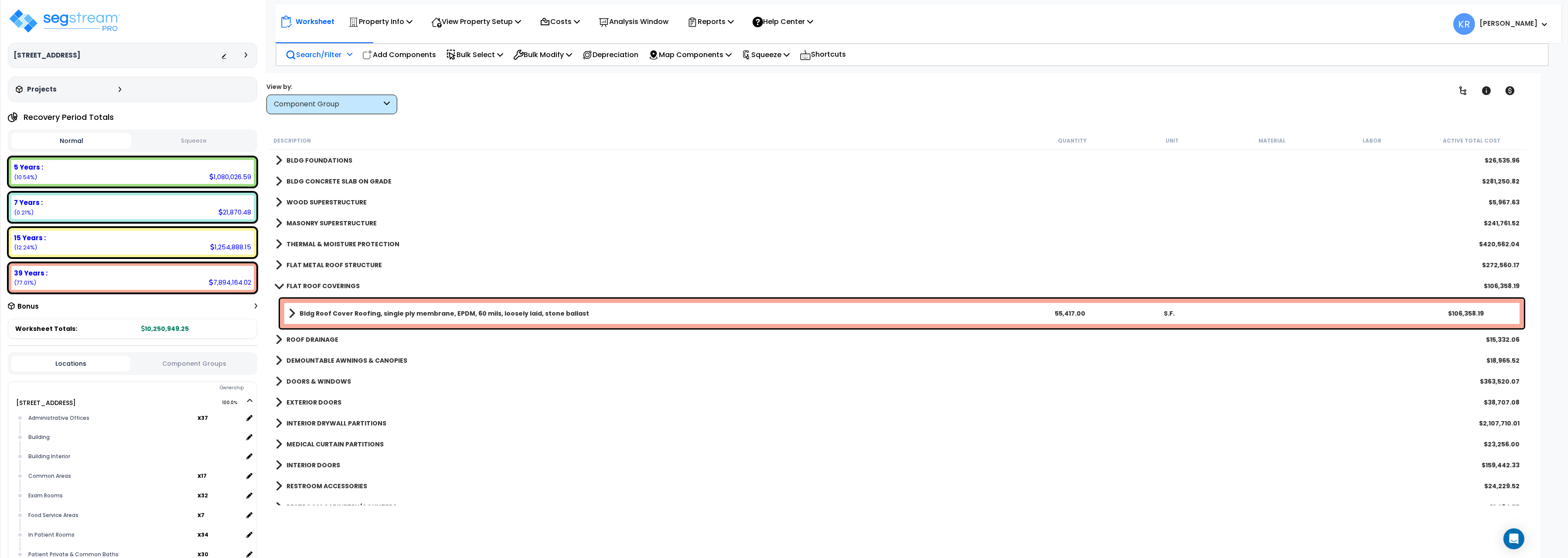
click at [318, 282] on b "FLAT ROOF COVERINGS" at bounding box center [323, 286] width 73 height 9
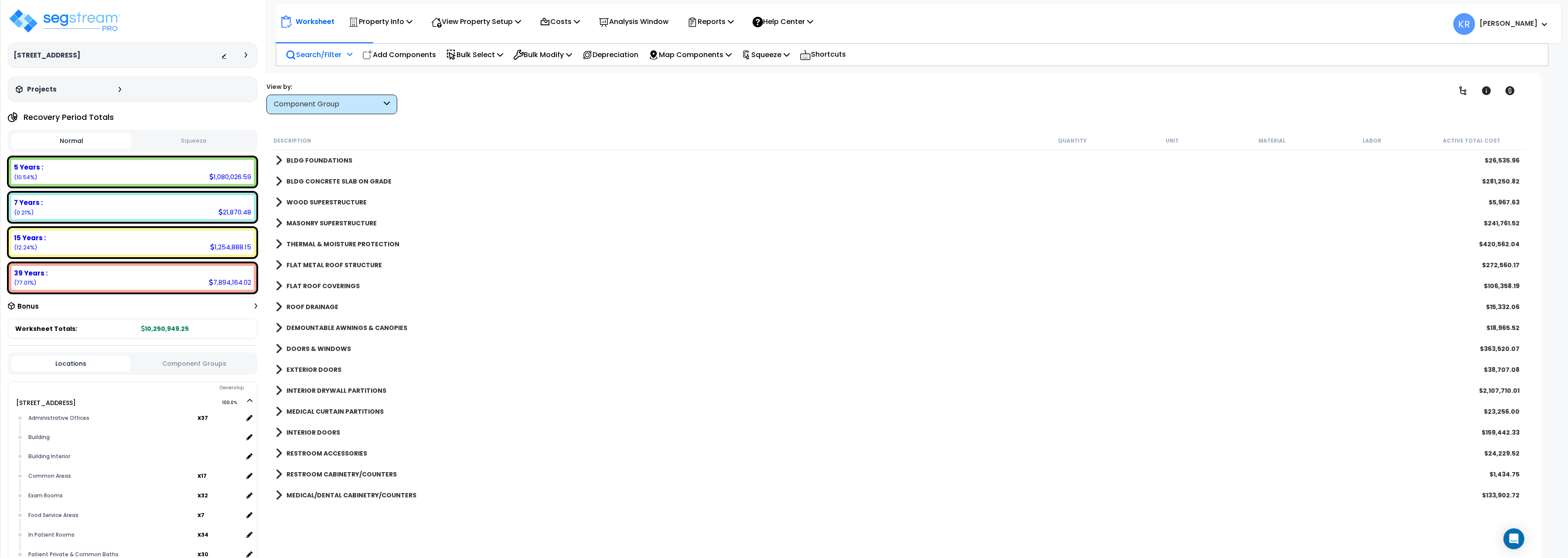
click at [318, 303] on b "ROOF DRAINAGE" at bounding box center [312, 307] width 52 height 9
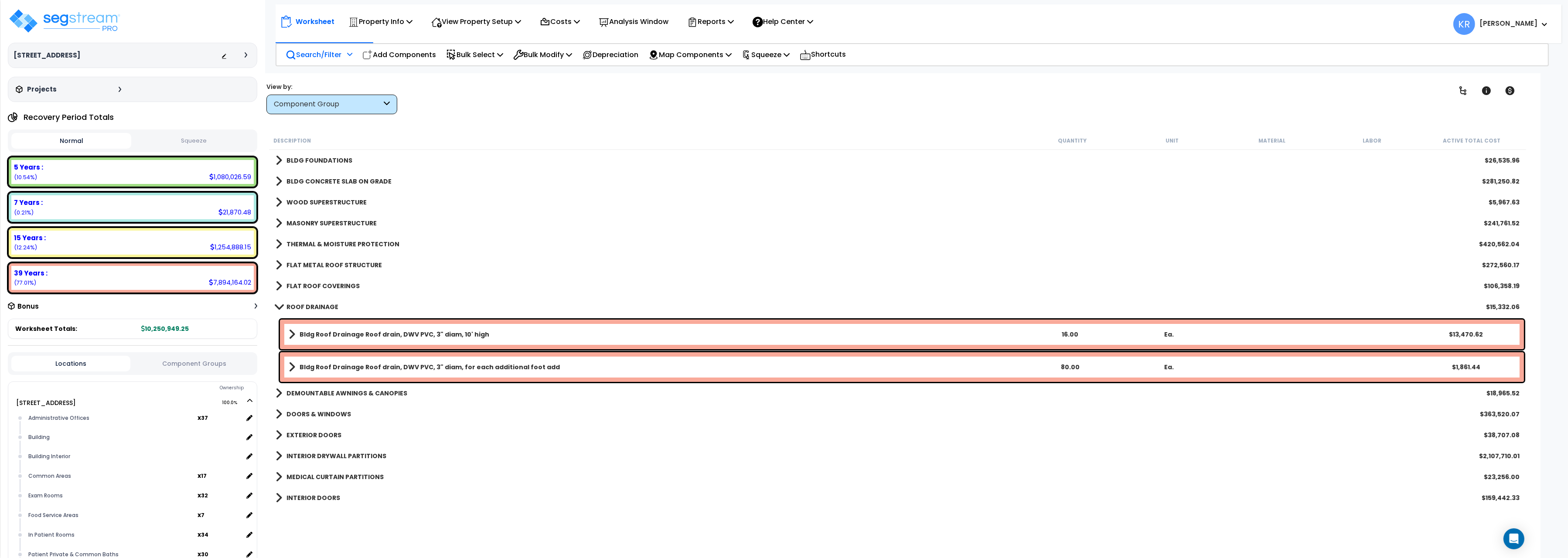
click at [318, 303] on b "ROOF DRAINAGE" at bounding box center [312, 307] width 52 height 9
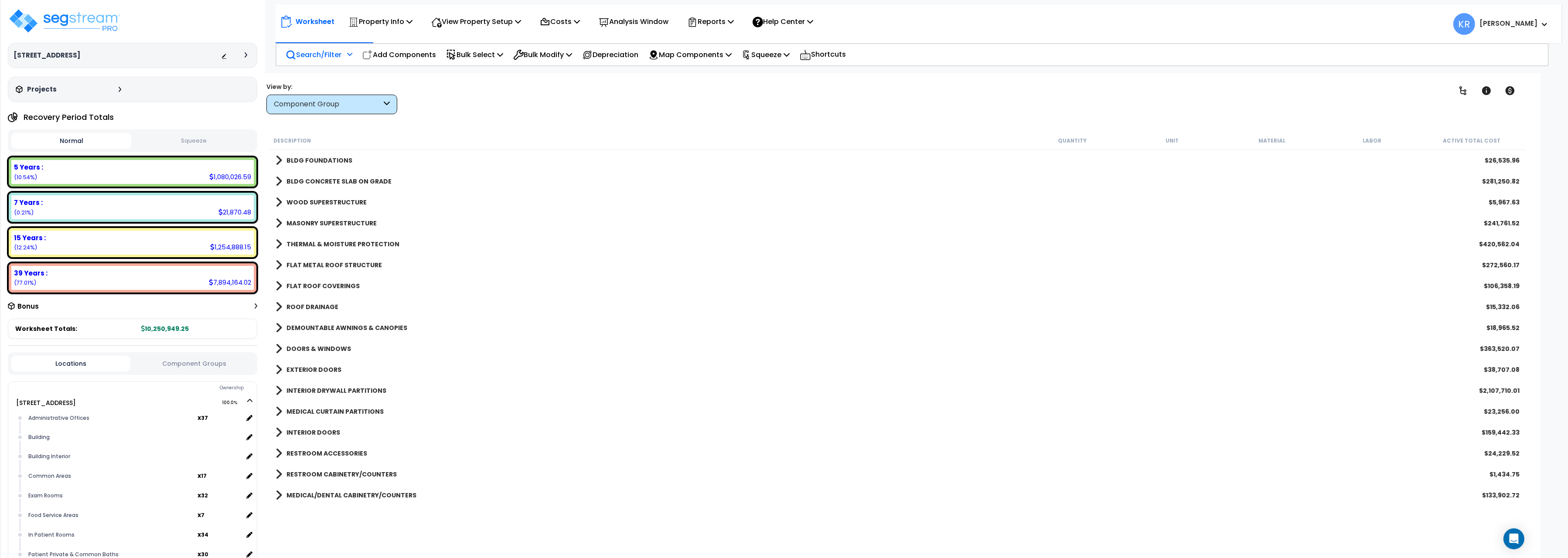
click at [320, 326] on b "DEMOUNTABLE AWNINGS & CANOPIES" at bounding box center [347, 328] width 121 height 9
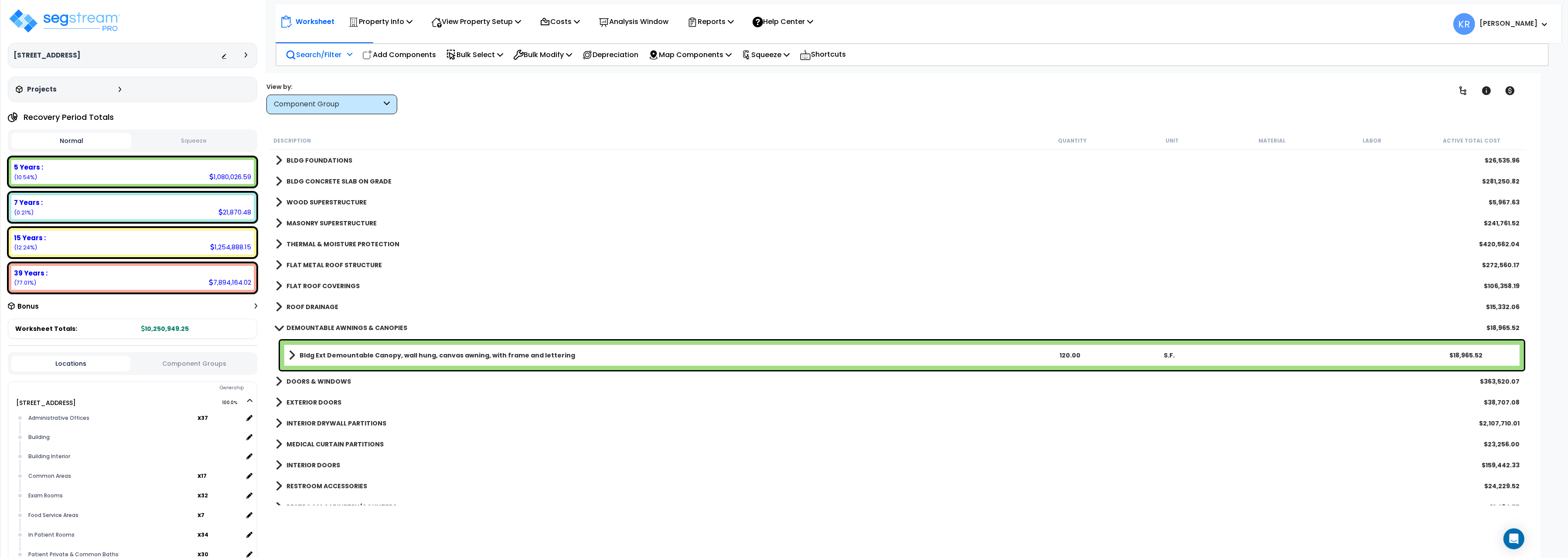
click at [320, 326] on b "DEMOUNTABLE AWNINGS & CANOPIES" at bounding box center [347, 328] width 121 height 9
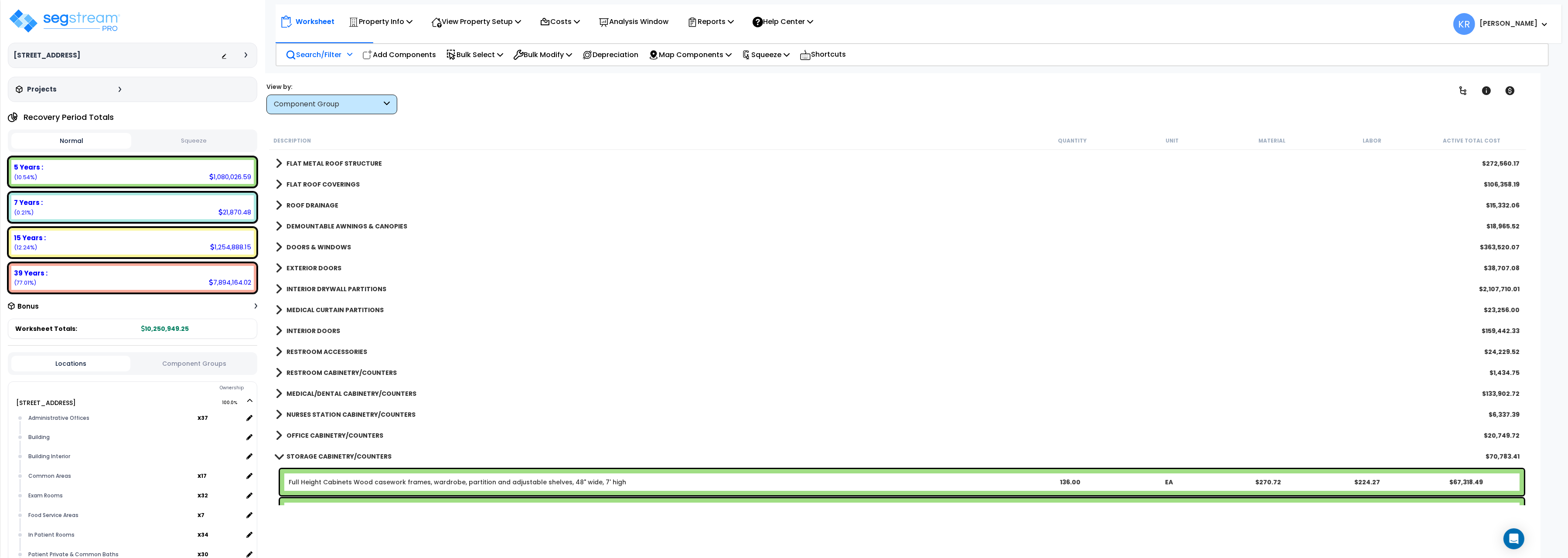
scroll to position [146, 0]
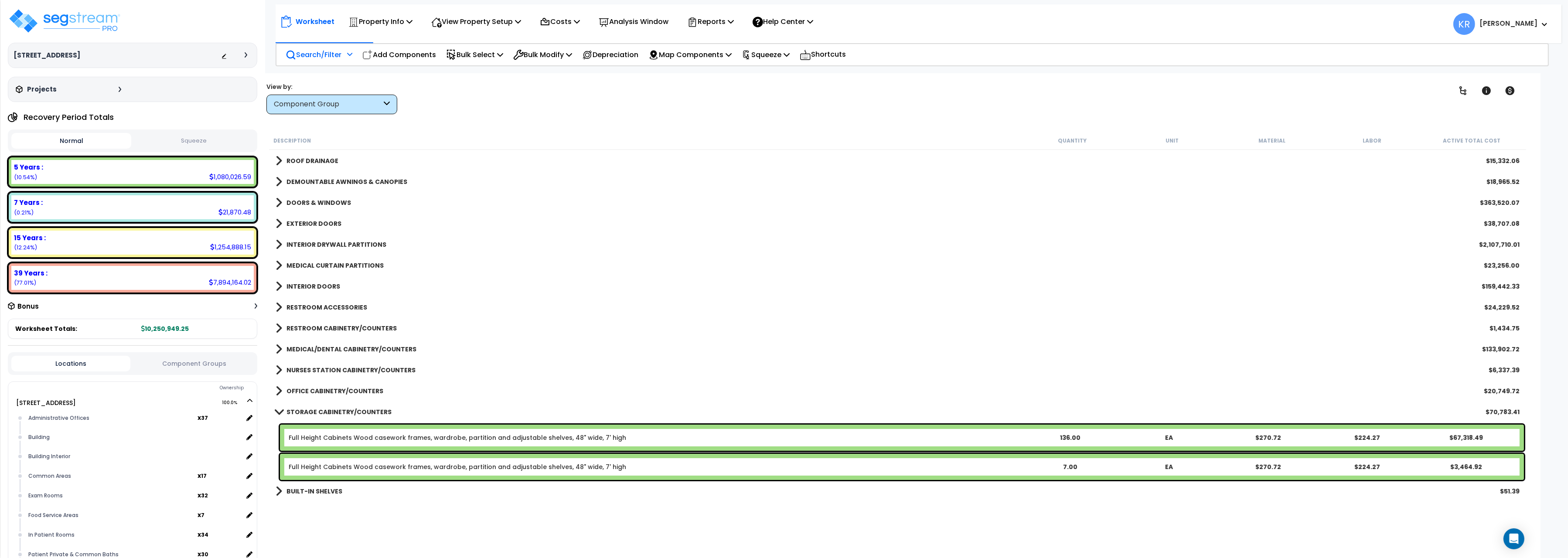
click at [311, 202] on b "DOORS & WINDOWS" at bounding box center [319, 203] width 65 height 9
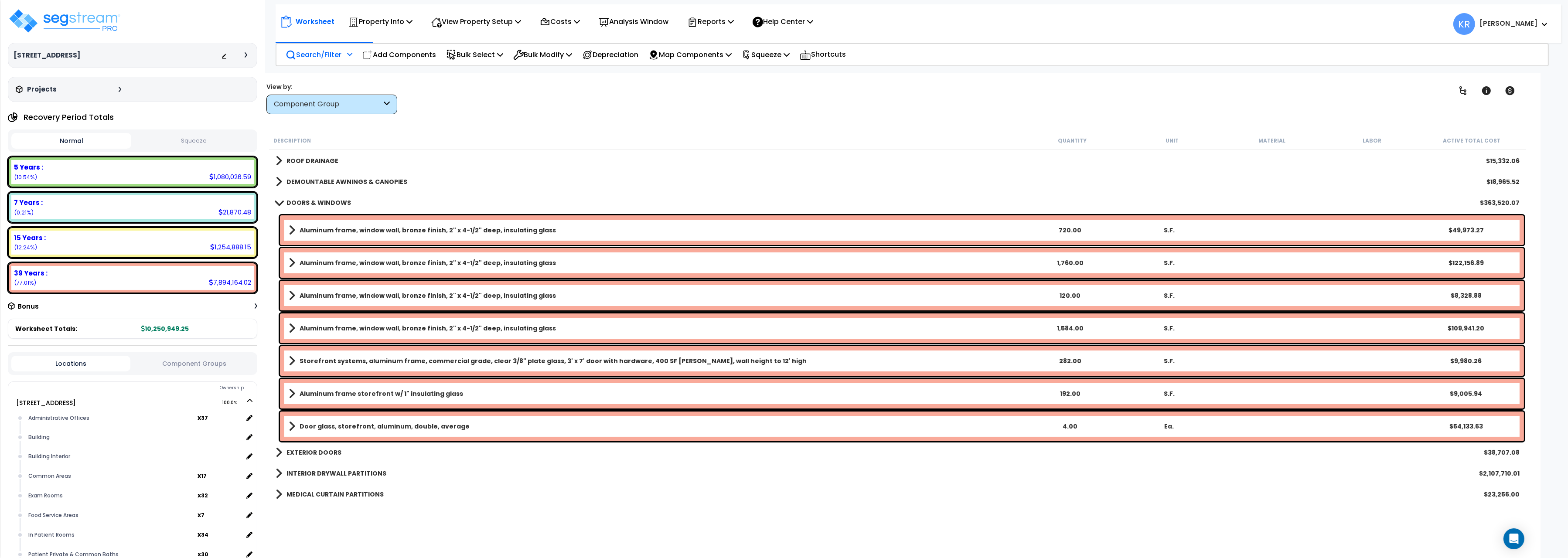
click at [311, 202] on b "DOORS & WINDOWS" at bounding box center [319, 203] width 65 height 9
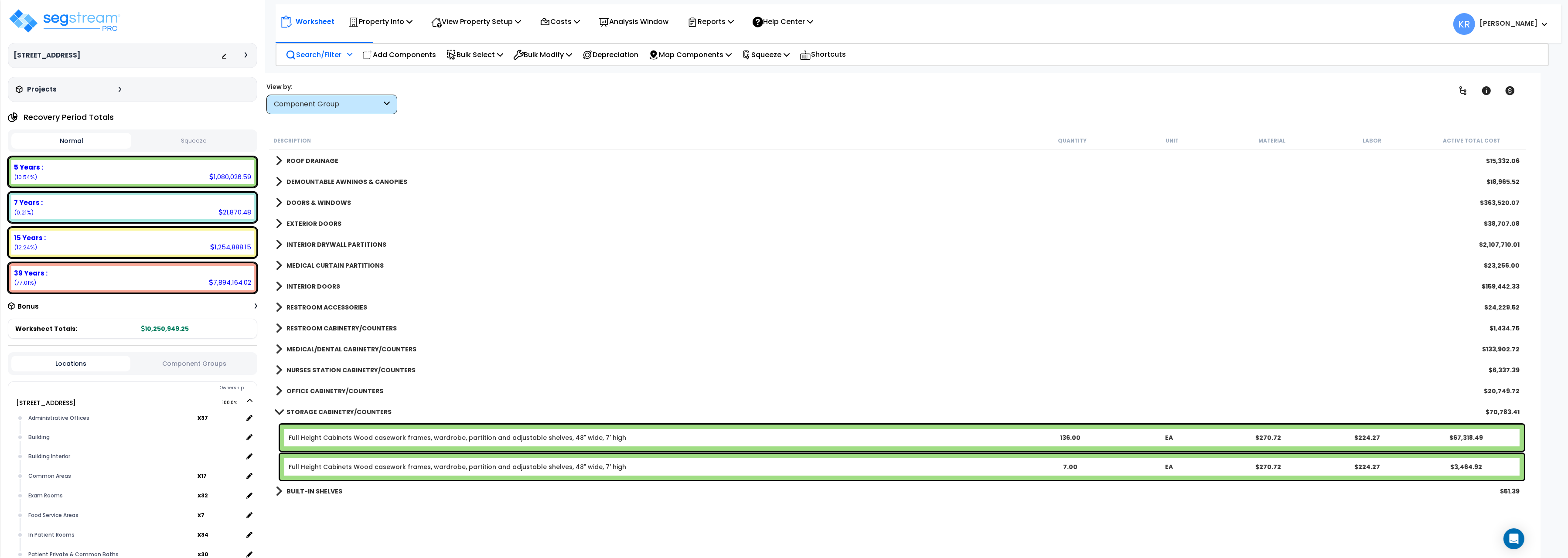
click at [312, 220] on b "EXTERIOR DOORS" at bounding box center [314, 223] width 55 height 9
